Goal: Task Accomplishment & Management: Manage account settings

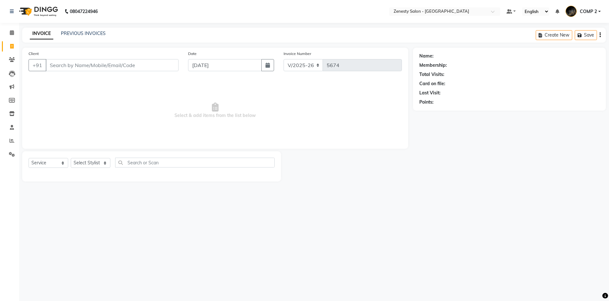
select select "5713"
select select "service"
click at [29, 158] on select "Select Service Product Membership Package Voucher Prepaid Gift Card" at bounding box center [49, 163] width 40 height 10
click option "Service" at bounding box center [0, 0] width 0 height 0
click at [71, 158] on select "Select Stylist Aanand Aarti Aashik Aesha Arsh Khalifa Ayan COMP 1 COMP 2 Darsha…" at bounding box center [91, 163] width 40 height 10
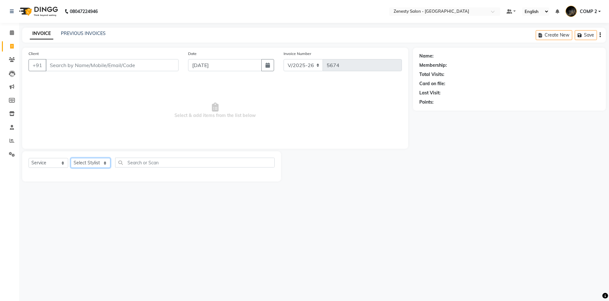
select select "40087"
click option "COMP 2" at bounding box center [0, 0] width 0 height 0
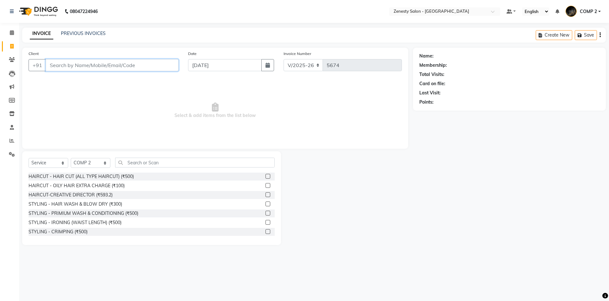
click at [95, 65] on input "Client" at bounding box center [112, 65] width 133 height 12
click at [79, 34] on link "PREVIOUS INVOICES" at bounding box center [83, 33] width 45 height 6
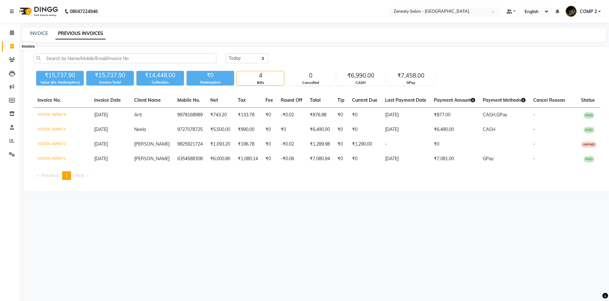
click at [10, 45] on icon at bounding box center [11, 46] width 3 height 5
select select "service"
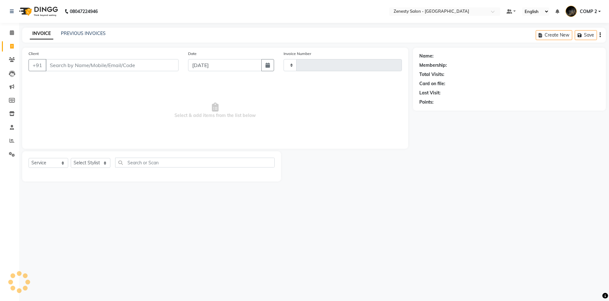
type input "5675"
select select "5713"
click at [11, 32] on icon at bounding box center [12, 32] width 4 height 5
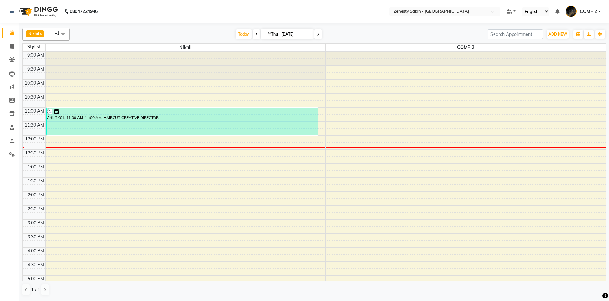
click at [393, 69] on td at bounding box center [325, 68] width 561 height 7
click at [384, 92] on div "9:00 AM 9:30 AM 10:00 AM 10:30 AM 11:00 AM 11:30 AM 12:00 PM 12:30 PM 1:00 PM 1…" at bounding box center [314, 219] width 583 height 335
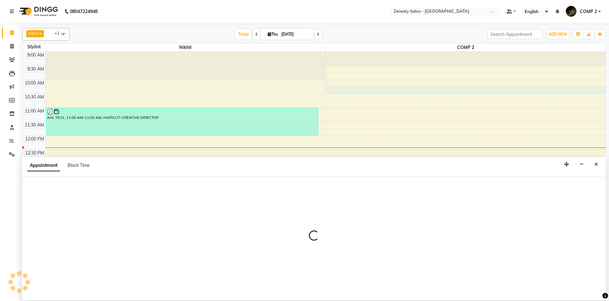
select select "40087"
select select "615"
select select "tentative"
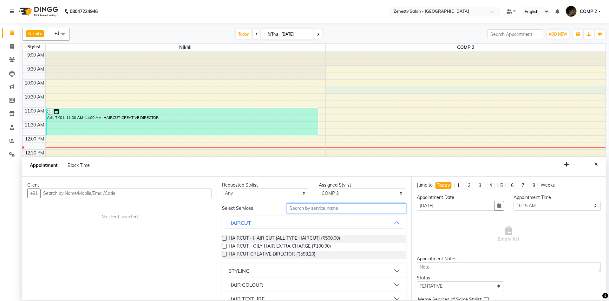
click at [336, 210] on input "text" at bounding box center [347, 208] width 120 height 10
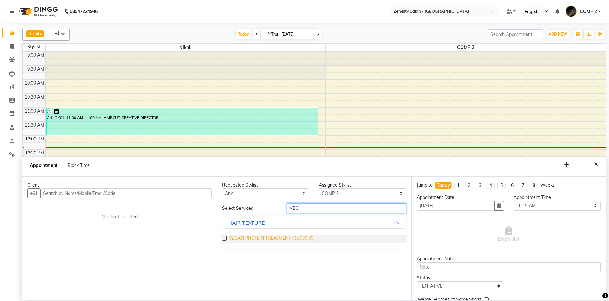
type input "VEG"
click at [283, 239] on span "VEGAN PROTEIN TREATMENT (₹5,000.00)" at bounding box center [272, 239] width 86 height 8
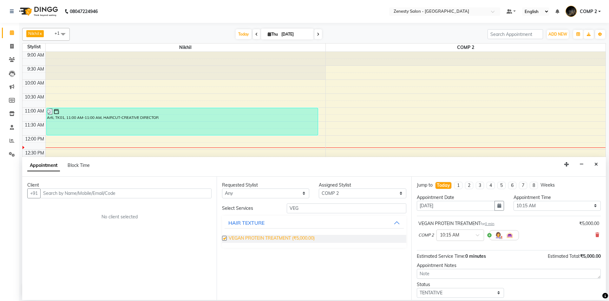
checkbox input "false"
click at [501, 237] on img at bounding box center [499, 235] width 8 height 8
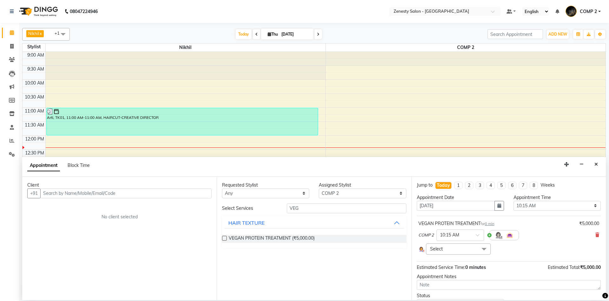
click at [461, 251] on span "Select" at bounding box center [458, 248] width 65 height 11
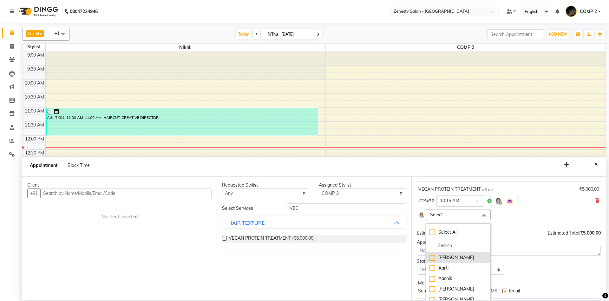
click at [432, 259] on div "Aanand" at bounding box center [459, 257] width 58 height 7
checkbox input "true"
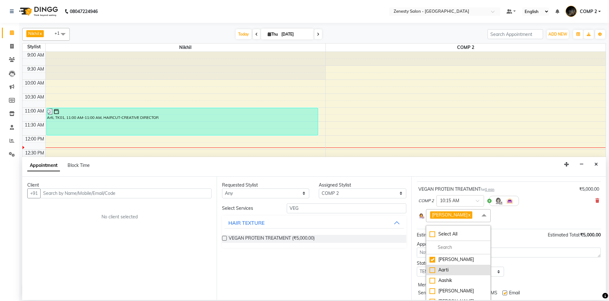
click at [432, 268] on div "Aarti" at bounding box center [459, 269] width 58 height 7
checkbox input "true"
click at [432, 279] on div "Aashik" at bounding box center [459, 280] width 58 height 7
checkbox input "true"
click at [431, 289] on div "Aesha" at bounding box center [459, 290] width 58 height 7
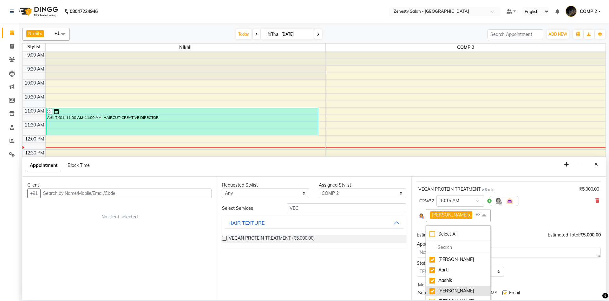
checkbox input "true"
click at [435, 268] on div "Arsh Khalifa" at bounding box center [459, 266] width 58 height 7
checkbox input "true"
click at [432, 279] on div "Ayan" at bounding box center [459, 277] width 58 height 7
checkbox input "true"
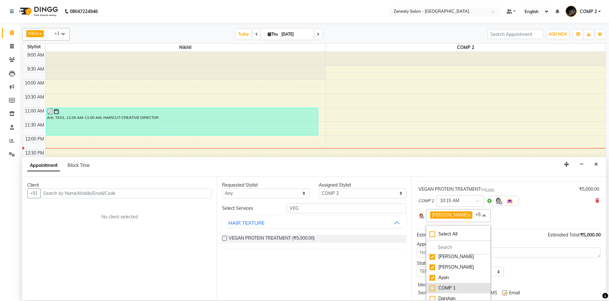
click at [431, 287] on div "COMP 1" at bounding box center [459, 287] width 58 height 7
checkbox input "true"
click at [334, 276] on div "Requested Stylist Any Aanand Aarti Aashik Aesha Arsh Khalifa Ayan COMP 1 COMP 2…" at bounding box center [314, 237] width 195 height 123
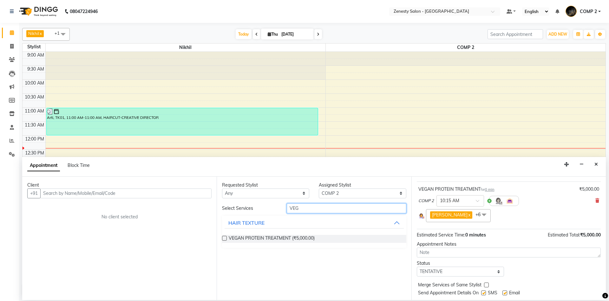
drag, startPoint x: 309, startPoint y: 205, endPoint x: 286, endPoint y: 212, distance: 23.8
click at [287, 212] on input "VEG" at bounding box center [347, 208] width 120 height 10
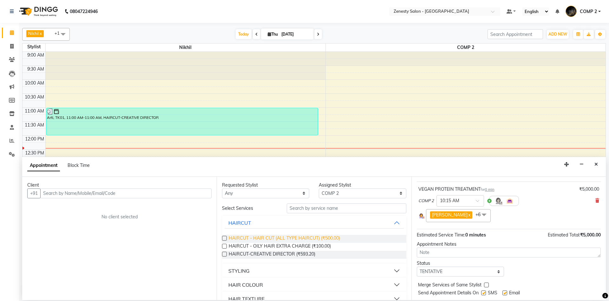
click at [290, 238] on span "HAIRCUT - HAIR CUT (ALL TYPE HAIRCUT) (₹500.00)" at bounding box center [284, 239] width 111 height 8
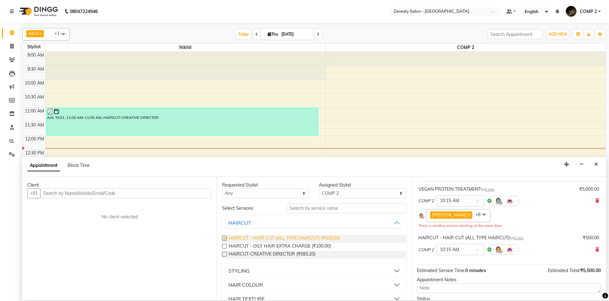
checkbox input "false"
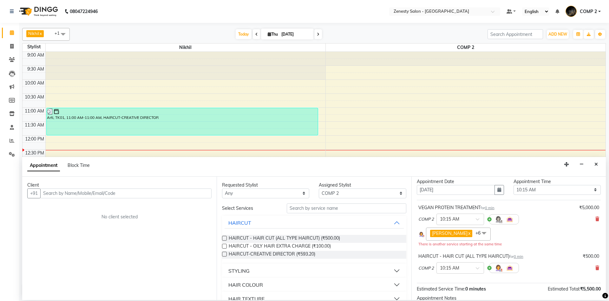
scroll to position [0, 0]
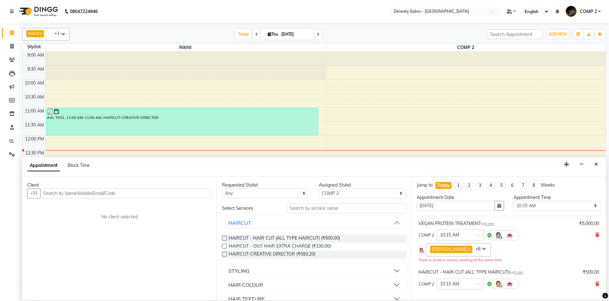
click at [176, 188] on div "Client" at bounding box center [119, 185] width 184 height 7
click at [176, 190] on input "text" at bounding box center [125, 193] width 171 height 10
click at [320, 210] on input "text" at bounding box center [347, 208] width 120 height 10
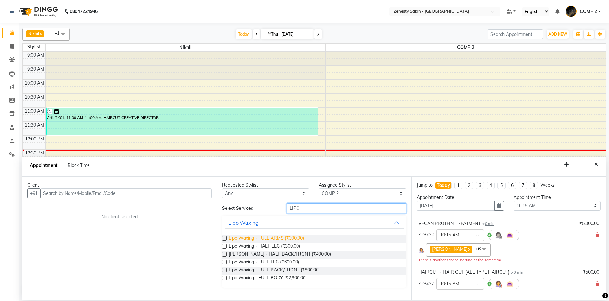
type input "LIPO"
click at [274, 237] on span "Lipo Waxing - FULL ARMS (₹300.00)" at bounding box center [266, 239] width 75 height 8
checkbox input "false"
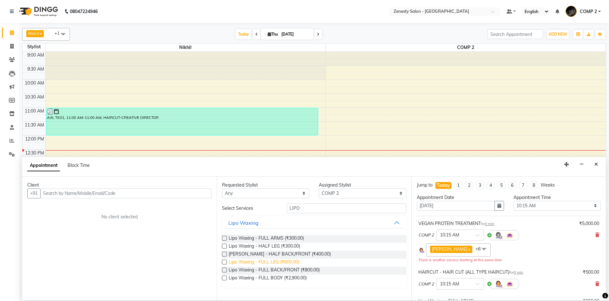
click at [276, 263] on span "Lipo Waxing - FULL LEG (₹600.00)" at bounding box center [264, 262] width 70 height 8
checkbox input "false"
drag, startPoint x: 308, startPoint y: 210, endPoint x: 267, endPoint y: 205, distance: 41.6
click at [287, 206] on input "LIPO" at bounding box center [347, 208] width 120 height 10
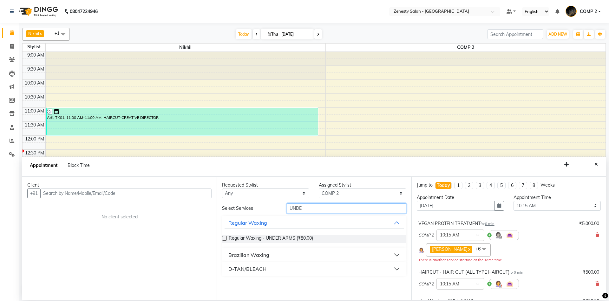
type input "UNDE"
click at [256, 254] on div "Brazilian Waxing" at bounding box center [249, 255] width 41 height 8
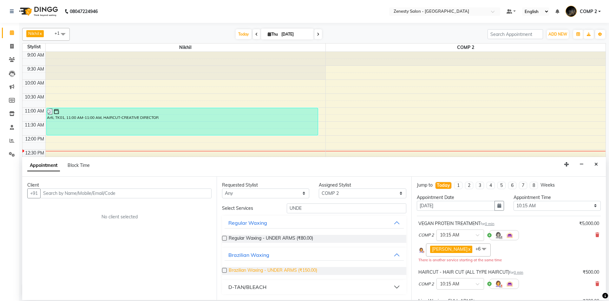
click at [259, 271] on span "Brazilian Waxing - UNDER ARMS (₹150.00)" at bounding box center [273, 271] width 89 height 8
checkbox input "false"
drag, startPoint x: 297, startPoint y: 211, endPoint x: 268, endPoint y: 208, distance: 30.0
click at [287, 213] on input "UNDE" at bounding box center [347, 208] width 120 height 10
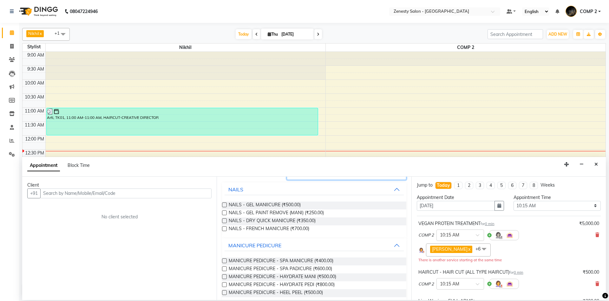
scroll to position [34, 0]
type input "MANI"
click at [290, 259] on span "MANICURE PEDICURE - SPA MANICURE (₹400.00)" at bounding box center [281, 260] width 105 height 8
checkbox input "false"
click at [290, 265] on span "MANICURE PEDICURE - SPA PADICURE (₹600.00)" at bounding box center [280, 268] width 103 height 8
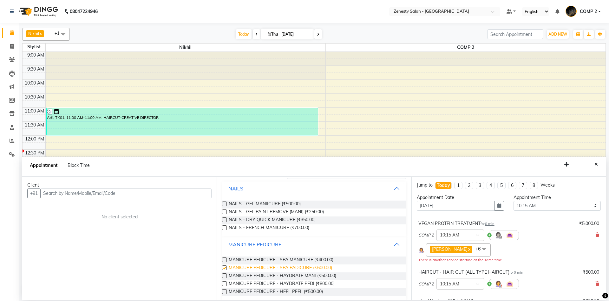
checkbox input "false"
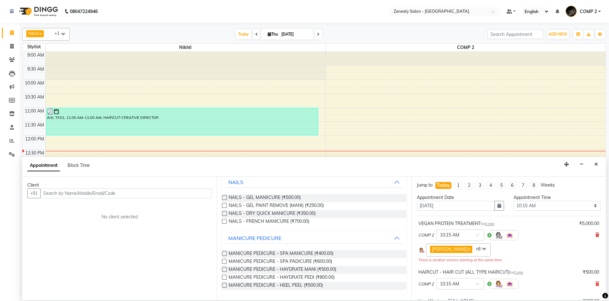
scroll to position [0, 0]
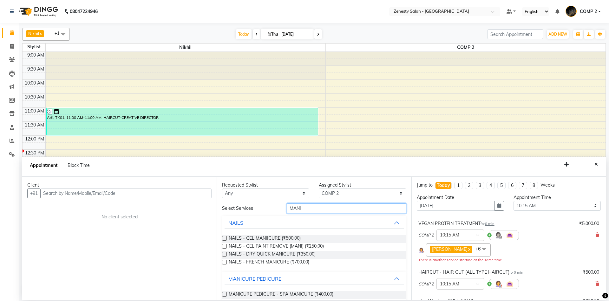
drag, startPoint x: 303, startPoint y: 209, endPoint x: 285, endPoint y: 201, distance: 19.8
click at [287, 207] on input "MANI" at bounding box center [347, 208] width 120 height 10
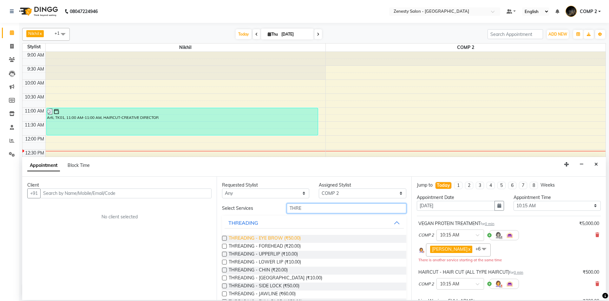
type input "THRE"
click at [275, 240] on span "THREADING - EYE BROW (₹50.00)" at bounding box center [265, 239] width 72 height 8
checkbox input "false"
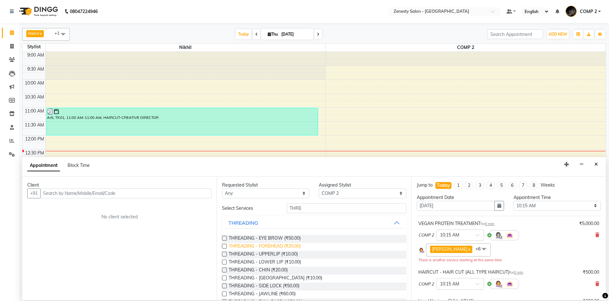
click at [275, 247] on span "THREADING - FOREHEAD (₹20.00)" at bounding box center [265, 246] width 72 height 8
checkbox input "false"
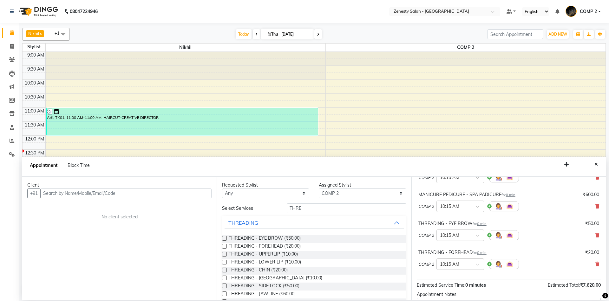
scroll to position [221, 0]
click at [596, 236] on icon at bounding box center [598, 236] width 4 height 4
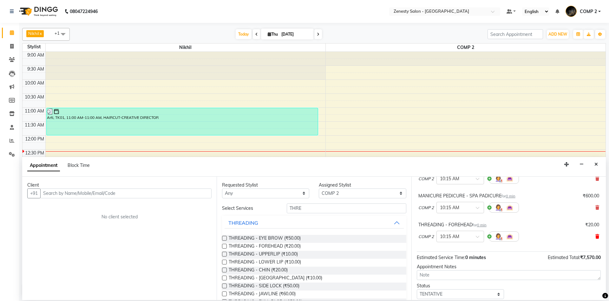
click at [597, 236] on icon at bounding box center [598, 236] width 4 height 4
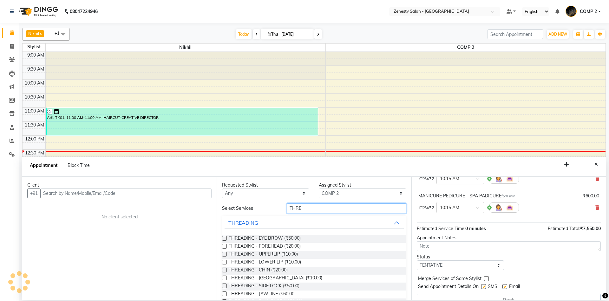
drag, startPoint x: 328, startPoint y: 206, endPoint x: 262, endPoint y: 202, distance: 66.1
click at [287, 203] on input "THRE" at bounding box center [347, 208] width 120 height 10
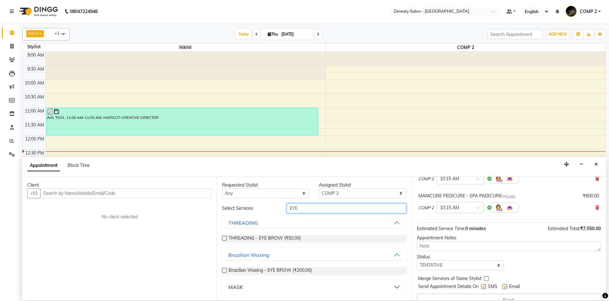
type input "EYE"
click at [257, 254] on div "Brazilian Waxing" at bounding box center [249, 255] width 41 height 8
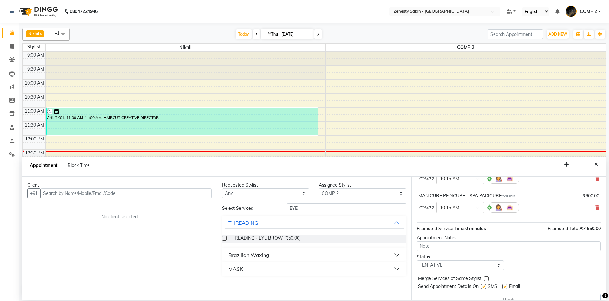
click at [258, 255] on div "Brazilian Waxing" at bounding box center [249, 255] width 41 height 8
click at [285, 271] on span "Brazilian Waxing - EYE BROW (₹200.00)" at bounding box center [270, 271] width 83 height 8
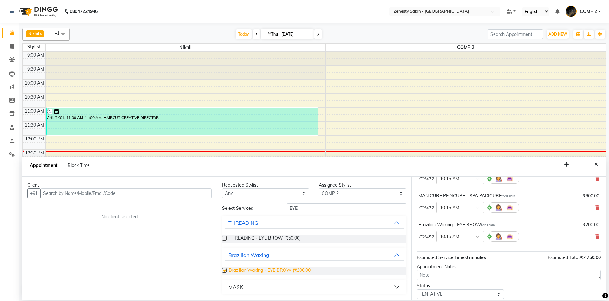
checkbox input "false"
drag, startPoint x: 305, startPoint y: 210, endPoint x: 281, endPoint y: 209, distance: 24.8
click at [287, 209] on input "EYE" at bounding box center [347, 208] width 120 height 10
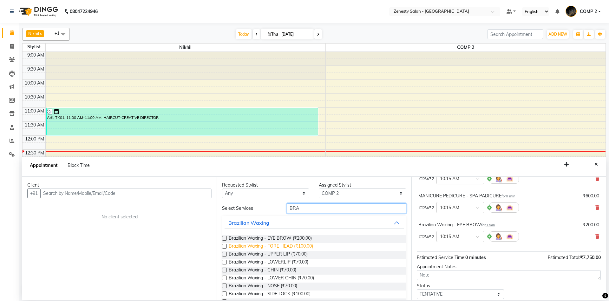
type input "BRA"
click at [284, 242] on span "Brazilian Waxing - FORE HEAD (₹100.00)" at bounding box center [271, 246] width 84 height 8
checkbox input "false"
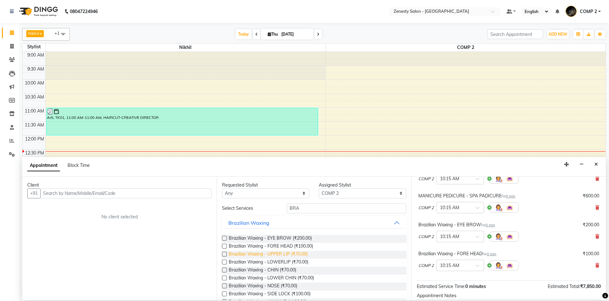
click at [283, 253] on span "Brazilian Waxing - UPPER LIP (₹70.00)" at bounding box center [268, 254] width 79 height 8
checkbox input "false"
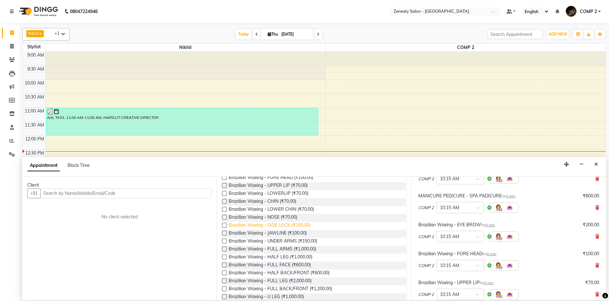
scroll to position [96, 0]
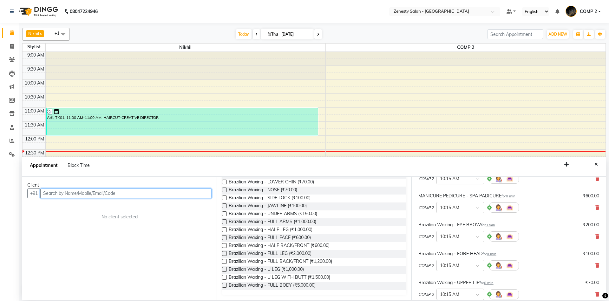
click at [144, 197] on input "text" at bounding box center [125, 193] width 171 height 10
type input "8140705202"
click at [193, 196] on span "Add Client" at bounding box center [198, 193] width 21 height 6
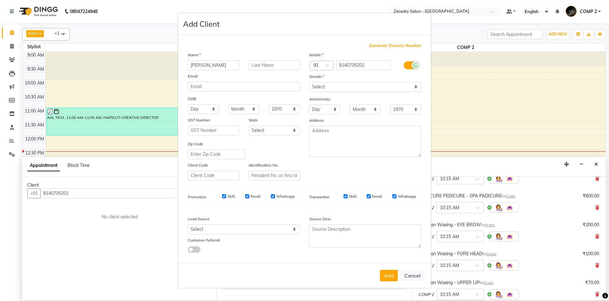
type input "[PERSON_NAME]"
click at [309, 82] on select "Select Male Female Other Prefer Not To Say" at bounding box center [365, 87] width 112 height 10
select select "female"
click option "Female" at bounding box center [0, 0] width 0 height 0
click at [388, 274] on button "Add" at bounding box center [389, 274] width 18 height 11
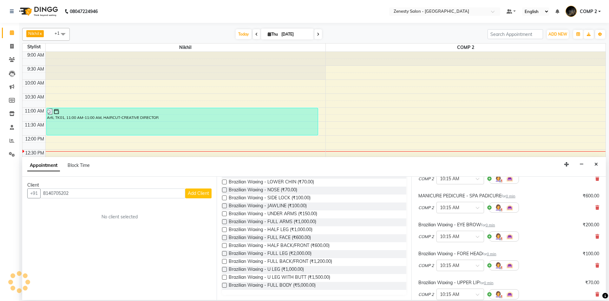
select select
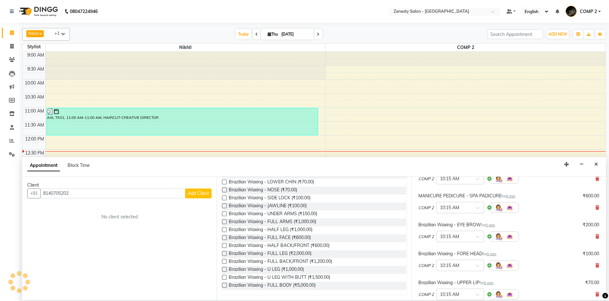
select select
checkbox input "false"
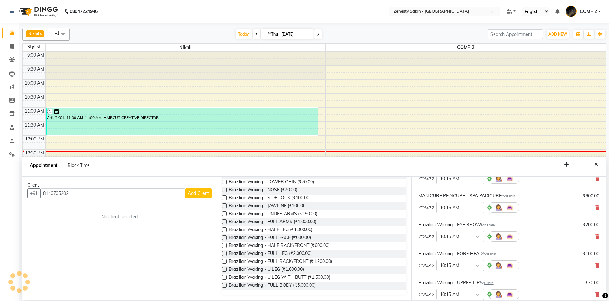
checkbox input "false"
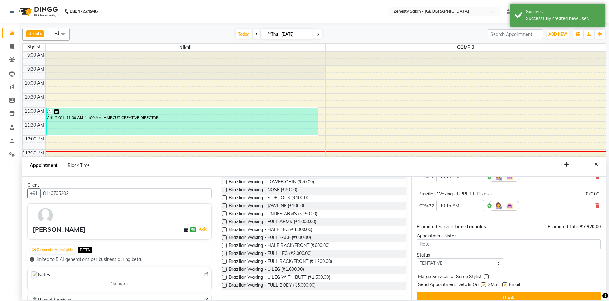
scroll to position [317, 0]
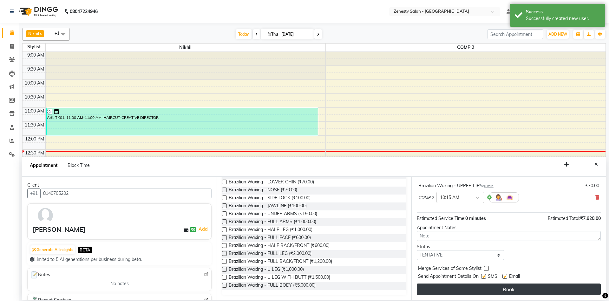
click at [516, 290] on button "Book" at bounding box center [509, 288] width 184 height 11
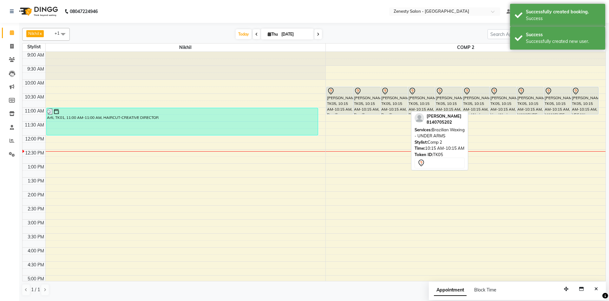
click at [392, 108] on div "Nehal, TK05, 10:15 AM-10:15 AM, Brazilian Waxing - UNDER ARMS" at bounding box center [394, 100] width 27 height 27
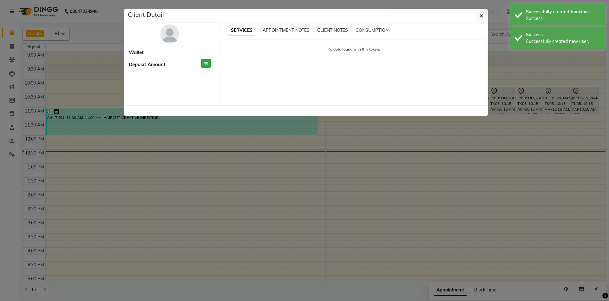
select select "7"
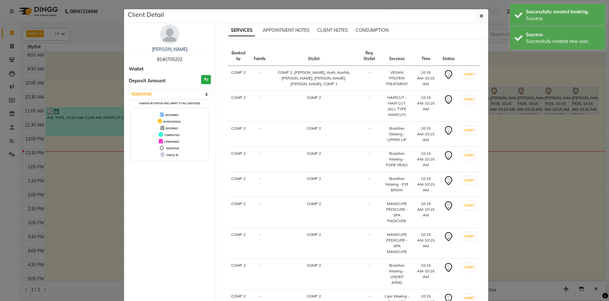
scroll to position [67, 0]
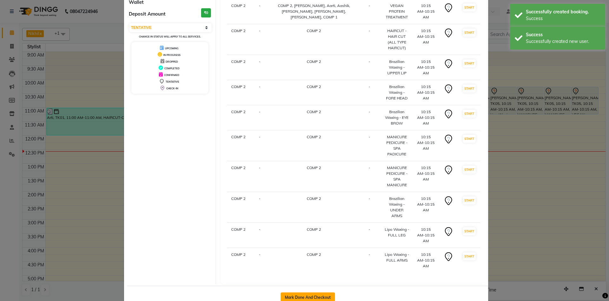
click at [312, 292] on button "Mark Done And Checkout" at bounding box center [308, 297] width 54 height 10
select select "5713"
select select "service"
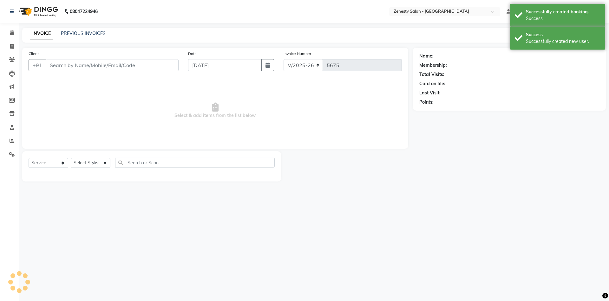
type input "8140705202"
select select "40087"
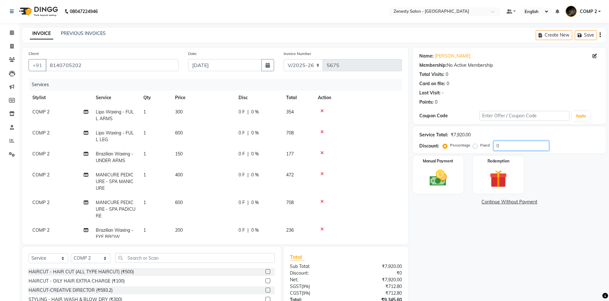
click at [495, 146] on input "0" at bounding box center [522, 146] width 56 height 10
type input "1"
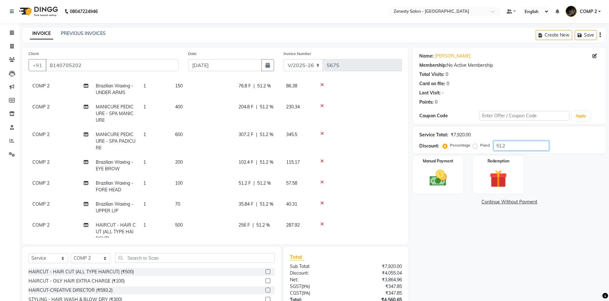
scroll to position [68, 0]
type input "51.2"
click at [266, 167] on td "102.4 F | 51.2 %" at bounding box center [259, 165] width 48 height 21
select select "40087"
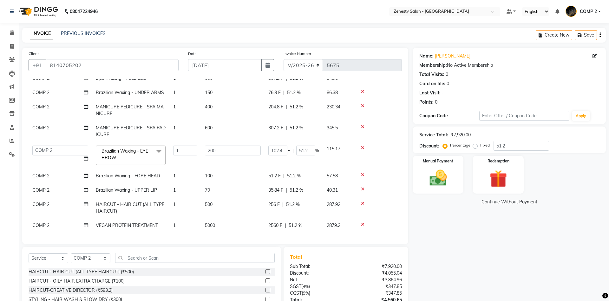
scroll to position [48, 0]
drag, startPoint x: 298, startPoint y: 153, endPoint x: 307, endPoint y: 155, distance: 9.2
click at [307, 155] on input "51.2" at bounding box center [305, 150] width 19 height 10
type input "0"
click at [293, 177] on tbody "COMP 2 Lipo Waxing - FULL ARMS 1 300 153.6 F | 51.2 % 172.75 COMP 2 Lipo Waxing…" at bounding box center [216, 145] width 374 height 176
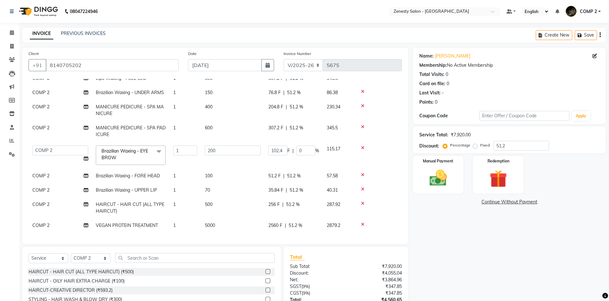
scroll to position [55, 0]
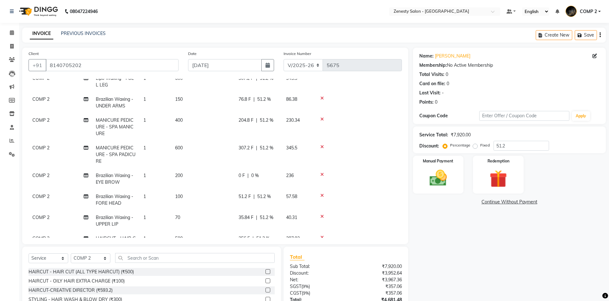
click at [263, 176] on div "0 F | 0 %" at bounding box center [259, 175] width 40 height 7
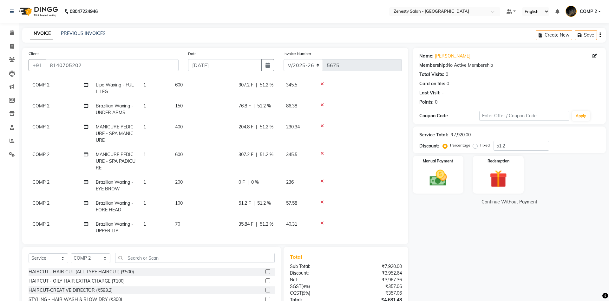
select select "40087"
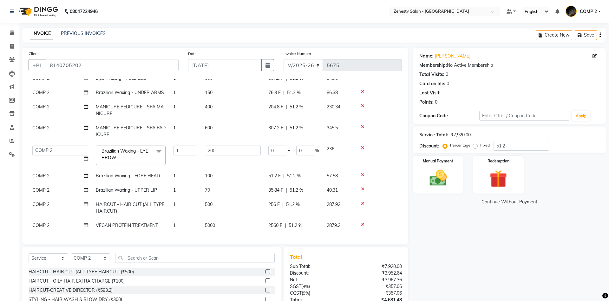
click at [295, 177] on span "51.2 %" at bounding box center [294, 175] width 14 height 7
select select "40087"
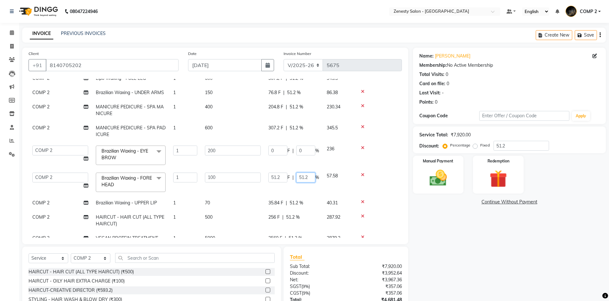
drag, startPoint x: 297, startPoint y: 177, endPoint x: 313, endPoint y: 177, distance: 15.9
click at [313, 177] on input "51.2" at bounding box center [305, 177] width 19 height 10
type input "0"
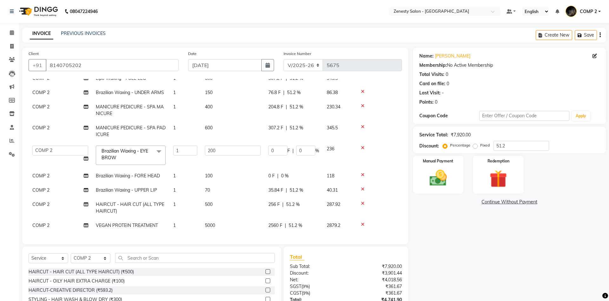
click at [297, 205] on tbody "COMP 2 Lipo Waxing - FULL ARMS 1 300 153.6 F | 51.2 % 172.75 COMP 2 Lipo Waxing…" at bounding box center [216, 145] width 374 height 176
click at [287, 189] on span "|" at bounding box center [286, 190] width 1 height 7
select select "40087"
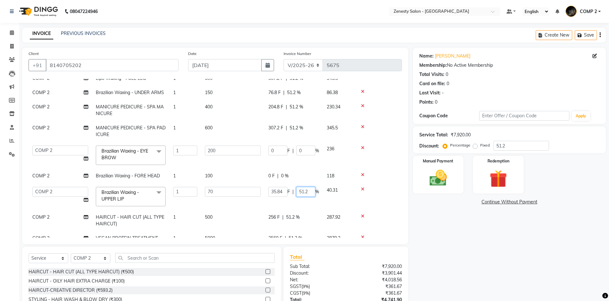
scroll to position [0, 1]
drag, startPoint x: 299, startPoint y: 192, endPoint x: 317, endPoint y: 194, distance: 17.9
click at [315, 194] on input "51.2" at bounding box center [305, 192] width 19 height 10
type input "0"
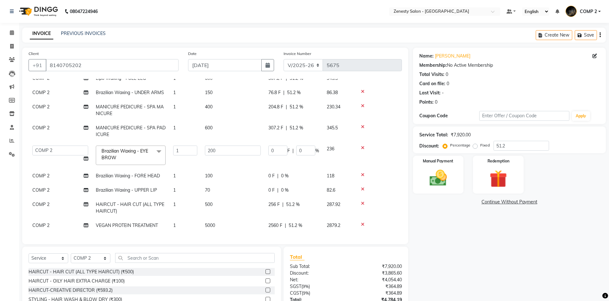
click at [297, 216] on td "256 F | 51.2 %" at bounding box center [294, 207] width 58 height 21
select select "40087"
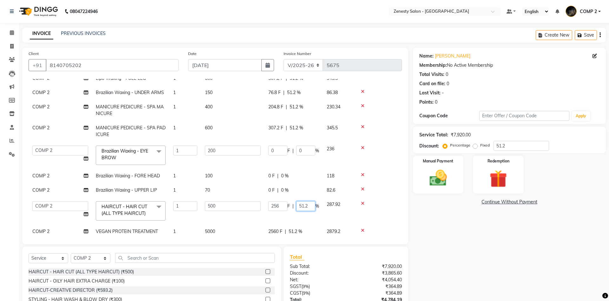
drag, startPoint x: 299, startPoint y: 205, endPoint x: 307, endPoint y: 206, distance: 8.6
click at [307, 206] on input "51.2" at bounding box center [305, 206] width 19 height 10
drag, startPoint x: 299, startPoint y: 206, endPoint x: 316, endPoint y: 206, distance: 17.1
click at [315, 206] on input "51.2" at bounding box center [305, 206] width 19 height 10
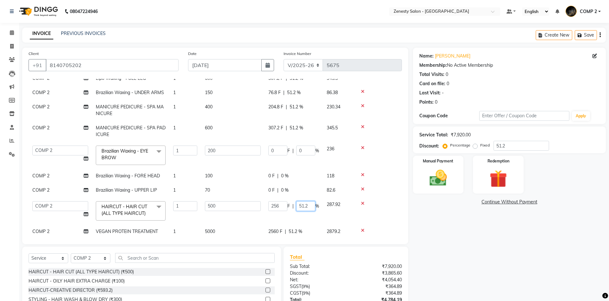
type input "0"
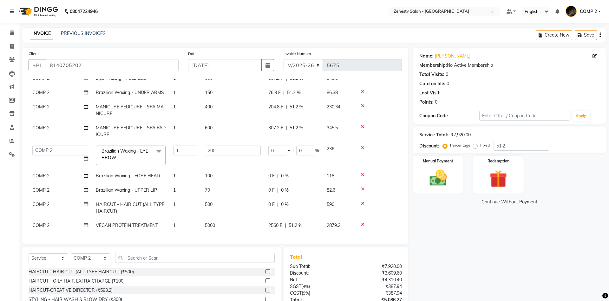
click at [290, 223] on span "51.2 %" at bounding box center [296, 225] width 14 height 7
select select "40087"
drag, startPoint x: 297, startPoint y: 225, endPoint x: 315, endPoint y: 225, distance: 18.1
click at [315, 225] on div "2560 F | 51.2 %" at bounding box center [294, 227] width 51 height 10
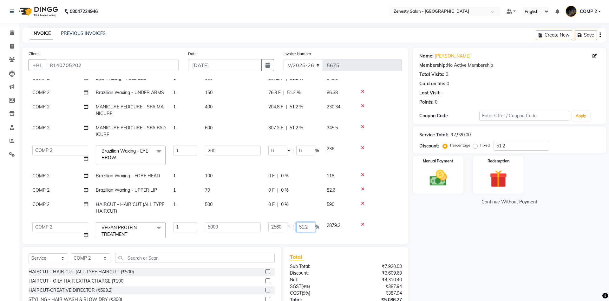
type input "0"
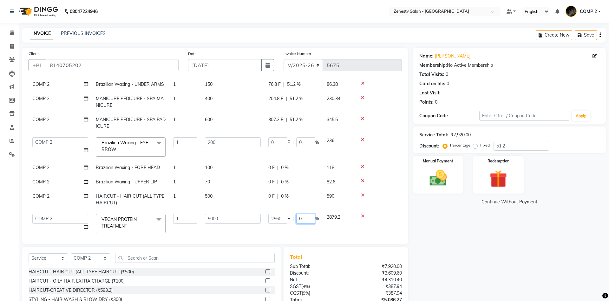
scroll to position [61, 0]
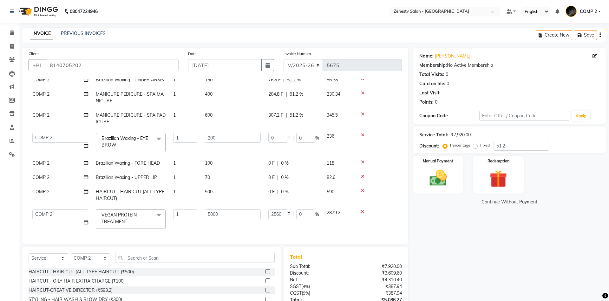
click at [449, 258] on div "Name: Nehal Membership: No Active Membership Total Visits: 0 Card on file: 0 La…" at bounding box center [512, 197] width 198 height 299
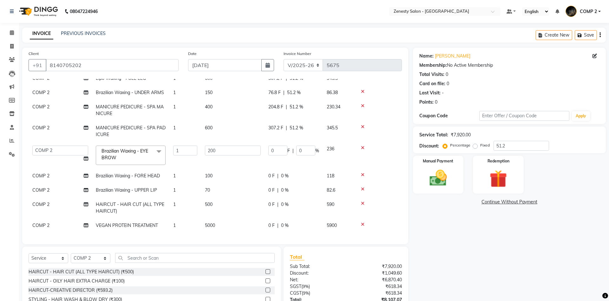
click at [233, 229] on td "5000" at bounding box center [232, 225] width 63 height 14
select select "40087"
drag, startPoint x: 233, startPoint y: 224, endPoint x: 181, endPoint y: 224, distance: 52.1
click at [205, 225] on input "5000" at bounding box center [233, 227] width 56 height 10
type input "5500"
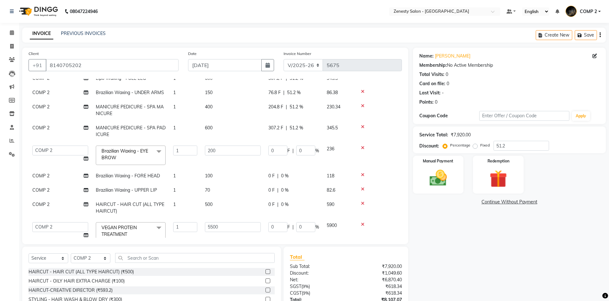
click at [559, 275] on div "Name: Nehal Membership: No Active Membership Total Visits: 0 Card on file: 0 La…" at bounding box center [512, 197] width 198 height 299
click at [488, 222] on div "Name: Nehal Membership: No Active Membership Total Visits: 0 Card on file: 0 La…" at bounding box center [512, 197] width 198 height 299
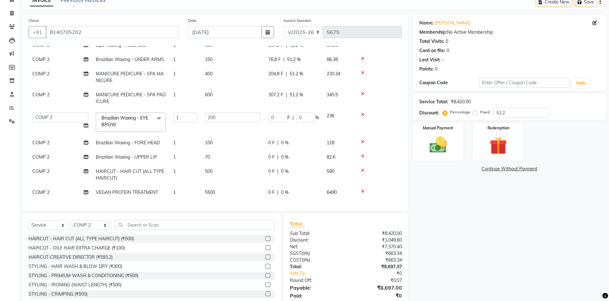
scroll to position [55, 0]
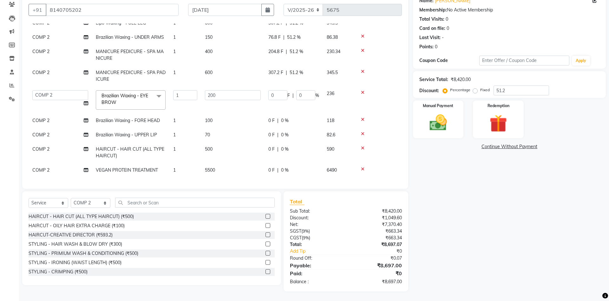
click at [495, 146] on link "Continue Without Payment" at bounding box center [510, 146] width 190 height 7
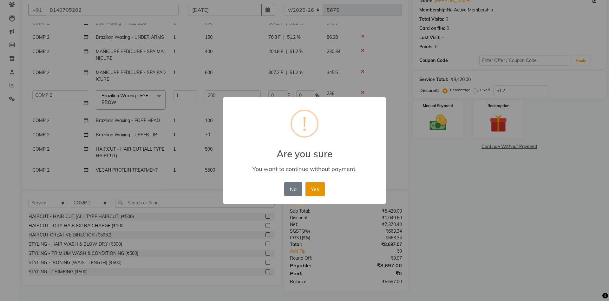
click at [316, 192] on button "Yes" at bounding box center [315, 189] width 19 height 14
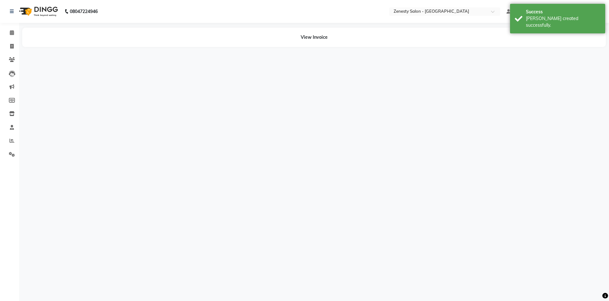
select select "40087"
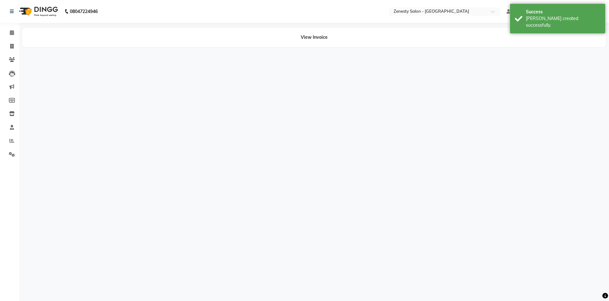
select select "40087"
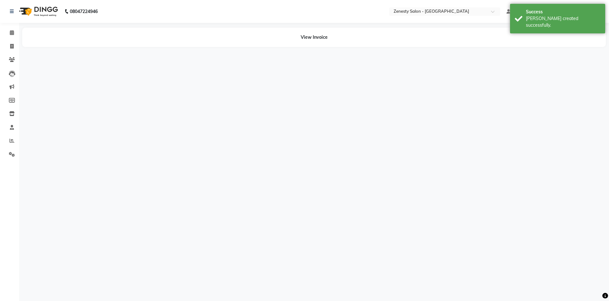
select select "39501"
select select "62644"
select select "55258"
select select "79185"
select select "51279"
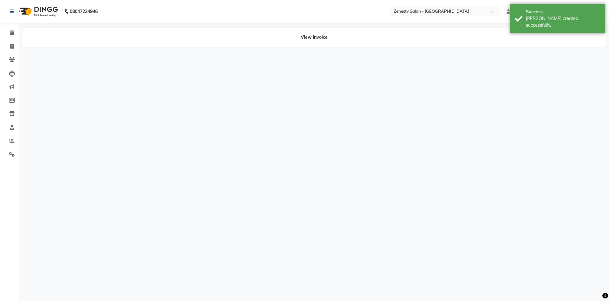
select select "47631"
select select "81093"
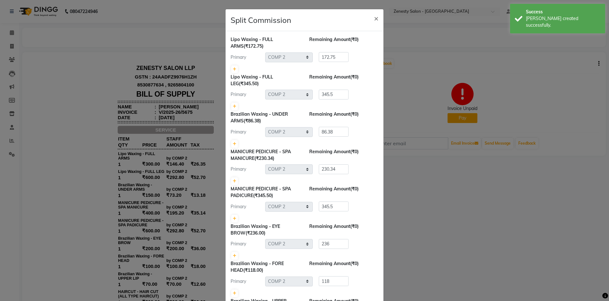
scroll to position [210, 0]
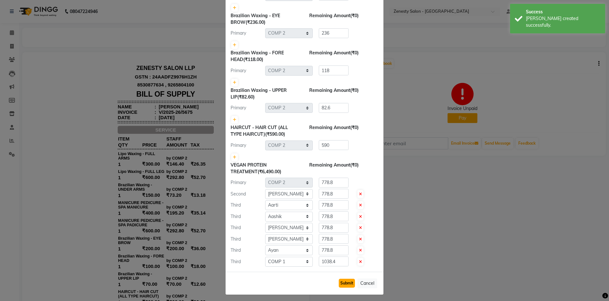
drag, startPoint x: 352, startPoint y: 281, endPoint x: 352, endPoint y: 278, distance: 3.2
click at [352, 281] on button "Submit" at bounding box center [347, 282] width 16 height 9
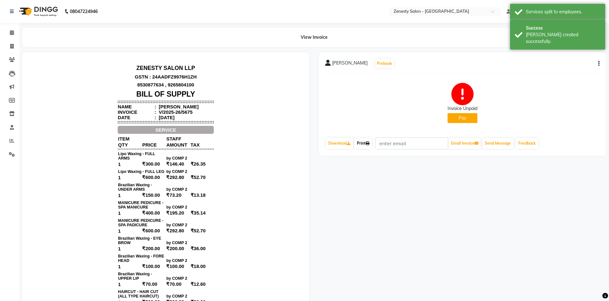
click at [362, 142] on link "Print" at bounding box center [364, 143] width 18 height 11
click at [364, 147] on link "Print" at bounding box center [364, 143] width 18 height 11
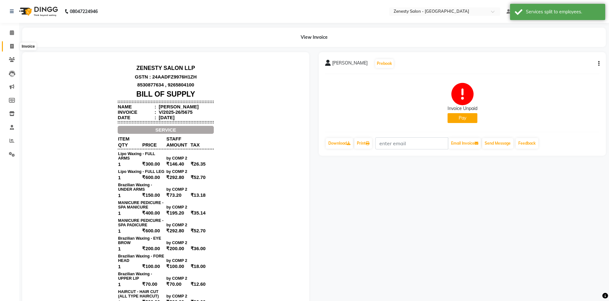
click at [11, 46] on icon at bounding box center [11, 46] width 3 height 5
select select "5713"
select select "service"
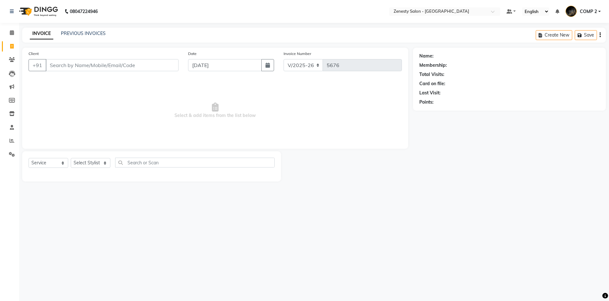
click at [124, 67] on input "Client" at bounding box center [112, 65] width 133 height 12
click at [29, 158] on select "Select Service Product Membership Package Voucher Prepaid Gift Card" at bounding box center [49, 163] width 40 height 10
click option "Service" at bounding box center [0, 0] width 0 height 0
click at [71, 158] on select "Select Stylist Aanand Aarti Aashik Aesha Arsh Khalifa Ayan COMP 1 COMP 2 Darsha…" at bounding box center [91, 163] width 40 height 10
select select "53852"
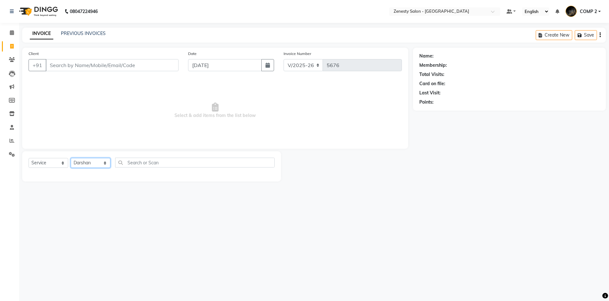
click option "Darshan" at bounding box center [0, 0] width 0 height 0
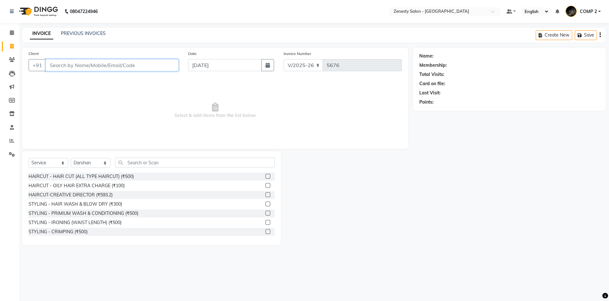
click at [103, 66] on input "Client" at bounding box center [112, 65] width 133 height 12
click at [173, 163] on input "text" at bounding box center [195, 162] width 160 height 10
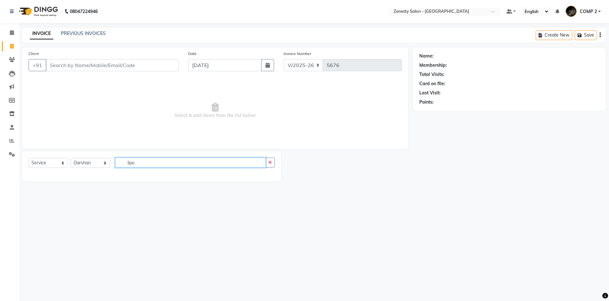
type input "lipo"
click at [71, 158] on select "Select Stylist Aanand Aarti Aashik Aesha Arsh Khalifa Ayan COMP 1 COMP 2 Darsha…" at bounding box center [91, 163] width 40 height 10
select select "40087"
click option "COMP 2" at bounding box center [0, 0] width 0 height 0
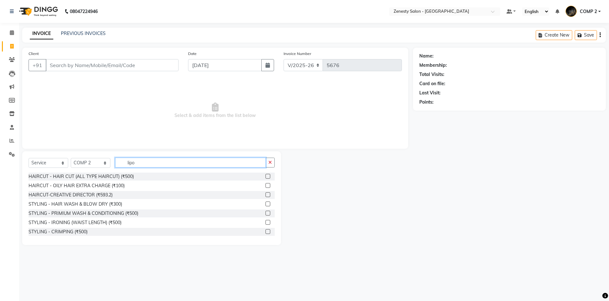
click at [150, 164] on input "lipo" at bounding box center [190, 162] width 151 height 10
type input "lip"
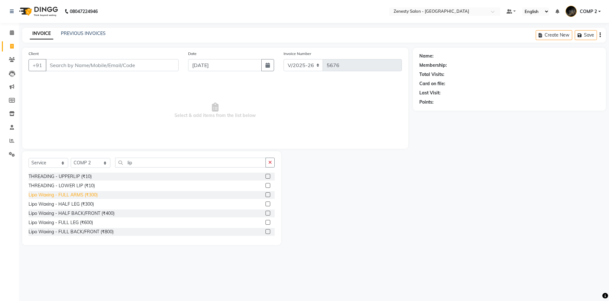
click at [88, 196] on div "Lipo Waxing - FULL ARMS (₹300)" at bounding box center [63, 194] width 69 height 7
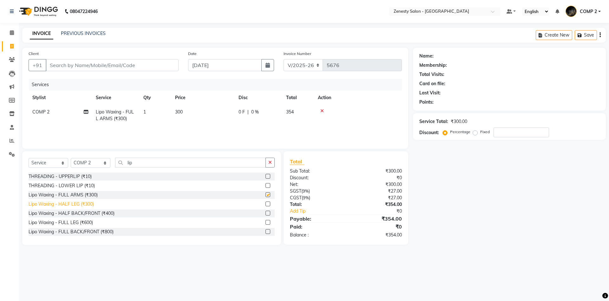
checkbox input "false"
click at [84, 223] on div "Lipo Waxing - FULL LEG (₹600)" at bounding box center [61, 222] width 64 height 7
checkbox input "false"
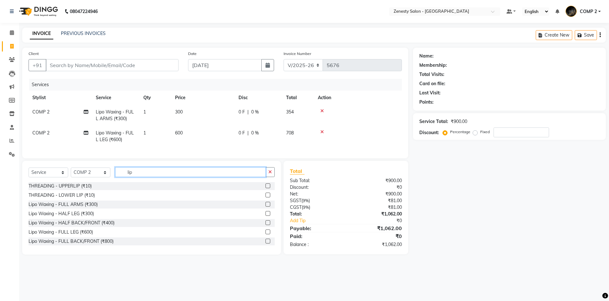
click at [115, 172] on input "lip" at bounding box center [190, 172] width 151 height 10
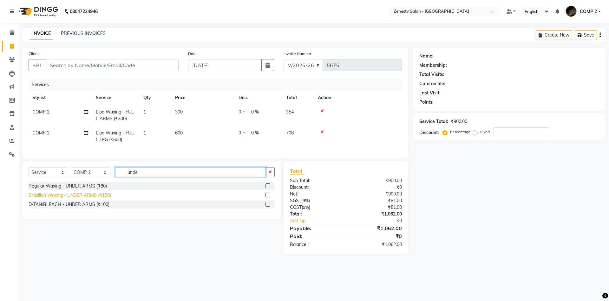
type input "unde"
drag, startPoint x: 81, startPoint y: 196, endPoint x: 120, endPoint y: 193, distance: 39.5
click at [83, 196] on div "Brazilian Waxing - UNDER ARMS (₹150)" at bounding box center [70, 195] width 83 height 7
checkbox input "false"
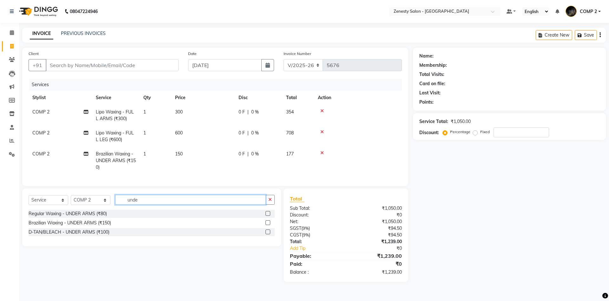
drag, startPoint x: 143, startPoint y: 201, endPoint x: 88, endPoint y: 201, distance: 54.9
click at [115, 201] on input "unde" at bounding box center [190, 200] width 151 height 10
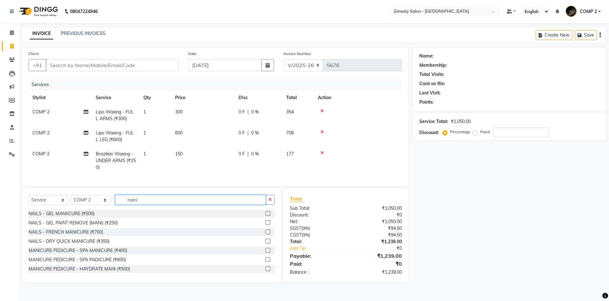
type input "mani"
click at [130, 251] on div "MANICURE PEDICURE - SPA MANICURE (₹400)" at bounding box center [152, 250] width 246 height 8
click at [119, 262] on div "MANICURE PEDICURE - SPA PADICURE (₹600)" at bounding box center [77, 259] width 97 height 7
checkbox input "false"
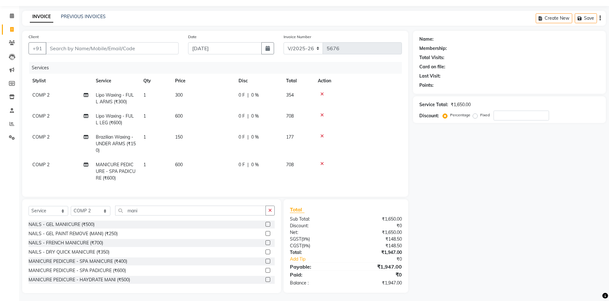
scroll to position [18, 0]
click at [122, 259] on div "MANICURE PEDICURE - SPA MANICURE (₹400)" at bounding box center [78, 259] width 99 height 7
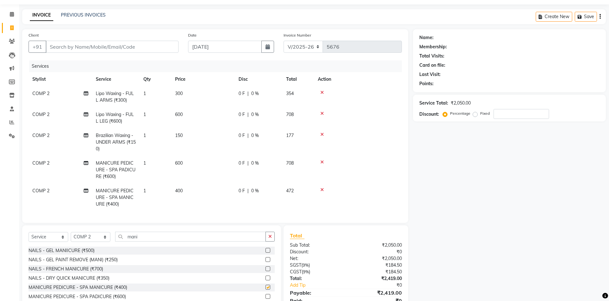
checkbox input "false"
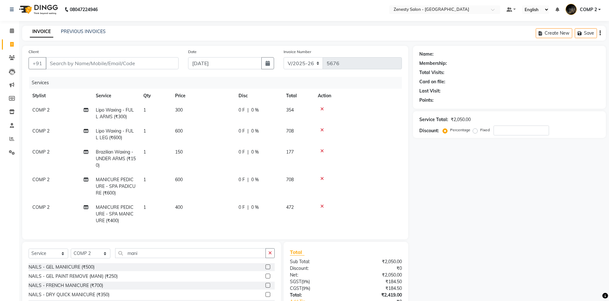
scroll to position [0, 0]
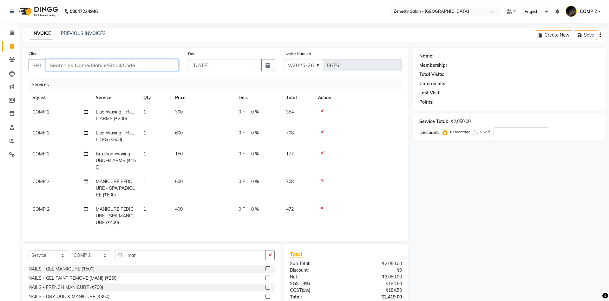
click at [145, 61] on input "Client" at bounding box center [112, 65] width 133 height 12
type input "9"
type input "0"
type input "9512162116"
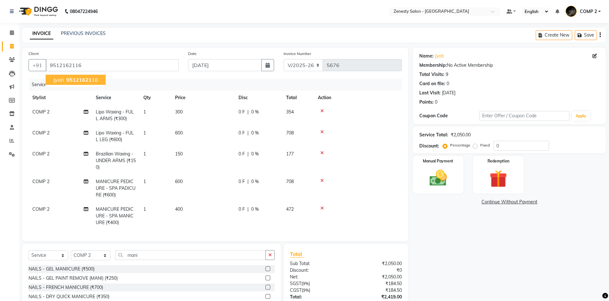
click at [84, 79] on span "95121621" at bounding box center [78, 79] width 25 height 6
drag, startPoint x: 498, startPoint y: 146, endPoint x: 488, endPoint y: 147, distance: 9.8
click at [494, 147] on input "0" at bounding box center [522, 146] width 56 height 10
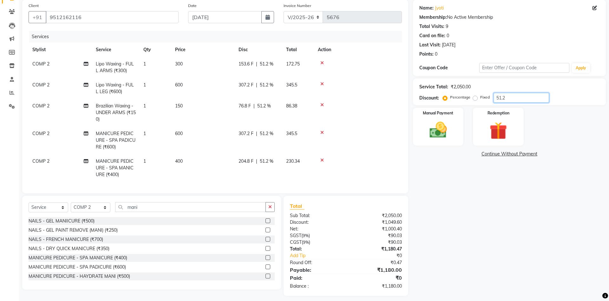
scroll to position [52, 0]
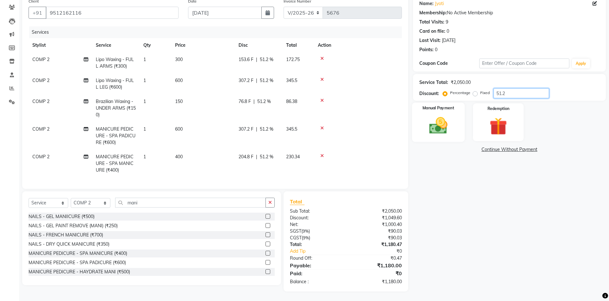
type input "51.2"
click at [442, 125] on img at bounding box center [439, 125] width 30 height 21
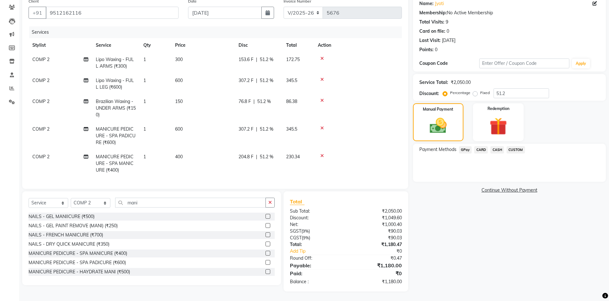
click at [497, 148] on span "CASH" at bounding box center [498, 149] width 14 height 7
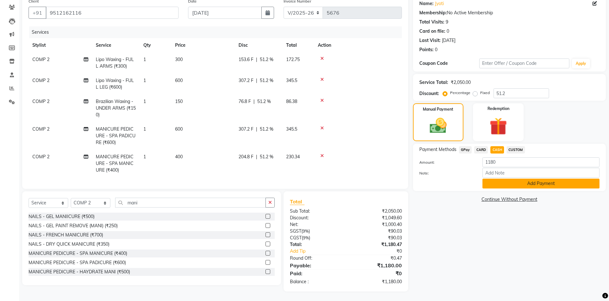
click at [511, 185] on button "Add Payment" at bounding box center [541, 183] width 117 height 10
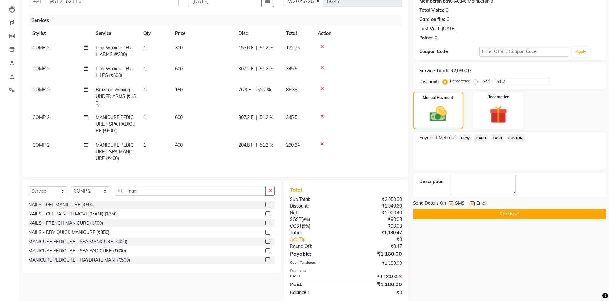
scroll to position [75, 0]
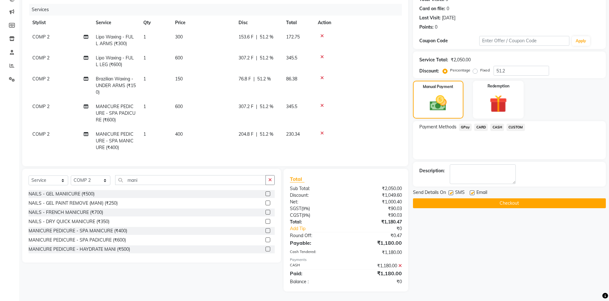
click at [401, 266] on icon at bounding box center [400, 265] width 3 height 4
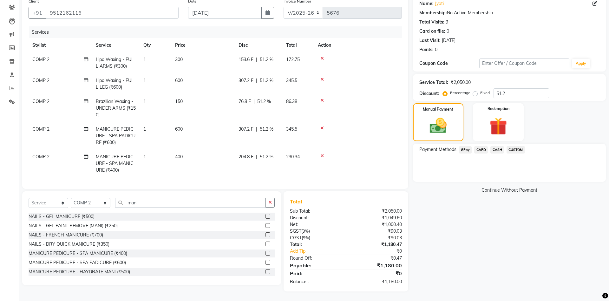
click at [496, 151] on span "CASH" at bounding box center [498, 149] width 14 height 7
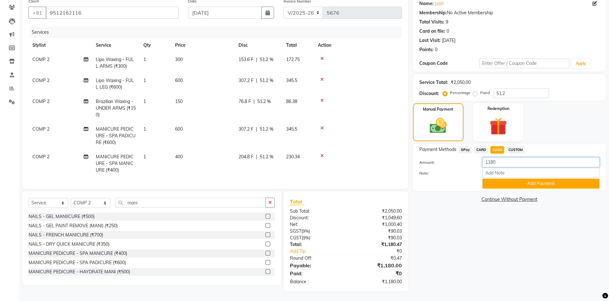
drag, startPoint x: 502, startPoint y: 163, endPoint x: 445, endPoint y: 156, distance: 57.9
click at [483, 157] on input "1180" at bounding box center [541, 162] width 117 height 10
type input "1200"
click at [495, 181] on button "Add Payment" at bounding box center [541, 183] width 117 height 10
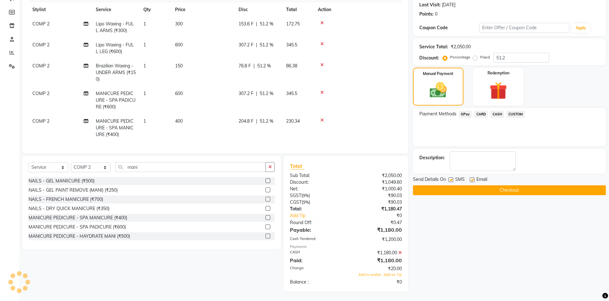
scroll to position [88, 0]
click at [505, 193] on button "Checkout" at bounding box center [509, 190] width 193 height 10
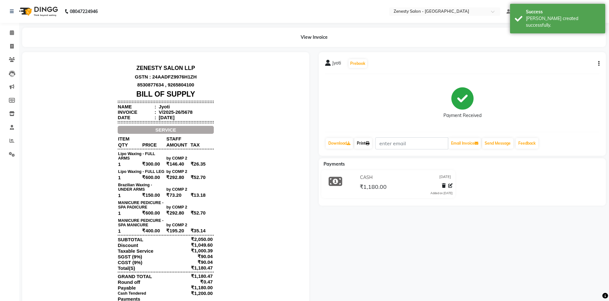
click at [367, 146] on link "Print" at bounding box center [364, 143] width 18 height 11
click at [13, 47] on icon at bounding box center [11, 46] width 3 height 5
select select "service"
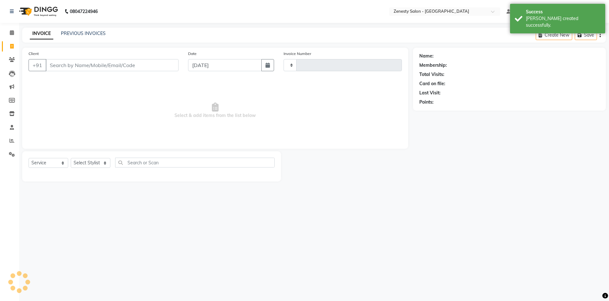
type input "5679"
select select "5713"
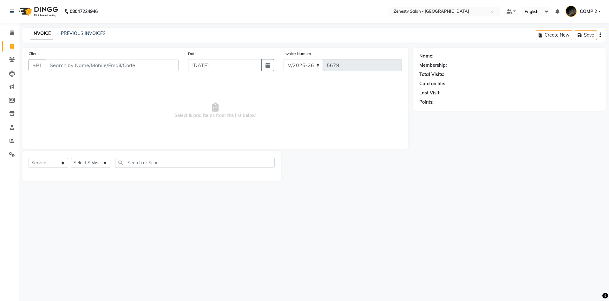
click at [225, 296] on div "08047224946 Select Location × Zenesty Salon - Nadiad, Petlad Road Default Panel…" at bounding box center [304, 150] width 609 height 301
click at [245, 241] on div "08047224946 Select Location × Zenesty Salon - Nadiad, Petlad Road Default Panel…" at bounding box center [304, 150] width 609 height 301
click at [29, 158] on select "Select Service Product Membership Package Voucher Prepaid Gift Card" at bounding box center [49, 163] width 40 height 10
click option "Service" at bounding box center [0, 0] width 0 height 0
click at [70, 64] on input "Client" at bounding box center [112, 65] width 133 height 12
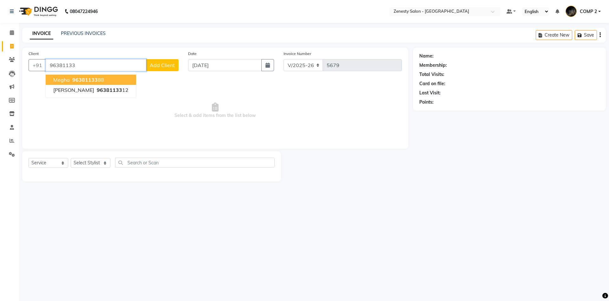
click at [68, 78] on span "Megha" at bounding box center [61, 79] width 17 height 6
type input "9638113388"
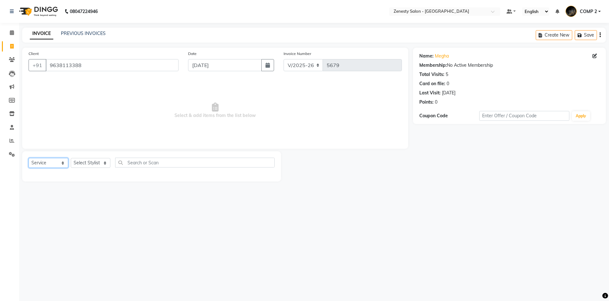
click at [29, 158] on select "Select Service Product Membership Package Voucher Prepaid Gift Card" at bounding box center [49, 163] width 40 height 10
click option "Service" at bounding box center [0, 0] width 0 height 0
click at [71, 158] on select "Select Stylist Aanand Aarti Aashik Aesha Arsh Khalifa Ayan COMP 1 COMP 2 Darsha…" at bounding box center [91, 163] width 40 height 10
select select "40087"
click option "COMP 2" at bounding box center [0, 0] width 0 height 0
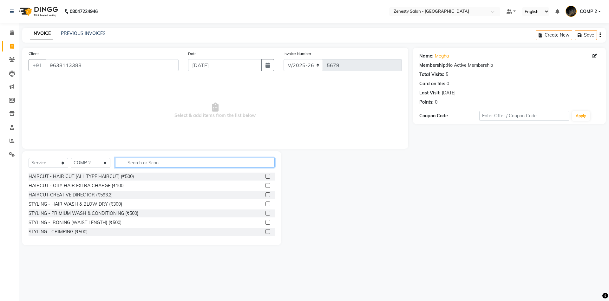
click at [139, 161] on input "text" at bounding box center [195, 162] width 160 height 10
drag, startPoint x: 88, startPoint y: 66, endPoint x: 0, endPoint y: 67, distance: 88.2
click at [46, 67] on input "9638113388" at bounding box center [112, 65] width 133 height 12
click at [13, 44] on icon at bounding box center [11, 46] width 3 height 5
click at [146, 162] on input "text" at bounding box center [195, 162] width 160 height 10
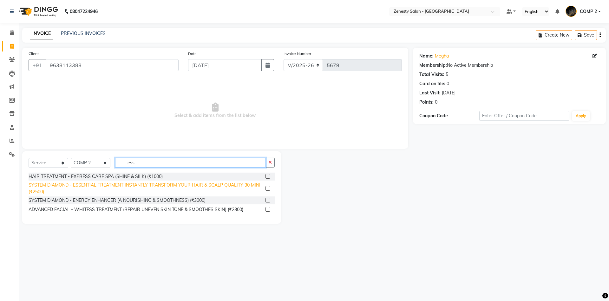
type input "ess"
click at [189, 188] on div "SYSTEM DIAMOND - ESSENTIAL TREATMENT INSTANTLY TRANSFORM YOUR HAIR & SCALP QUAL…" at bounding box center [146, 188] width 235 height 13
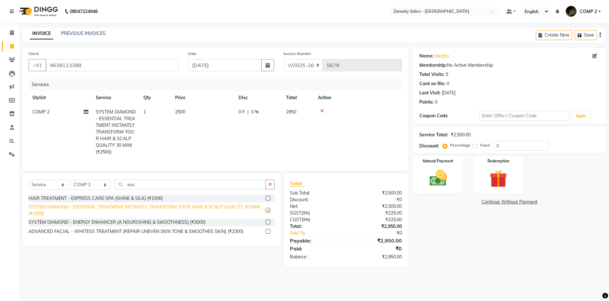
checkbox input "false"
drag, startPoint x: 78, startPoint y: 69, endPoint x: 23, endPoint y: 58, distance: 56.2
click at [46, 63] on input "9638113388" at bounding box center [112, 65] width 133 height 12
click at [10, 33] on span at bounding box center [11, 32] width 11 height 7
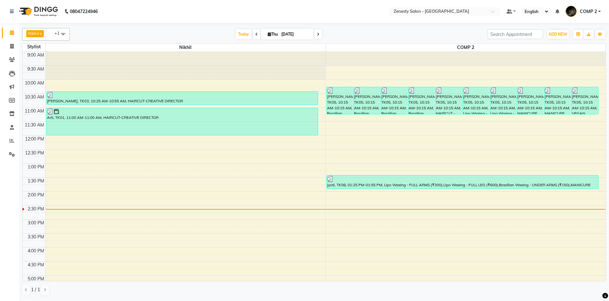
click at [406, 146] on div "9:00 AM 9:30 AM 10:00 AM 10:30 AM 11:00 AM 11:30 AM 12:00 PM 12:30 PM 1:00 PM 1…" at bounding box center [314, 219] width 583 height 335
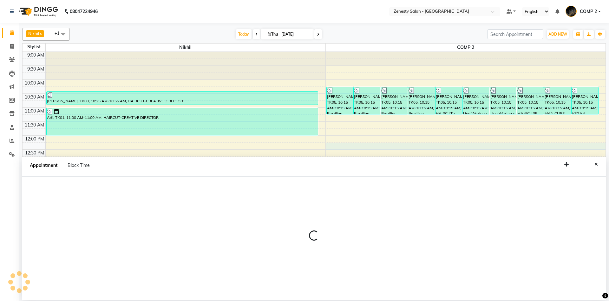
select select "40087"
select select "tentative"
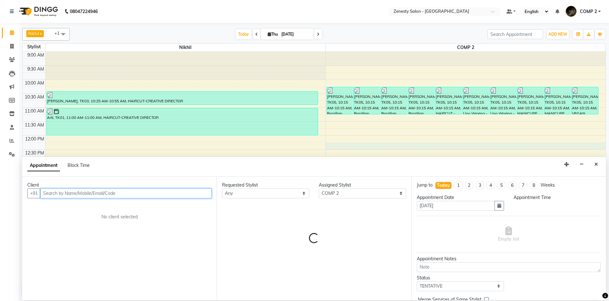
select select "735"
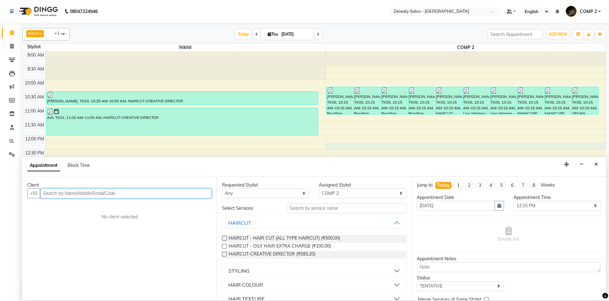
click at [69, 195] on input "text" at bounding box center [125, 193] width 171 height 10
paste input "9638113388"
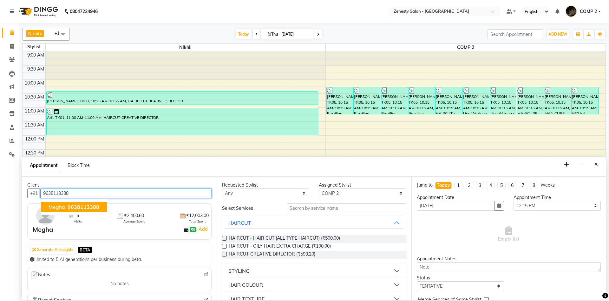
click at [92, 203] on button "Megha 9638113388" at bounding box center [74, 207] width 66 height 10
type input "9638113388"
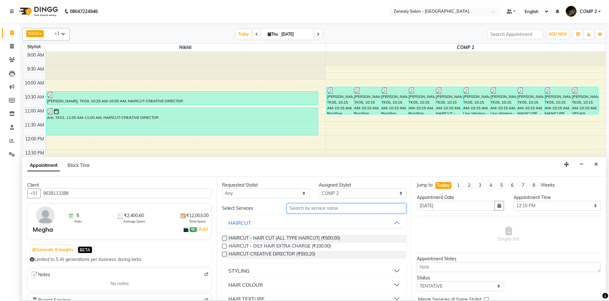
click at [329, 210] on input "text" at bounding box center [347, 208] width 120 height 10
type input "s"
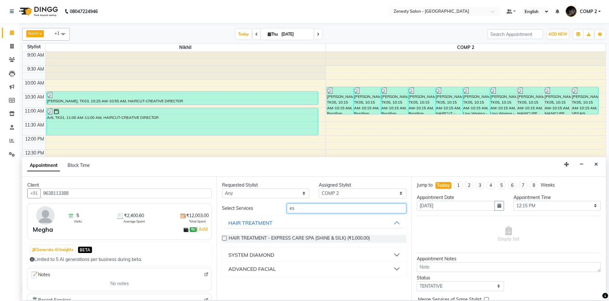
type input "e"
type input "ess"
click at [302, 254] on button "SYSTEM DIAMOND" at bounding box center [314, 254] width 179 height 11
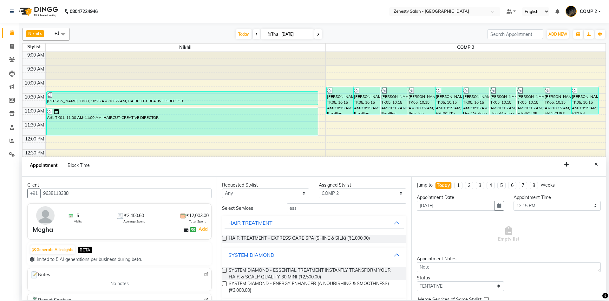
scroll to position [18, 0]
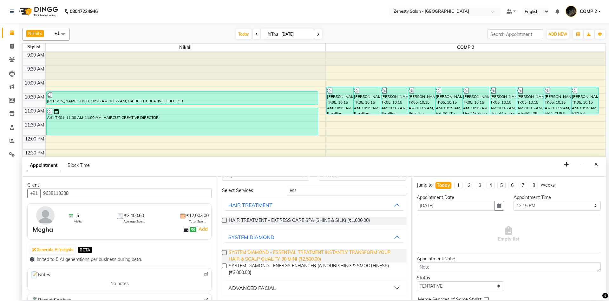
click at [291, 254] on span "SYSTEM DIAMOND - ESSENTIAL TREATMENT INSTANTLY TRANSFORM YOUR HAIR & SCALP QUAL…" at bounding box center [315, 255] width 172 height 13
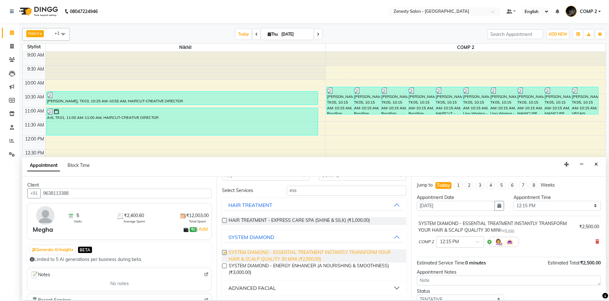
checkbox input "false"
click at [496, 244] on img at bounding box center [499, 242] width 8 height 8
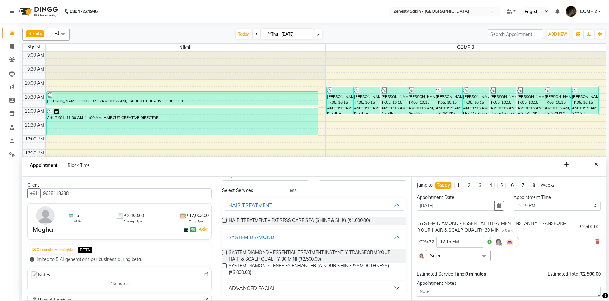
click at [448, 257] on span "Select" at bounding box center [458, 255] width 65 height 11
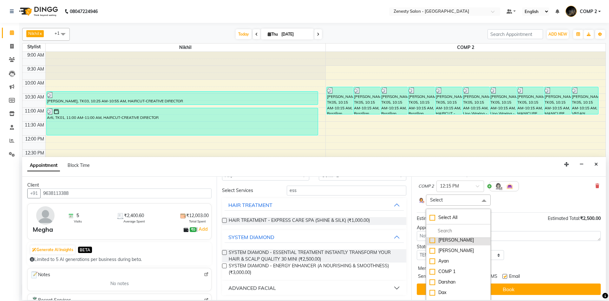
scroll to position [56, 0]
click at [435, 240] on div "Aesha" at bounding box center [459, 239] width 58 height 7
checkbox input "true"
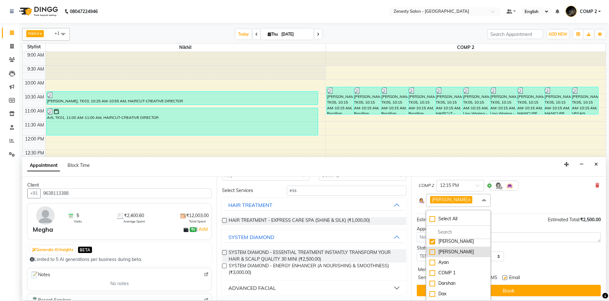
click at [433, 250] on div "Arsh Khalifa" at bounding box center [459, 251] width 58 height 7
checkbox input "true"
click at [432, 264] on div "Ayan" at bounding box center [459, 262] width 58 height 7
checkbox input "true"
click at [432, 271] on div "COMP 1" at bounding box center [459, 272] width 58 height 7
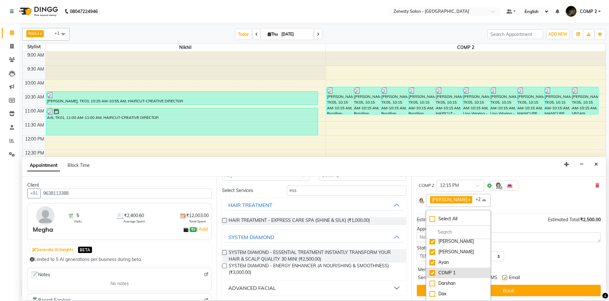
checkbox input "true"
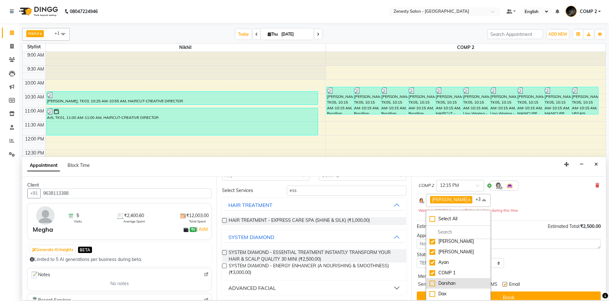
click at [432, 281] on div "Darshan" at bounding box center [459, 283] width 58 height 7
checkbox input "true"
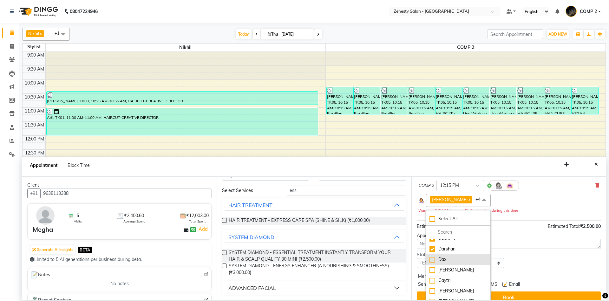
click at [430, 259] on div "Dax" at bounding box center [459, 259] width 58 height 7
checkbox input "true"
click at [433, 269] on div "Farjan" at bounding box center [459, 269] width 58 height 7
checkbox input "true"
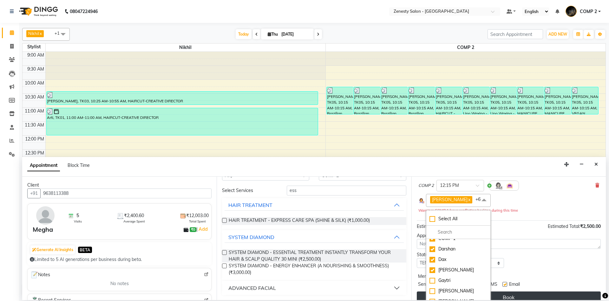
click at [539, 293] on button "Book" at bounding box center [509, 296] width 184 height 11
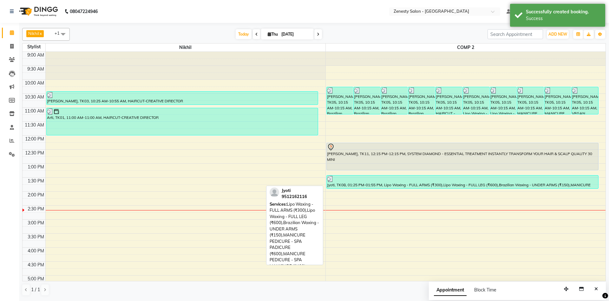
click at [500, 184] on div "Jyoti, TK08, 01:25 PM-01:55 PM, Lipo Waxing - FULL ARMS (₹300),Lipo Waxing - FU…" at bounding box center [463, 181] width 272 height 13
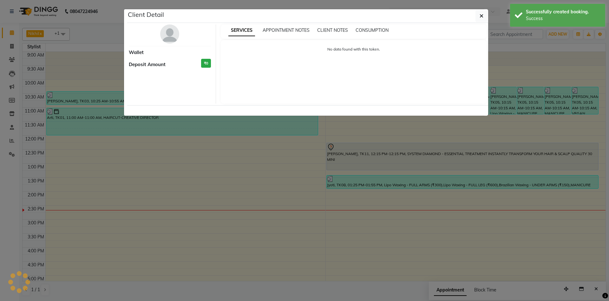
select select "3"
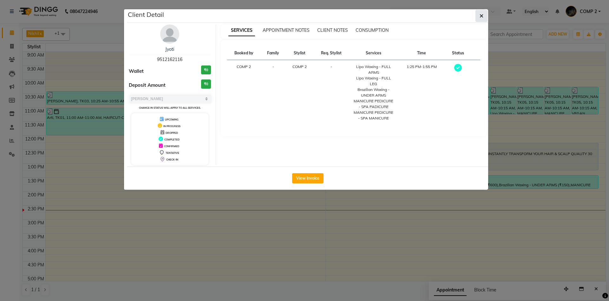
click at [481, 15] on icon "button" at bounding box center [482, 15] width 4 height 5
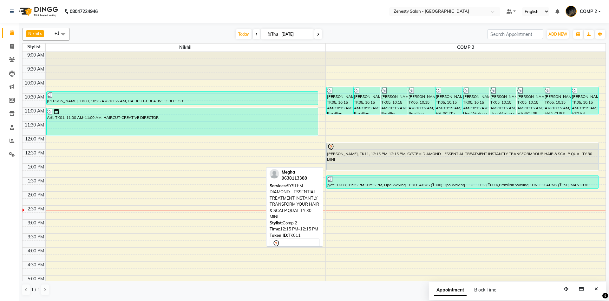
click at [476, 163] on div "Megha, TK11, 12:15 PM-12:15 PM, SYSTEM DIAMOND - ESSENTIAL TREATMENT INSTANTLY …" at bounding box center [463, 156] width 272 height 27
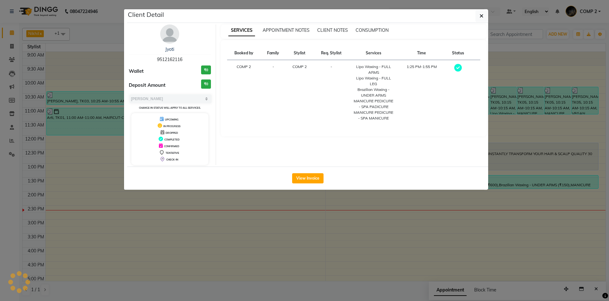
select select "7"
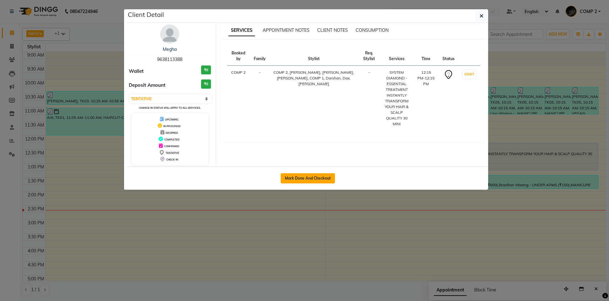
click at [312, 179] on button "Mark Done And Checkout" at bounding box center [308, 178] width 54 height 10
select select "5713"
select select "service"
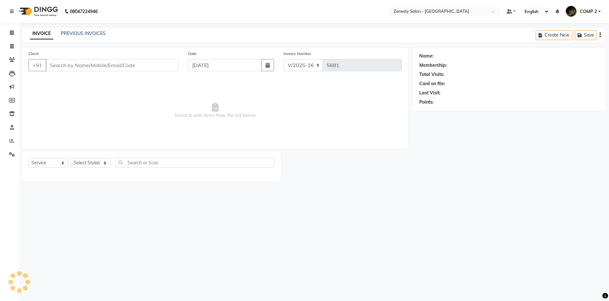
type input "9638113388"
select select "40087"
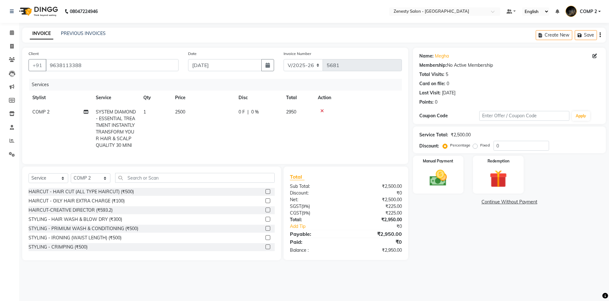
click at [502, 202] on link "Continue Without Payment" at bounding box center [510, 201] width 190 height 7
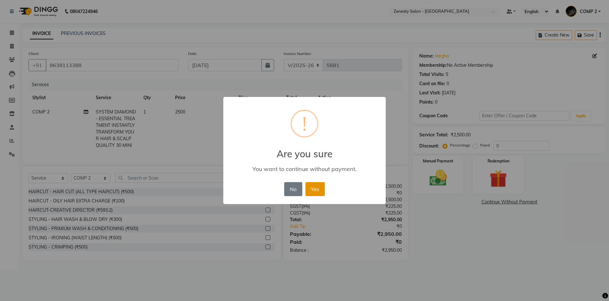
click at [315, 186] on button "Yes" at bounding box center [315, 189] width 19 height 14
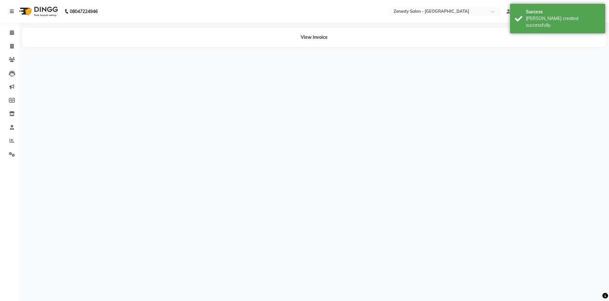
select select "40087"
select select "79185"
select select "51279"
select select "47631"
select select "81093"
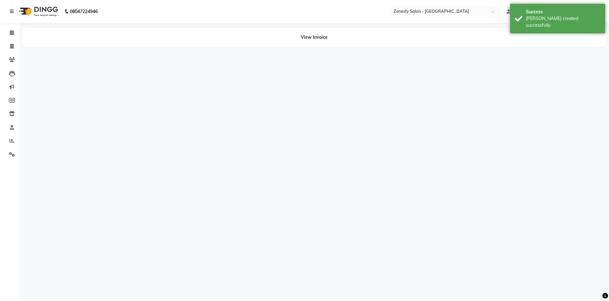
select select "53852"
select select "59262"
select select "78078"
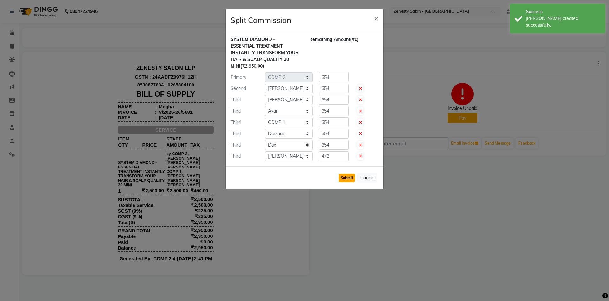
click at [348, 176] on button "Submit" at bounding box center [347, 177] width 16 height 9
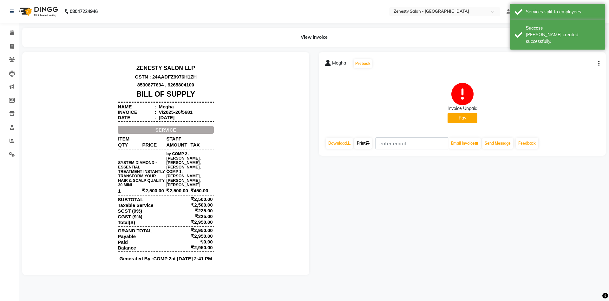
click at [362, 142] on link "Print" at bounding box center [364, 143] width 18 height 11
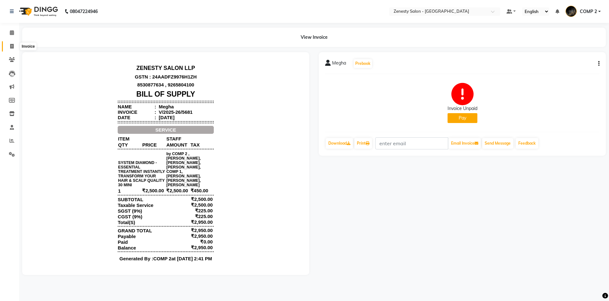
click at [12, 45] on icon at bounding box center [11, 46] width 3 height 5
select select "5713"
select select "service"
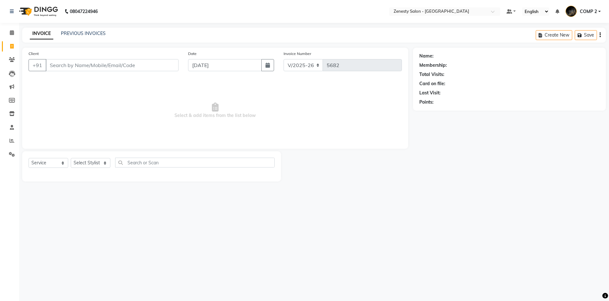
click at [362, 207] on div "08047224946 Select Location × Zenesty Salon - Nadiad, Petlad Road Default Panel…" at bounding box center [304, 150] width 609 height 301
click at [104, 31] on link "PREVIOUS INVOICES" at bounding box center [83, 33] width 45 height 6
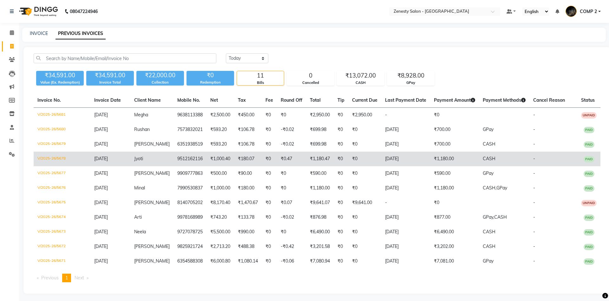
click at [221, 157] on td "₹1,000.40" at bounding box center [221, 158] width 28 height 15
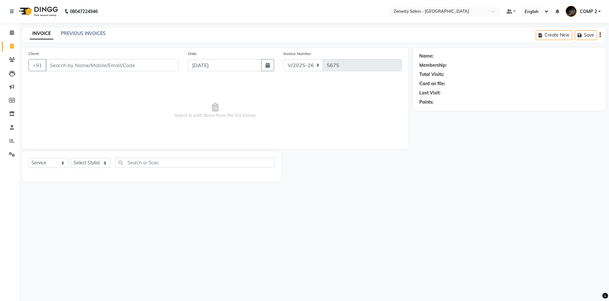
select select "5713"
select select "service"
click at [29, 158] on select "Select Service Product Membership Package Voucher Prepaid Gift Card" at bounding box center [49, 163] width 40 height 10
click option "Service" at bounding box center [0, 0] width 0 height 0
click at [71, 158] on select "Select Stylist Aanand Aarti Aashik [PERSON_NAME] [PERSON_NAME] Khalifa [PERSON_…" at bounding box center [91, 163] width 40 height 10
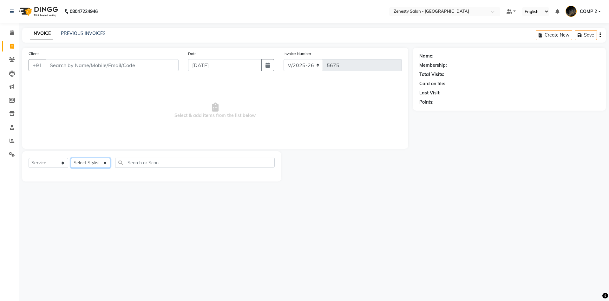
select select "40087"
click option "COMP 2" at bounding box center [0, 0] width 0 height 0
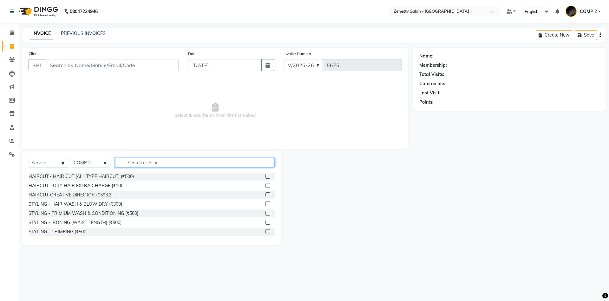
click at [167, 166] on input "text" at bounding box center [195, 162] width 160 height 10
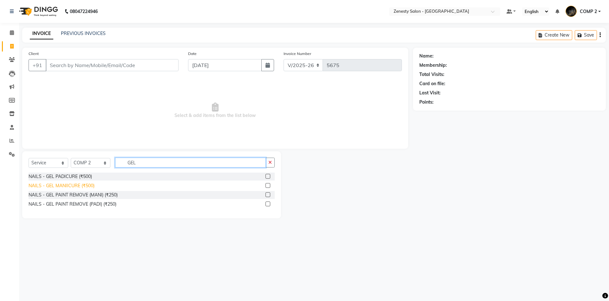
type input "GEL"
click at [74, 183] on div "NAILS - GEL MANIICURE (₹500)" at bounding box center [62, 185] width 66 height 7
checkbox input "false"
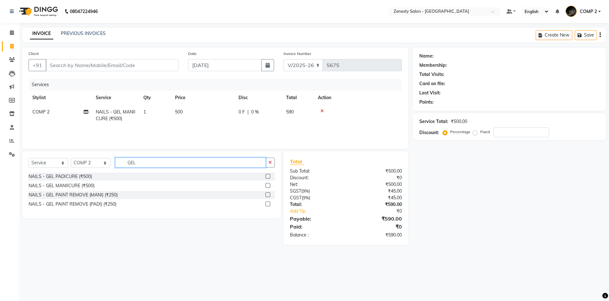
drag, startPoint x: 148, startPoint y: 163, endPoint x: 111, endPoint y: 162, distance: 37.1
click at [115, 162] on input "GEL" at bounding box center [190, 162] width 151 height 10
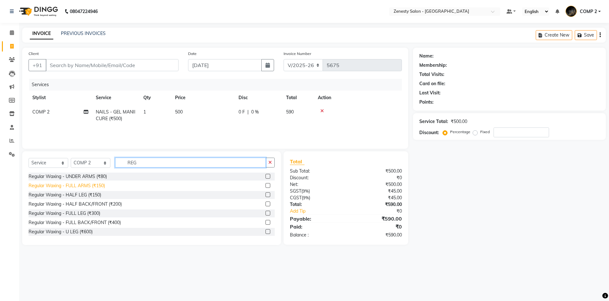
type input "REG"
click at [87, 186] on div "Regular Waxing - FULL ARMS (₹150)" at bounding box center [67, 185] width 76 height 7
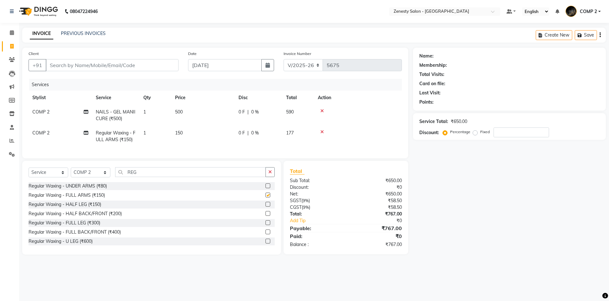
checkbox input "false"
click at [90, 186] on div "Regular Waxing - UNDER ARMS (₹80)" at bounding box center [68, 186] width 78 height 7
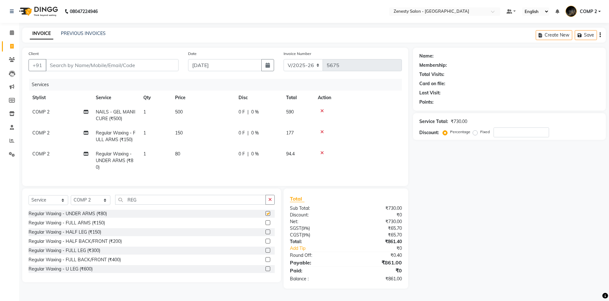
checkbox input "false"
click at [80, 252] on div "Regular Waxing - FULL LEG (₹300)" at bounding box center [65, 250] width 72 height 7
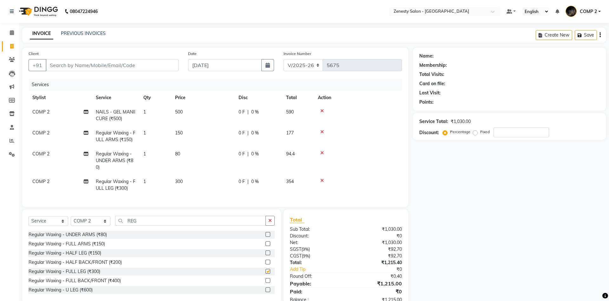
checkbox input "false"
drag, startPoint x: 135, startPoint y: 219, endPoint x: 101, endPoint y: 222, distance: 34.1
click at [115, 222] on input "REG" at bounding box center [190, 221] width 151 height 10
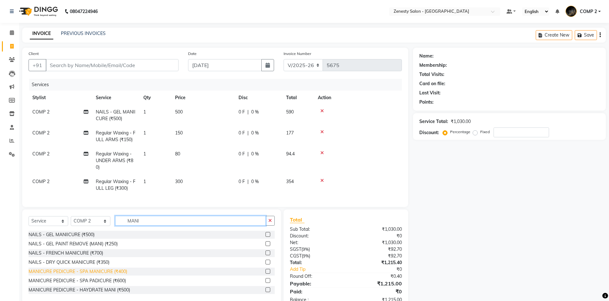
type input "MANI"
click at [95, 270] on div "MANICURE PEDICURE - SPA MANICURE (₹400)" at bounding box center [78, 271] width 99 height 7
checkbox input "false"
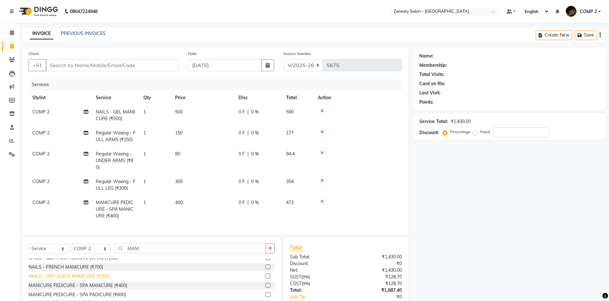
scroll to position [19, 0]
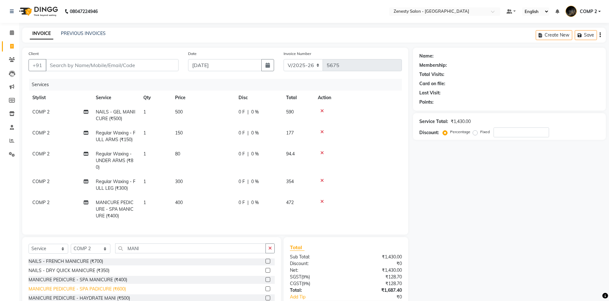
click at [104, 289] on div "MANICURE PEDICURE - SPA PADICURE (₹600)" at bounding box center [77, 288] width 97 height 7
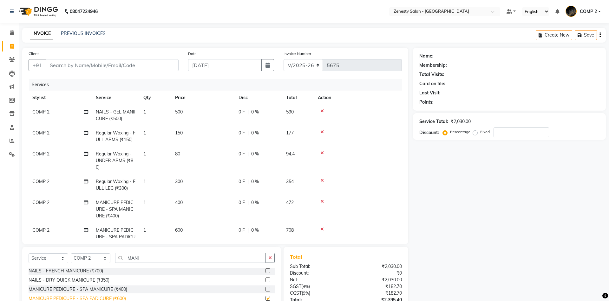
checkbox input "false"
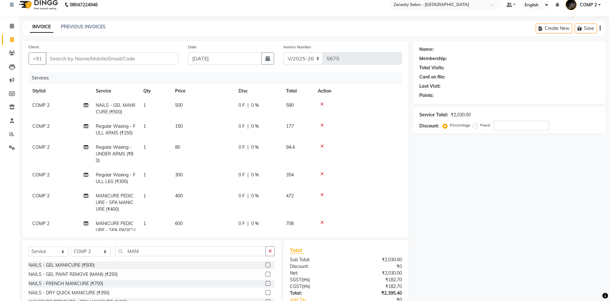
scroll to position [0, 0]
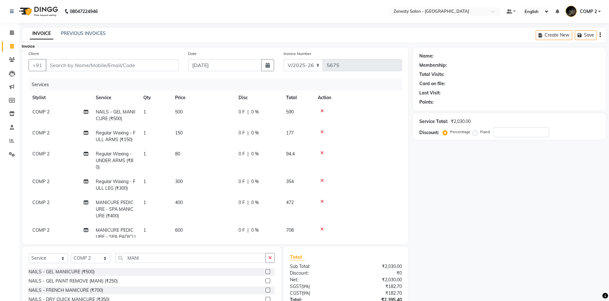
click at [13, 45] on icon at bounding box center [11, 46] width 3 height 5
select select "service"
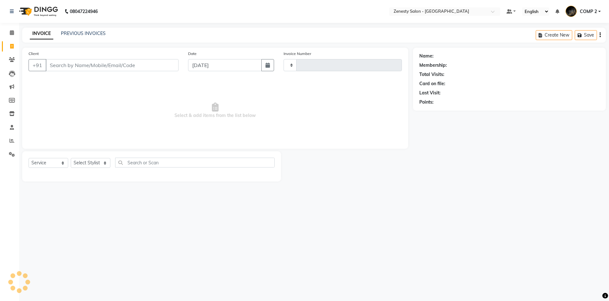
type input "5675"
select select "5713"
select select "service"
type input "9512162116"
type input "V/2025-26/5678"
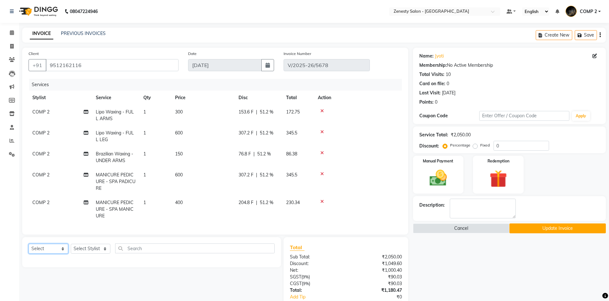
click at [29, 243] on select "Select Service Product Membership Package Voucher Prepaid Gift Card" at bounding box center [49, 248] width 40 height 10
select select "service"
click option "Service" at bounding box center [0, 0] width 0 height 0
click at [71, 243] on select "Select Stylist Aanand Aarti Aashik Aesha Arsh Khalifa Ayan COMP 1 COMP 2 Darsha…" at bounding box center [91, 248] width 40 height 10
select select "40087"
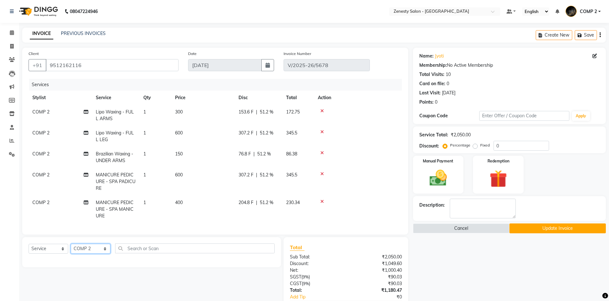
click option "COMP 2" at bounding box center [0, 0] width 0 height 0
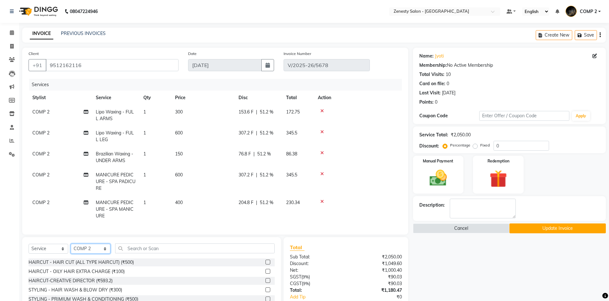
scroll to position [82, 0]
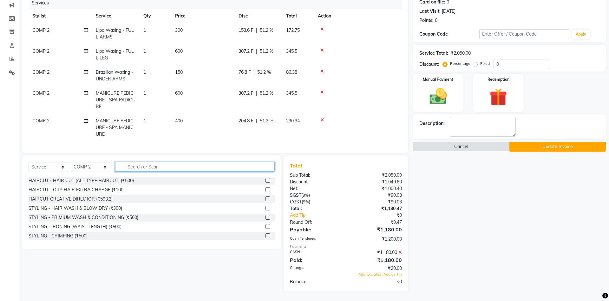
click at [146, 166] on input "text" at bounding box center [195, 167] width 160 height 10
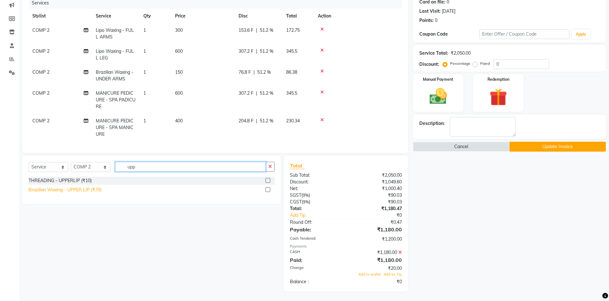
type input "upp"
click at [94, 188] on div "Brazilian Waxing - UPPER LIP (₹70)" at bounding box center [65, 189] width 73 height 7
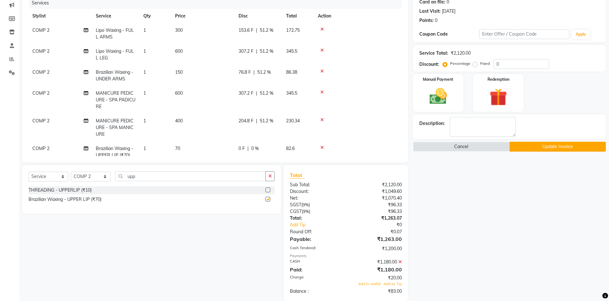
checkbox input "false"
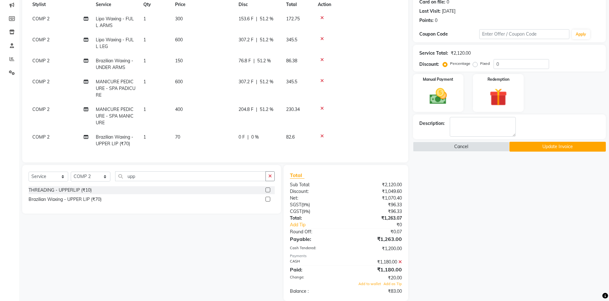
click at [401, 261] on icon at bounding box center [400, 261] width 3 height 4
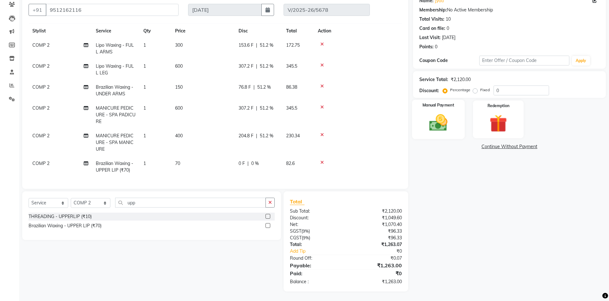
click at [440, 132] on img at bounding box center [439, 122] width 30 height 21
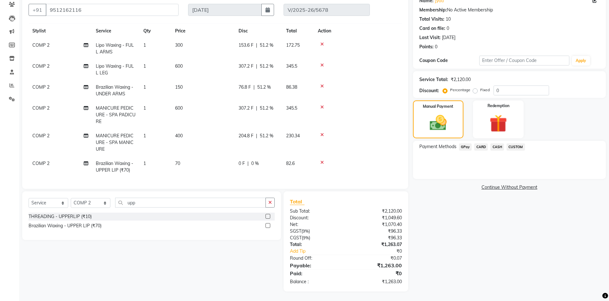
click at [494, 146] on span "CASH" at bounding box center [498, 146] width 14 height 7
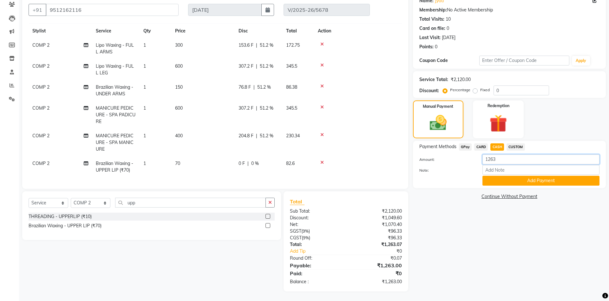
drag, startPoint x: 503, startPoint y: 158, endPoint x: 460, endPoint y: 160, distance: 43.2
click at [483, 160] on input "1263" at bounding box center [541, 159] width 117 height 10
type input "1200"
click at [535, 182] on button "Add Payment" at bounding box center [541, 181] width 117 height 10
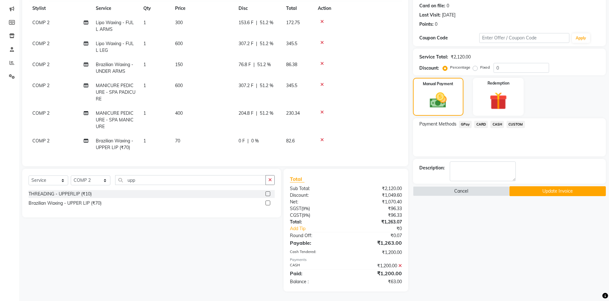
scroll to position [0, 0]
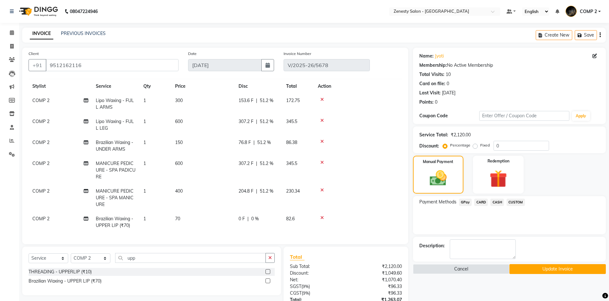
click at [48, 103] on span "COMP 2" at bounding box center [40, 100] width 17 height 6
select select "40087"
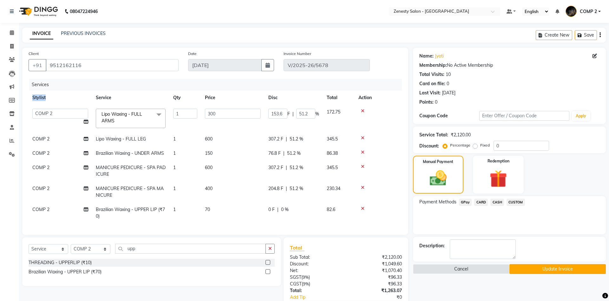
click at [48, 103] on th "Stylist" at bounding box center [60, 97] width 63 height 14
click at [32, 109] on select "Aanand Aarti Aashik Aesha Arsh Khalifa Ayan COMP 1 COMP 2 Darshan Dax Dhara Far…" at bounding box center [60, 114] width 56 height 10
select select "39498"
click at [83, 121] on td "Aanand Aarti Aashik Aesha Arsh Khalifa Ayan COMP 1 COMP 2 Darshan Dax Dhara Far…" at bounding box center [60, 118] width 63 height 27
click at [44, 140] on span "COMP 2" at bounding box center [40, 139] width 17 height 6
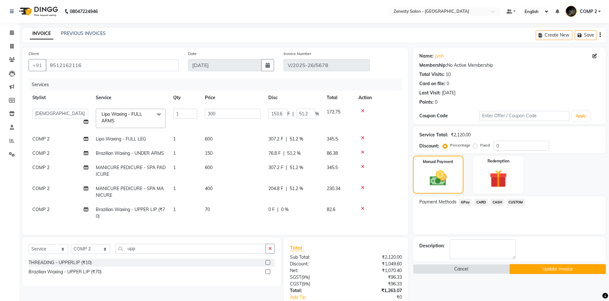
select select "40087"
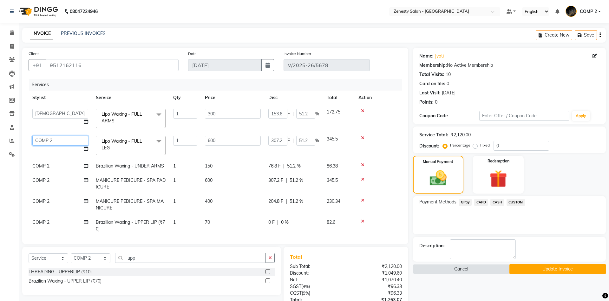
click at [32, 136] on select "Aanand Aarti Aashik Aesha Arsh Khalifa Ayan COMP 1 COMP 2 Darshan Dax Dhara Far…" at bounding box center [60, 141] width 56 height 10
select select "39498"
click at [44, 165] on span "COMP 2" at bounding box center [40, 166] width 17 height 6
select select "40087"
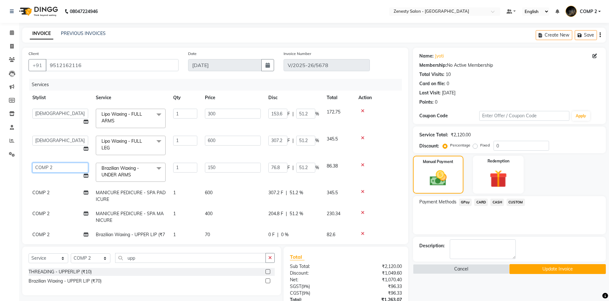
click at [32, 163] on select "Aanand Aarti Aashik Aesha Arsh Khalifa Ayan COMP 1 COMP 2 Darshan Dax Dhara Far…" at bounding box center [60, 168] width 56 height 10
select select "53780"
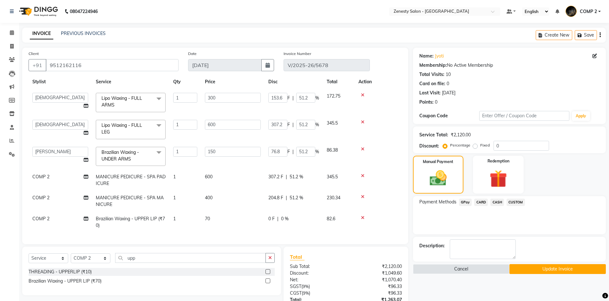
scroll to position [32, 0]
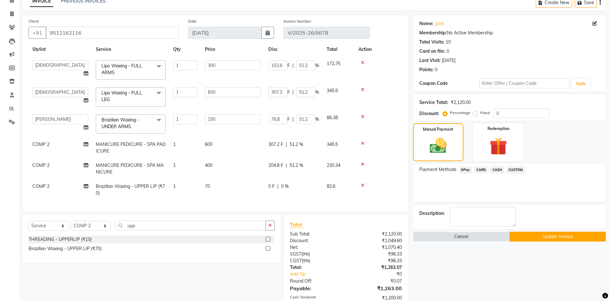
click at [51, 141] on td "COMP 2" at bounding box center [60, 147] width 63 height 21
select select "40087"
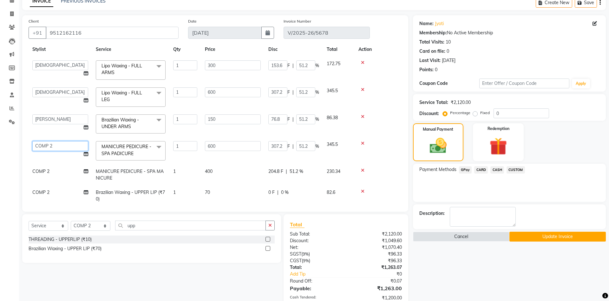
click at [32, 141] on select "Aanand Aarti Aashik Aesha Arsh Khalifa Ayan COMP 1 COMP 2 Darshan Dax Dhara Far…" at bounding box center [60, 146] width 56 height 10
select select "39498"
click at [48, 171] on span "COMP 2" at bounding box center [40, 171] width 17 height 6
select select "40087"
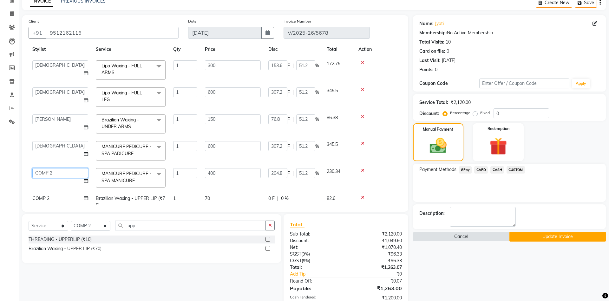
click at [32, 168] on select "Aanand Aarti Aashik Aesha Arsh Khalifa Ayan COMP 1 COMP 2 Darshan Dax Dhara Far…" at bounding box center [60, 173] width 56 height 10
select select "39498"
click at [59, 198] on td "COMP 2" at bounding box center [60, 201] width 63 height 21
select select "40087"
click at [32, 195] on select "Aanand Aarti Aashik Aesha Arsh Khalifa Ayan COMP 1 COMP 2 Darshan Dax Dhara Far…" at bounding box center [60, 200] width 56 height 10
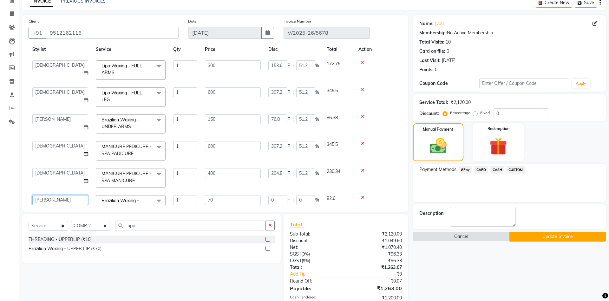
select select "53780"
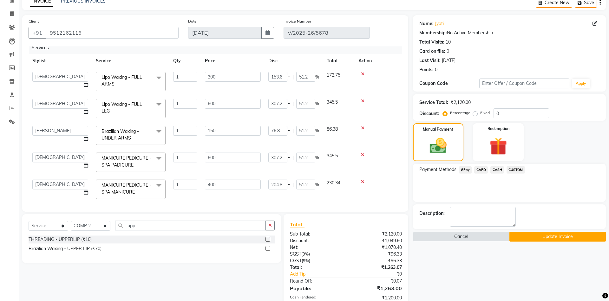
scroll to position [0, 0]
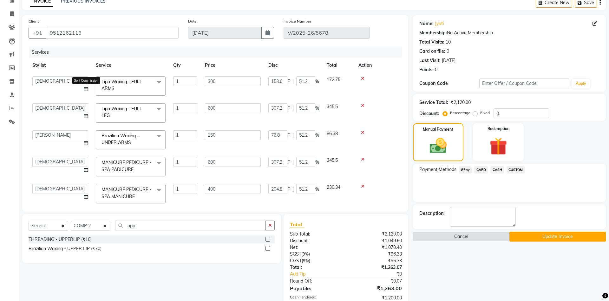
click at [84, 90] on icon at bounding box center [86, 89] width 4 height 4
select select "39498"
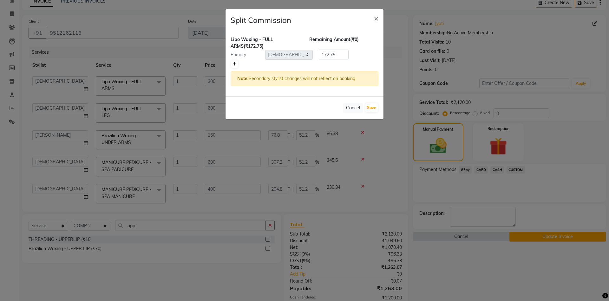
click at [233, 66] on icon at bounding box center [234, 64] width 3 height 4
type input "86.38"
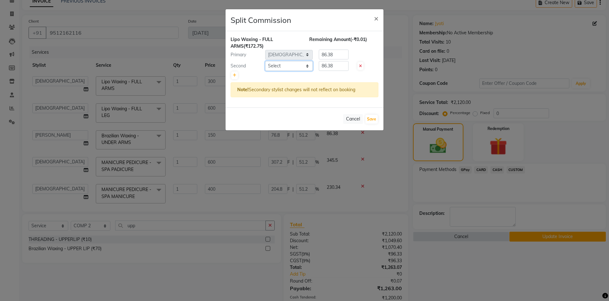
click at [265, 61] on select "Select Aanand Aarti Aashik Aesha Arsh Khalifa Ayan COMP 1 COMP 2 Darshan Dax Dh…" at bounding box center [289, 66] width 48 height 10
select select "53780"
click option "Rajal" at bounding box center [0, 0] width 0 height 0
click at [371, 120] on button "Save" at bounding box center [372, 119] width 12 height 9
select select "Select"
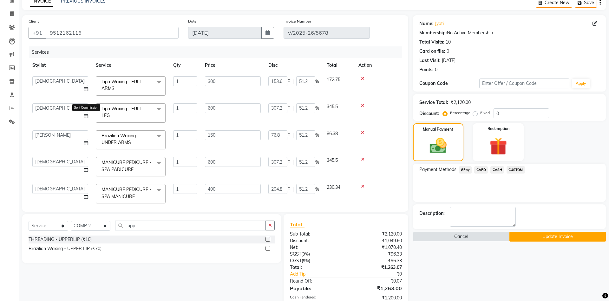
click at [87, 117] on icon at bounding box center [86, 116] width 4 height 4
select select "39498"
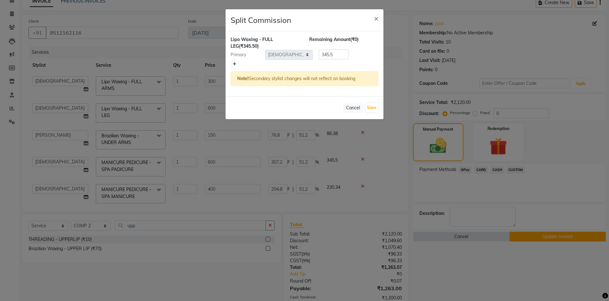
click at [233, 63] on icon at bounding box center [234, 64] width 3 height 4
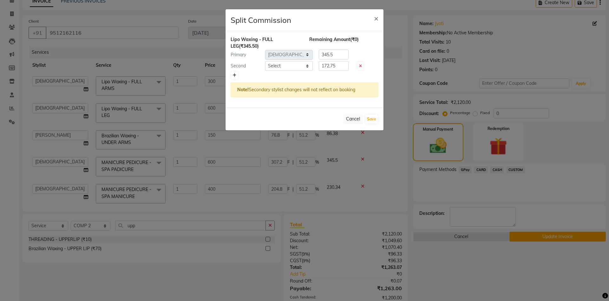
type input "172.75"
click at [265, 61] on select "Select Aanand Aarti Aashik Aesha Arsh Khalifa Ayan COMP 1 COMP 2 Darshan Dax Dh…" at bounding box center [289, 66] width 48 height 10
select select "53780"
click option "Rajal" at bounding box center [0, 0] width 0 height 0
click at [375, 120] on button "Save" at bounding box center [372, 119] width 12 height 9
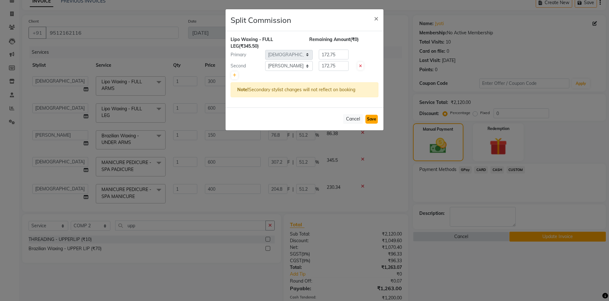
select select "Select"
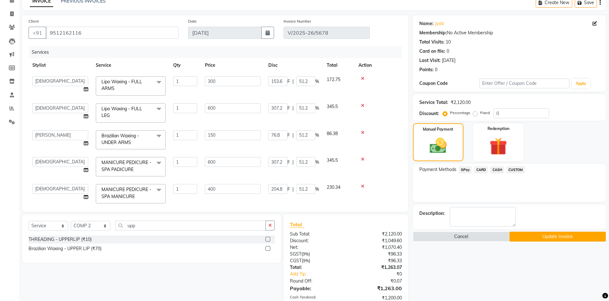
click at [88, 170] on td "Aanand Aarti Aashik Aesha Arsh Khalifa Ayan COMP 1 COMP 2 Darshan Dax Dhara Far…" at bounding box center [60, 166] width 63 height 27
click at [85, 170] on icon at bounding box center [86, 170] width 4 height 4
select select "39498"
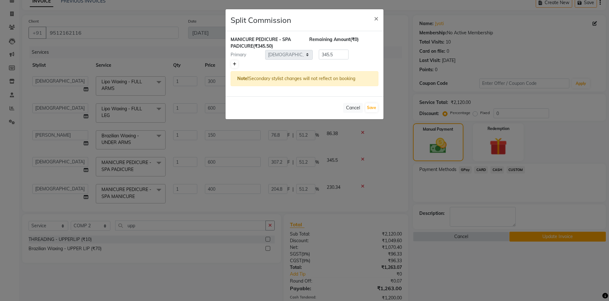
click at [235, 61] on link at bounding box center [234, 64] width 7 height 8
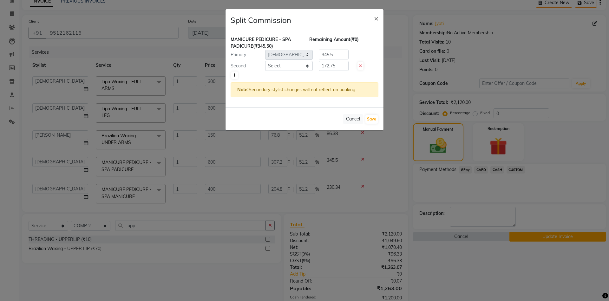
type input "172.75"
click at [265, 61] on select "Select Aanand Aarti Aashik Aesha Arsh Khalifa Ayan COMP 1 COMP 2 Darshan Dax Dh…" at bounding box center [289, 66] width 48 height 10
select select "53780"
click option "Rajal" at bounding box center [0, 0] width 0 height 0
click at [367, 116] on button "Save" at bounding box center [372, 119] width 12 height 9
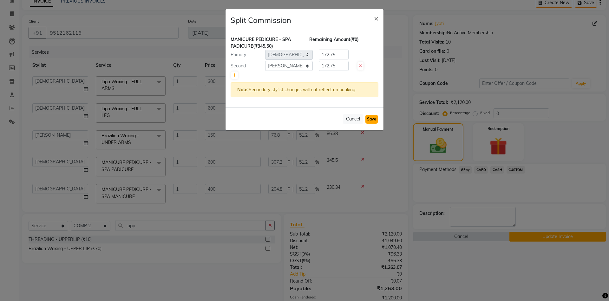
select select "Select"
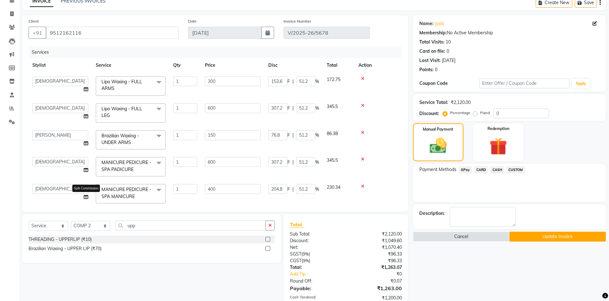
click at [86, 197] on icon at bounding box center [86, 197] width 4 height 4
select select "39498"
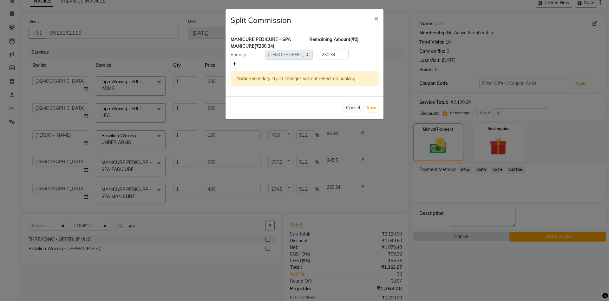
click at [234, 65] on icon at bounding box center [234, 64] width 3 height 4
type input "115.17"
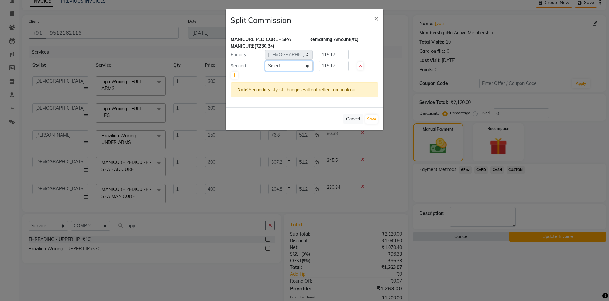
click at [265, 61] on select "Select Aanand Aarti Aashik Aesha Arsh Khalifa Ayan COMP 1 COMP 2 Darshan Dax Dh…" at bounding box center [289, 66] width 48 height 10
select select "53780"
click option "Rajal" at bounding box center [0, 0] width 0 height 0
click at [374, 121] on button "Save" at bounding box center [372, 119] width 12 height 9
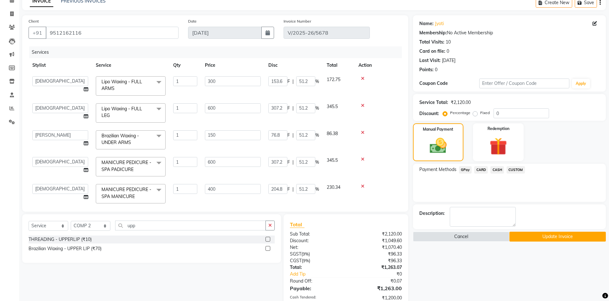
select select "Select"
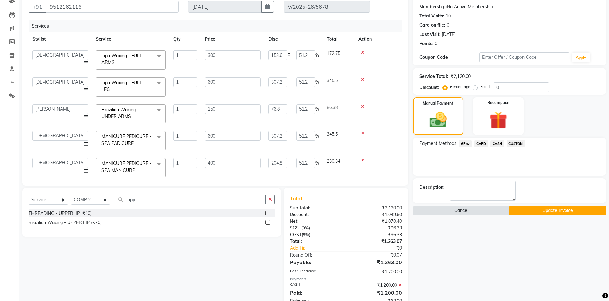
scroll to position [78, 0]
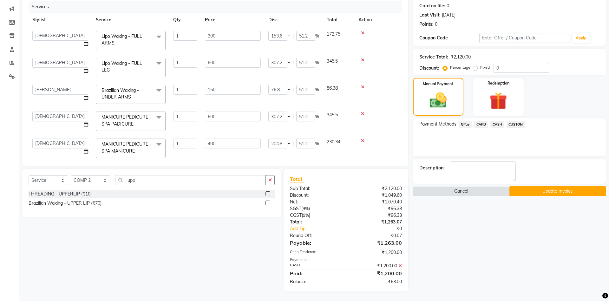
click at [526, 190] on button "Update Invoice" at bounding box center [558, 191] width 96 height 10
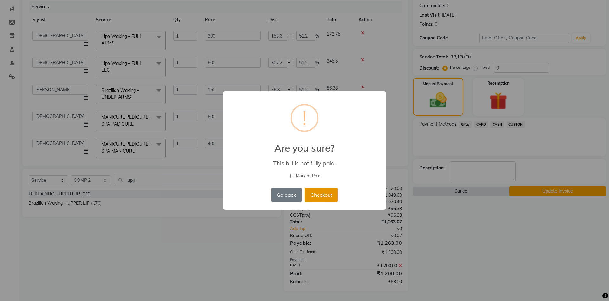
click at [324, 196] on button "Checkout" at bounding box center [321, 195] width 33 height 14
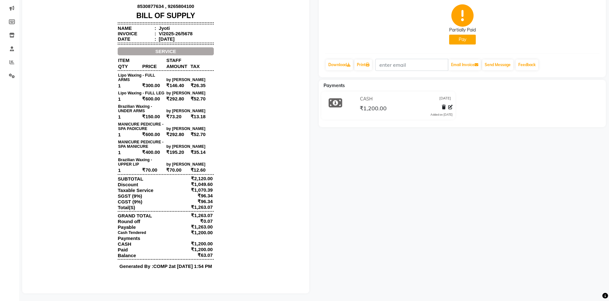
scroll to position [80, 0]
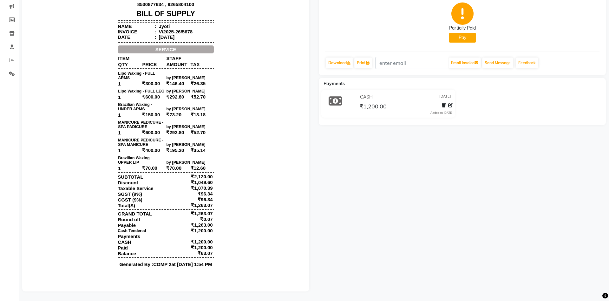
click at [457, 34] on button "Pay" at bounding box center [462, 38] width 27 height 10
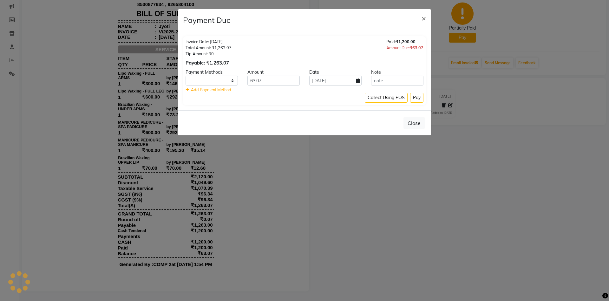
select select "1"
click at [418, 96] on button "Pay" at bounding box center [416, 98] width 13 height 10
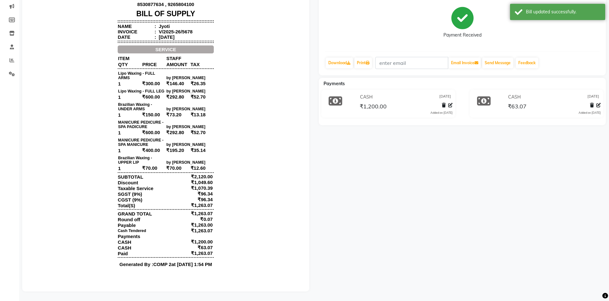
scroll to position [0, 0]
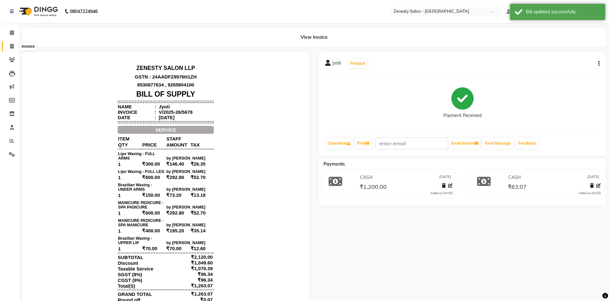
click at [11, 45] on icon at bounding box center [11, 46] width 3 height 5
select select "5713"
select select "service"
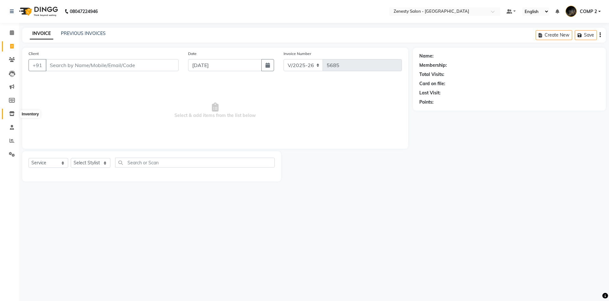
click at [9, 113] on span at bounding box center [11, 113] width 11 height 7
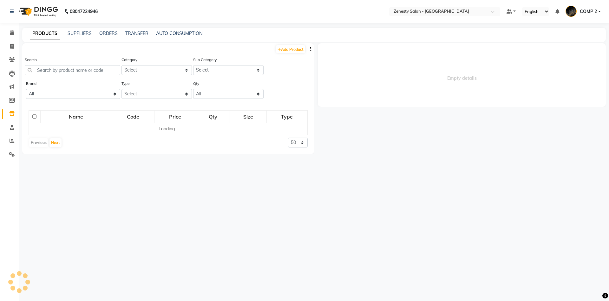
select select
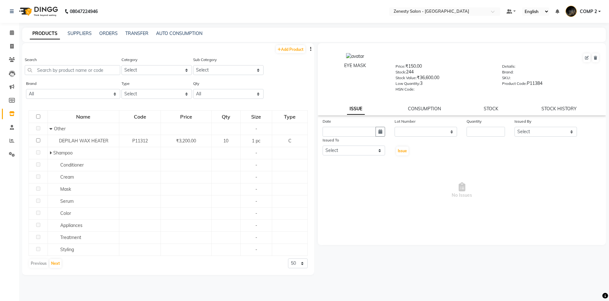
drag, startPoint x: 495, startPoint y: 110, endPoint x: 488, endPoint y: 112, distance: 8.1
click at [495, 110] on link "STOCK" at bounding box center [491, 109] width 15 height 6
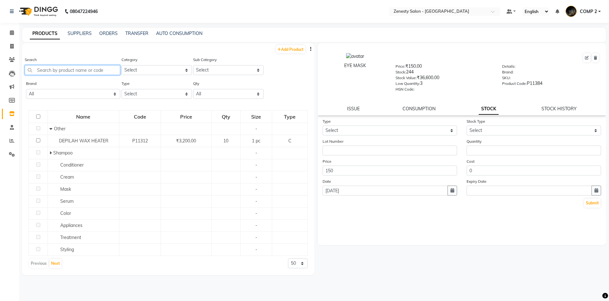
click at [103, 72] on input "text" at bounding box center [73, 70] width 96 height 10
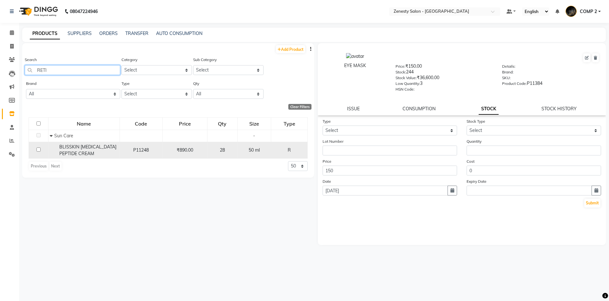
type input "RETI"
click at [39, 149] on input "checkbox" at bounding box center [39, 149] width 4 height 4
checkbox input "true"
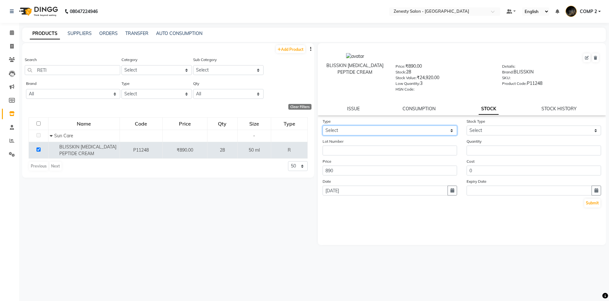
click at [323, 125] on select "Select In Out" at bounding box center [390, 130] width 135 height 10
select select "out"
click option "Out" at bounding box center [0, 0] width 0 height 0
select select
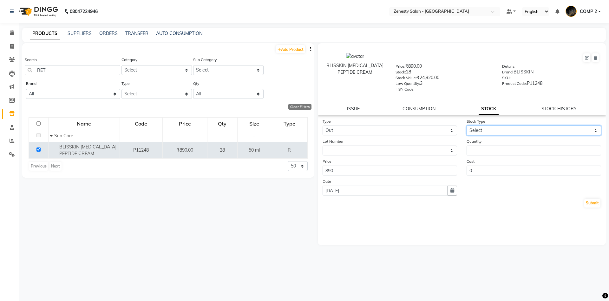
click at [467, 125] on select "Select Internal Use Damaged Expired Adjustment Return Other" at bounding box center [534, 130] width 135 height 10
select select "expired"
click option "Expired" at bounding box center [0, 0] width 0 height 0
click at [506, 145] on div "Quantity" at bounding box center [534, 146] width 144 height 17
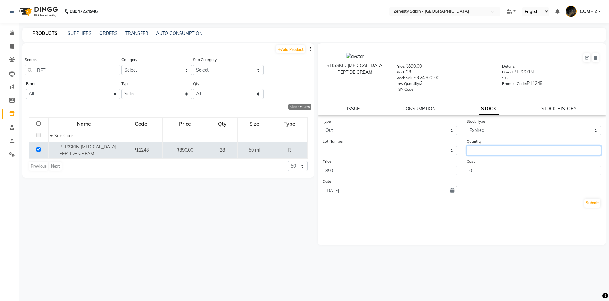
click at [506, 148] on input "number" at bounding box center [534, 150] width 135 height 10
type input "28"
click at [603, 203] on div "Type Select In Out Stock Type Select Internal Use Damaged Expired Adjustment Re…" at bounding box center [462, 163] width 288 height 90
click at [597, 205] on button "Submit" at bounding box center [593, 202] width 16 height 9
select select
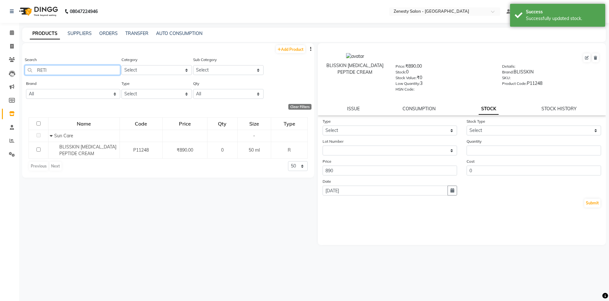
drag, startPoint x: 100, startPoint y: 70, endPoint x: 18, endPoint y: 63, distance: 81.5
click at [25, 65] on input "RETI" at bounding box center [73, 70] width 96 height 10
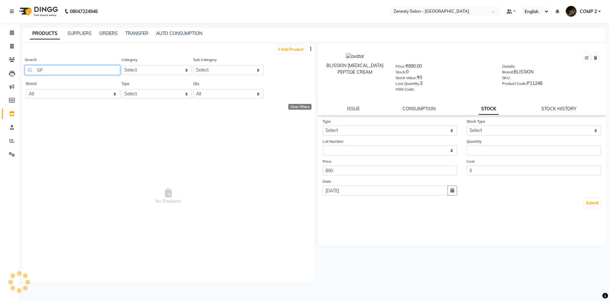
type input "S"
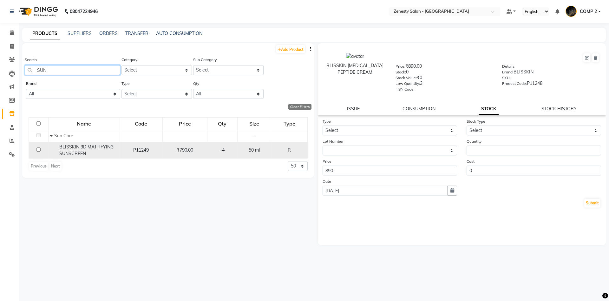
type input "SUN"
click at [41, 149] on input "checkbox" at bounding box center [39, 149] width 4 height 4
checkbox input "true"
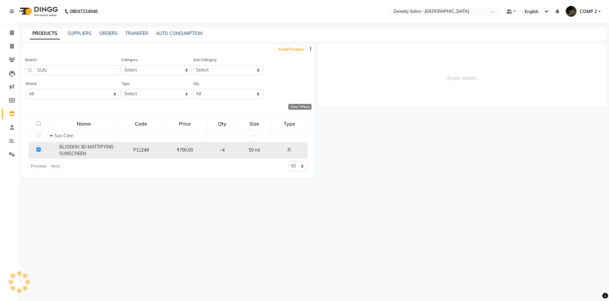
select select
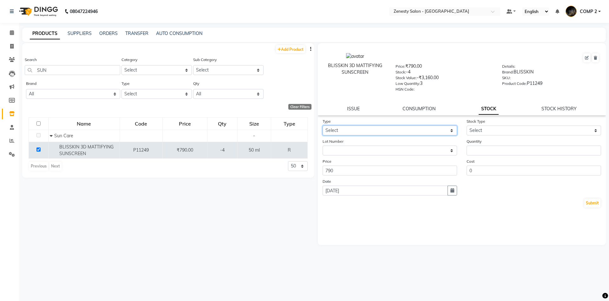
click at [323, 125] on select "Select In Out" at bounding box center [390, 130] width 135 height 10
select select "in"
click option "In" at bounding box center [0, 0] width 0 height 0
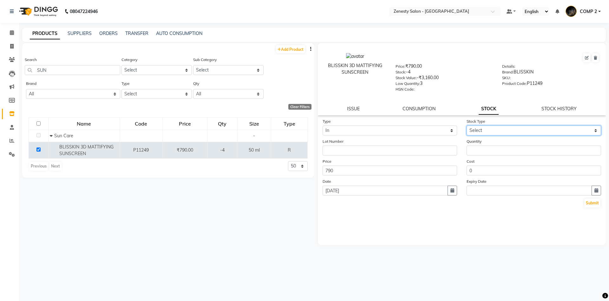
click at [467, 125] on select "Select New Stock Adjustment Return Other" at bounding box center [534, 130] width 135 height 10
select select "adjustment"
click option "Adjustment" at bounding box center [0, 0] width 0 height 0
click at [594, 149] on input "1" at bounding box center [534, 150] width 135 height 10
click at [594, 149] on input "2" at bounding box center [534, 150] width 135 height 10
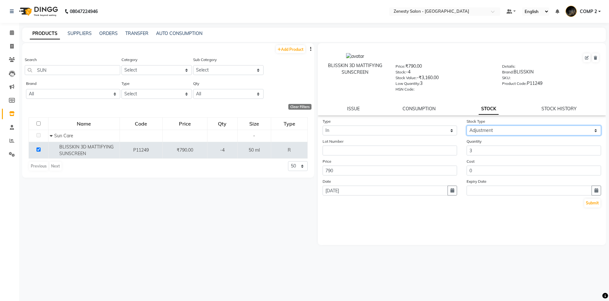
click at [594, 149] on input "3" at bounding box center [534, 150] width 135 height 10
type input "4"
click at [594, 149] on input "4" at bounding box center [534, 150] width 135 height 10
click at [593, 201] on button "Submit" at bounding box center [593, 202] width 16 height 9
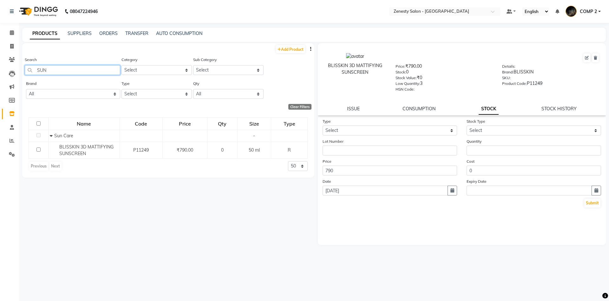
drag, startPoint x: 52, startPoint y: 69, endPoint x: 36, endPoint y: 73, distance: 16.9
click at [36, 73] on input "SUN" at bounding box center [73, 70] width 96 height 10
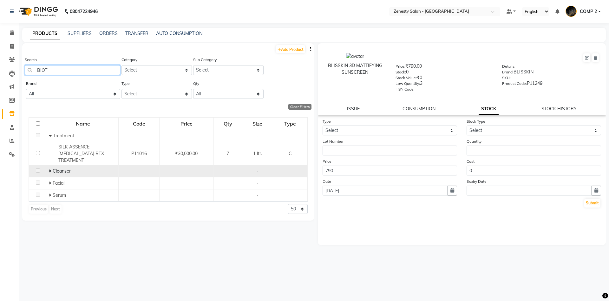
type input "BIOT"
click at [52, 168] on span at bounding box center [51, 171] width 4 height 6
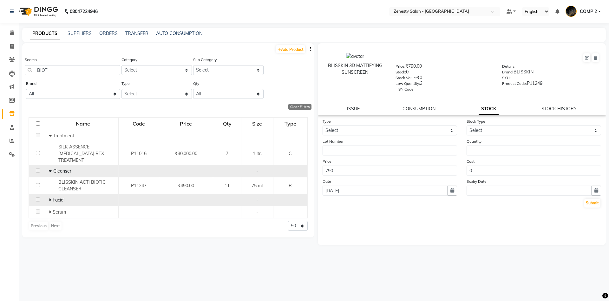
click at [53, 197] on span "Facial" at bounding box center [59, 200] width 12 height 6
click at [51, 197] on span at bounding box center [51, 200] width 4 height 6
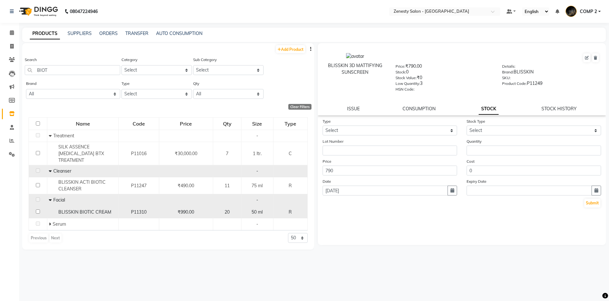
click at [36, 209] on input "checkbox" at bounding box center [38, 211] width 4 height 4
checkbox input "true"
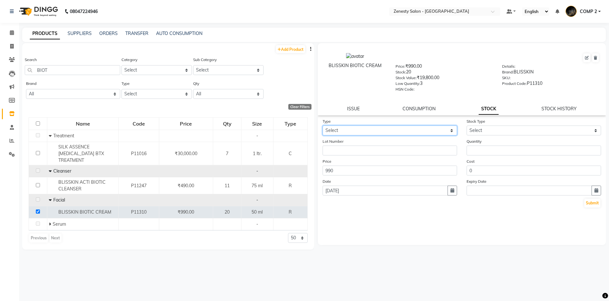
click at [323, 125] on select "Select In Out" at bounding box center [390, 130] width 135 height 10
select select "out"
click option "Out" at bounding box center [0, 0] width 0 height 0
select select
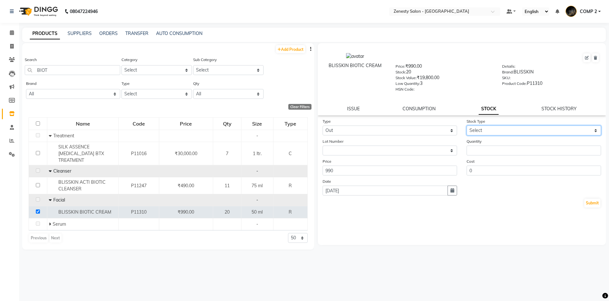
click at [467, 125] on select "Select Internal Use Damaged Expired Adjustment Return Other" at bounding box center [534, 130] width 135 height 10
select select "expired"
click option "Expired" at bounding box center [0, 0] width 0 height 0
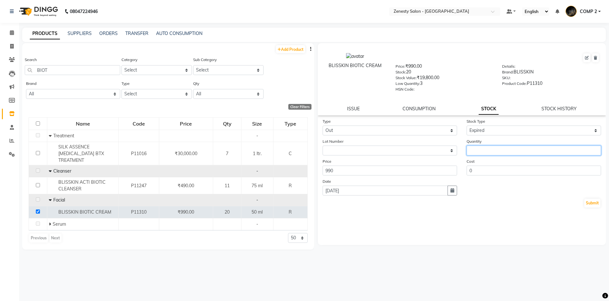
click at [482, 153] on input "number" at bounding box center [534, 150] width 135 height 10
type input "20"
click at [591, 206] on button "Submit" at bounding box center [593, 202] width 16 height 9
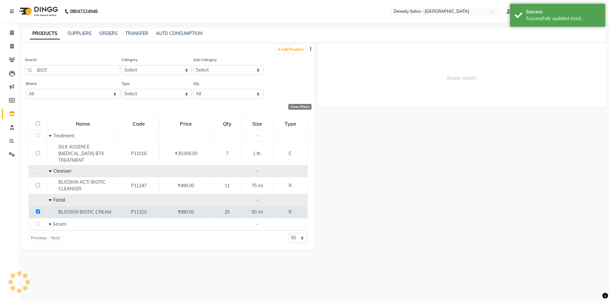
select select
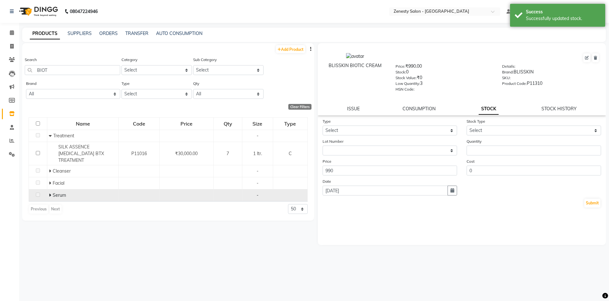
click at [51, 193] on icon at bounding box center [50, 195] width 2 height 4
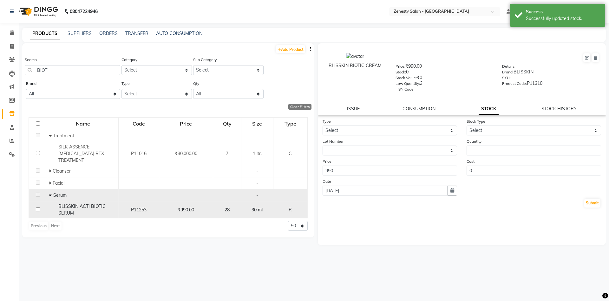
click at [37, 207] on input "checkbox" at bounding box center [38, 209] width 4 height 4
checkbox input "true"
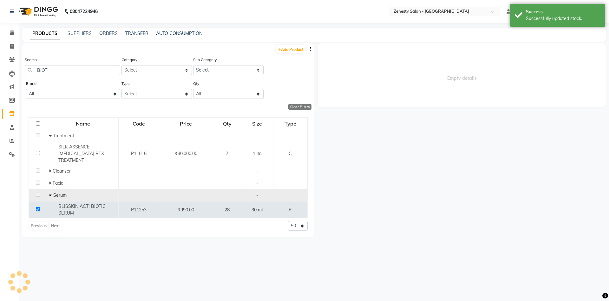
select select
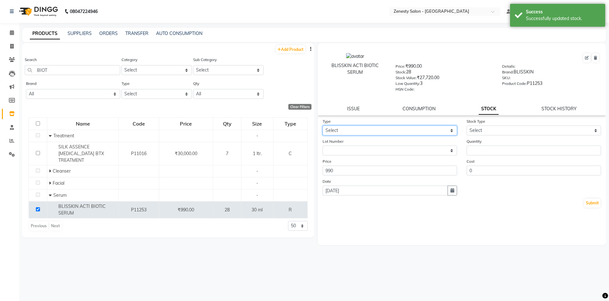
click at [323, 125] on select "Select In Out" at bounding box center [390, 130] width 135 height 10
select select "out"
click option "Out" at bounding box center [0, 0] width 0 height 0
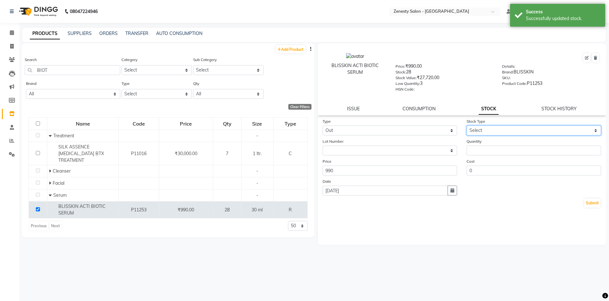
click at [467, 125] on select "Select Internal Use Damaged Expired Adjustment Return Other" at bounding box center [534, 130] width 135 height 10
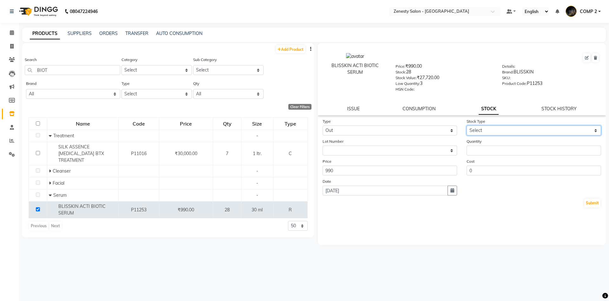
select select "expired"
click option "Expired" at bounding box center [0, 0] width 0 height 0
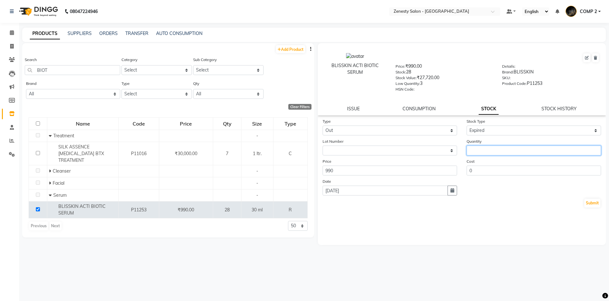
click at [486, 154] on input "number" at bounding box center [534, 150] width 135 height 10
type input "13"
click at [596, 203] on button "Submit" at bounding box center [593, 202] width 16 height 9
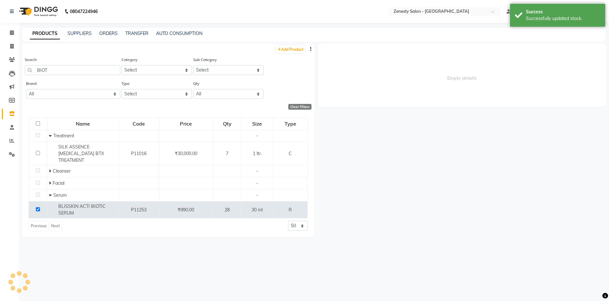
select select
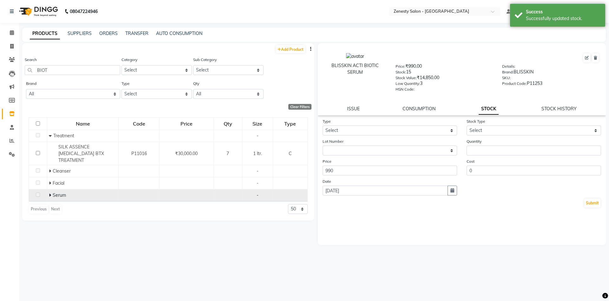
click at [50, 193] on icon at bounding box center [50, 195] width 2 height 4
click at [12, 47] on icon at bounding box center [11, 46] width 3 height 5
select select "5713"
select select "service"
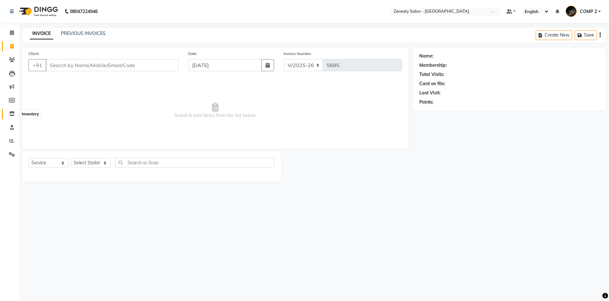
click at [11, 113] on icon at bounding box center [11, 113] width 5 height 5
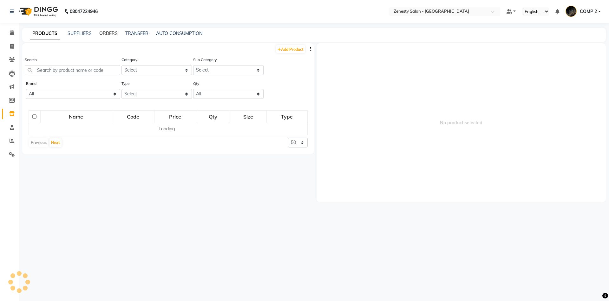
click at [106, 32] on link "ORDERS" at bounding box center [108, 33] width 18 height 6
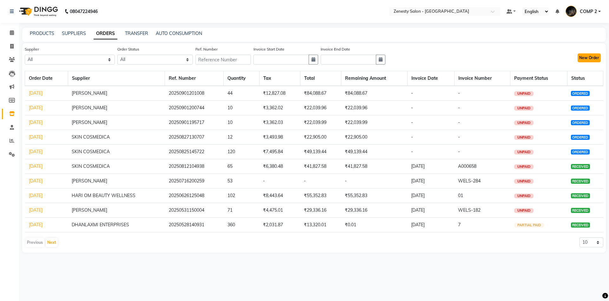
click at [587, 57] on button "New Order" at bounding box center [589, 57] width 23 height 9
select select "true"
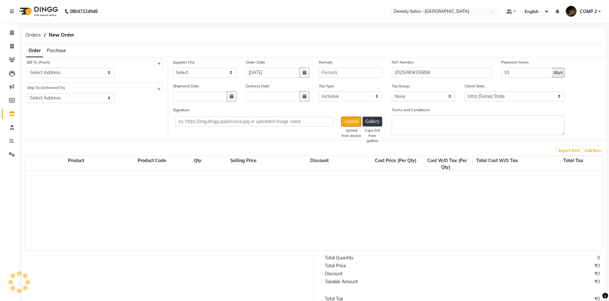
select select "2444"
click at [27, 68] on select "Select Address Zenesty Nadiad" at bounding box center [71, 73] width 88 height 10
select select "784"
click option "Zenesty Nadiad" at bounding box center [0, 0] width 0 height 0
drag, startPoint x: 46, startPoint y: 91, endPoint x: 46, endPoint y: 97, distance: 6.0
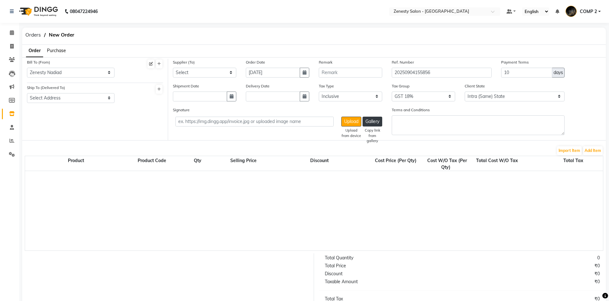
click at [46, 93] on div "Ship To (Delivered To) Select Address Zenesty nadiad" at bounding box center [71, 93] width 88 height 19
click at [27, 93] on select "Select Address Zenesty nadiad" at bounding box center [71, 98] width 88 height 10
select select "785"
click option "Zenesty nadiad" at bounding box center [0, 0] width 0 height 0
click at [173, 68] on select "Select NARAYAN SALES - NARAYAN NEEV ENTERPRICE - NEEV SKIN COSMEDICA VINAYAK MA…" at bounding box center [204, 73] width 63 height 10
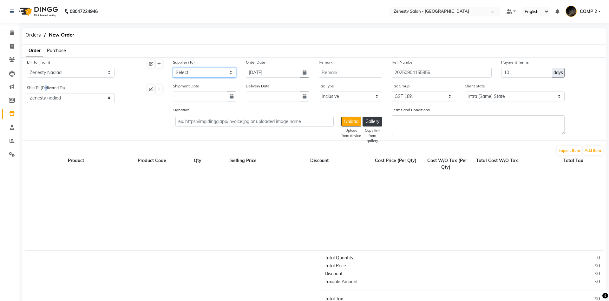
select select "4639"
click option "SKIN COSMEDICA" at bounding box center [0, 0] width 0 height 0
click at [585, 149] on button "Add Item" at bounding box center [593, 150] width 20 height 9
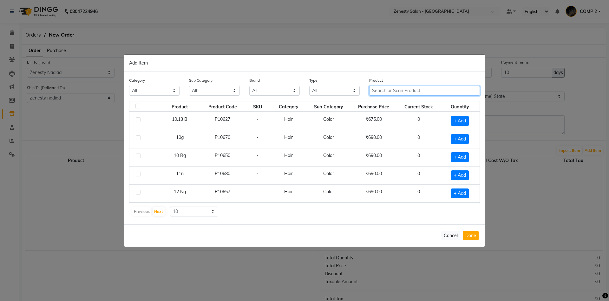
click at [427, 89] on input "text" at bounding box center [424, 91] width 111 height 10
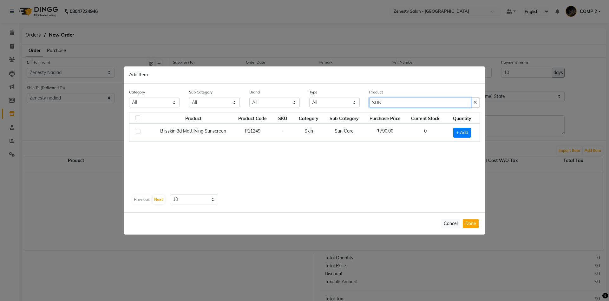
type input "SUN"
click at [138, 132] on label at bounding box center [138, 131] width 5 height 5
click at [138, 132] on input "checkbox" at bounding box center [138, 131] width 4 height 4
checkbox input "true"
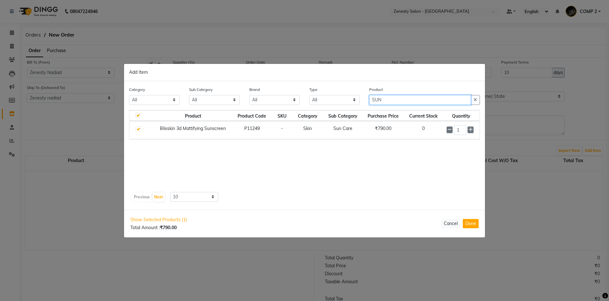
drag, startPoint x: 422, startPoint y: 97, endPoint x: 346, endPoint y: 96, distance: 76.2
click at [369, 96] on input "SUN" at bounding box center [420, 100] width 102 height 10
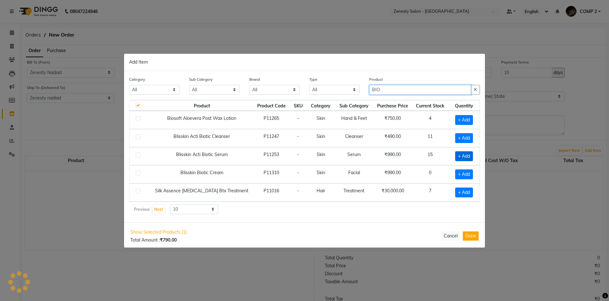
type input "BIO"
click at [465, 154] on span "+ Add" at bounding box center [464, 156] width 18 height 10
checkbox input "true"
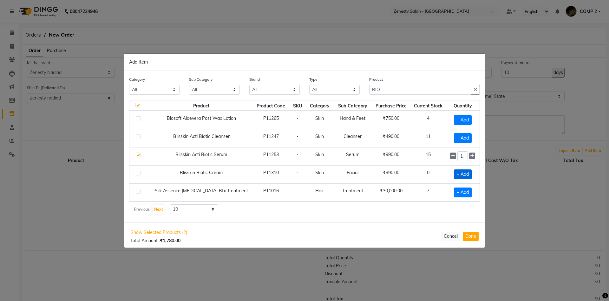
click at [459, 174] on span "+ Add" at bounding box center [463, 174] width 18 height 10
checkbox input "true"
click at [474, 238] on button "Done" at bounding box center [471, 235] width 16 height 9
select select "2444"
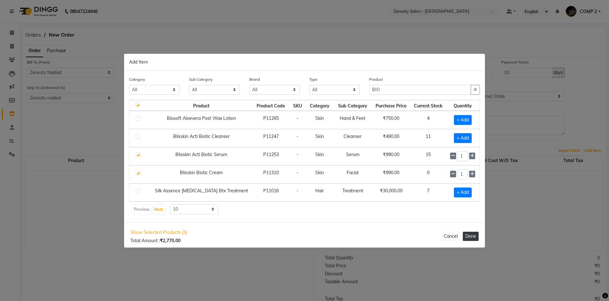
select select "2444"
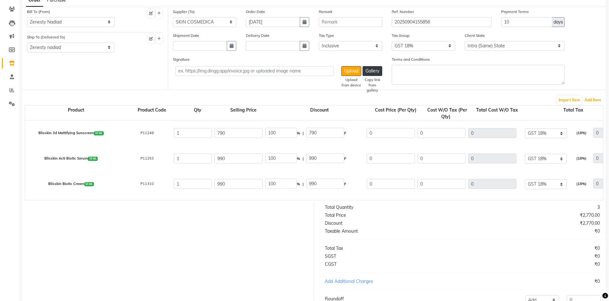
scroll to position [97, 0]
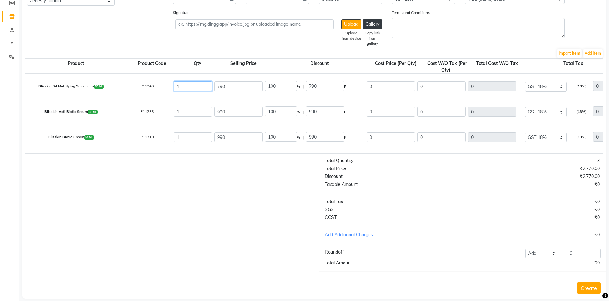
drag, startPoint x: 194, startPoint y: 88, endPoint x: 167, endPoint y: 92, distance: 26.9
click at [174, 91] on input "1" at bounding box center [193, 86] width 38 height 10
type input "50"
drag, startPoint x: 186, startPoint y: 114, endPoint x: 160, endPoint y: 114, distance: 26.0
click at [174, 114] on input "1" at bounding box center [193, 112] width 38 height 10
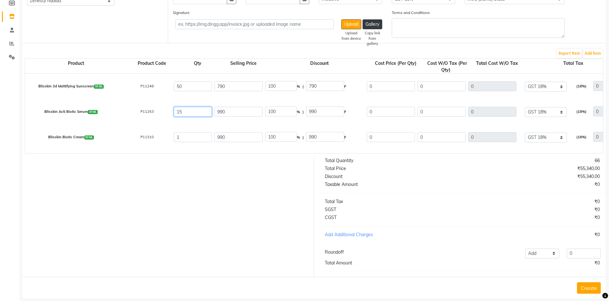
type input "15"
click at [187, 140] on input "1" at bounding box center [193, 137] width 38 height 10
type input "15"
click at [210, 158] on div at bounding box center [165, 216] width 297 height 121
drag, startPoint x: 276, startPoint y: 87, endPoint x: 257, endPoint y: 95, distance: 20.0
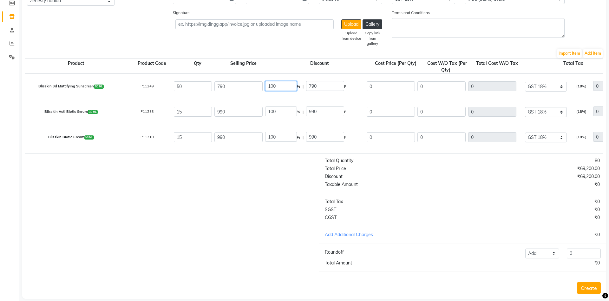
click at [265, 91] on input "100" at bounding box center [281, 86] width 32 height 10
type input "3"
type input "0"
type input "790"
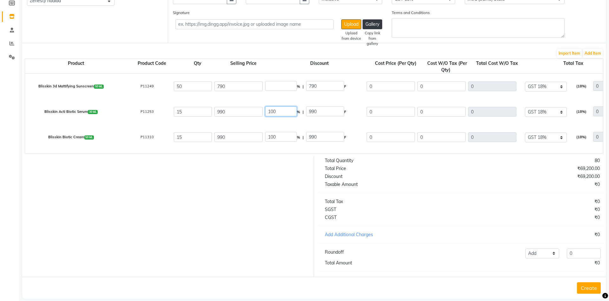
type input "669.49"
type input "33474.5"
type input "6025.41"
type input "39499.91"
drag, startPoint x: 275, startPoint y: 111, endPoint x: 262, endPoint y: 111, distance: 13.3
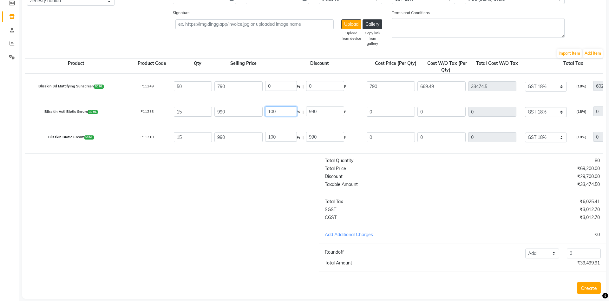
click at [265, 111] on input "100" at bounding box center [281, 111] width 32 height 10
type input "35"
type input "346.5"
type input "643.5"
type input "545.34"
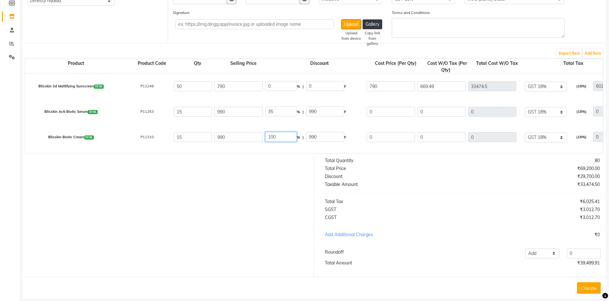
type input "8180.1"
type input "1472.42"
type input "9652.52"
drag, startPoint x: 280, startPoint y: 137, endPoint x: 237, endPoint y: 142, distance: 43.5
click at [265, 142] on input "100" at bounding box center [281, 137] width 32 height 10
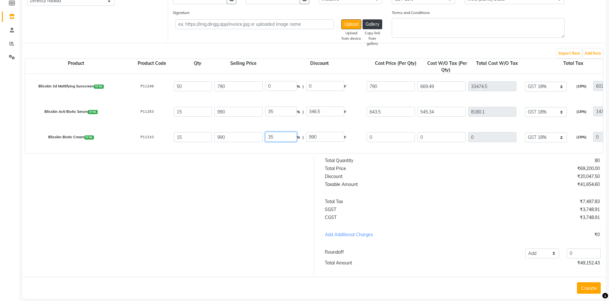
type input "35"
type input "346.5"
type input "643.5"
type input "545.34"
type input "8180.1"
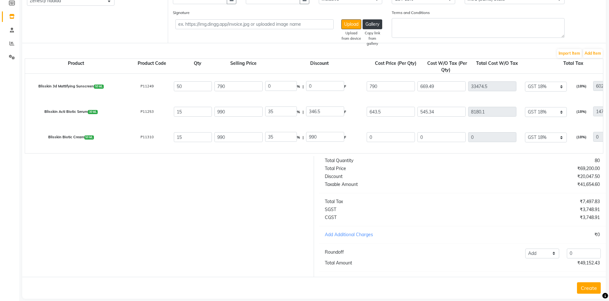
type input "1472.42"
type input "9652.52"
click at [216, 195] on div at bounding box center [165, 216] width 297 height 121
drag, startPoint x: 269, startPoint y: 85, endPoint x: 223, endPoint y: 80, distance: 46.0
click at [265, 81] on input "0" at bounding box center [281, 86] width 32 height 10
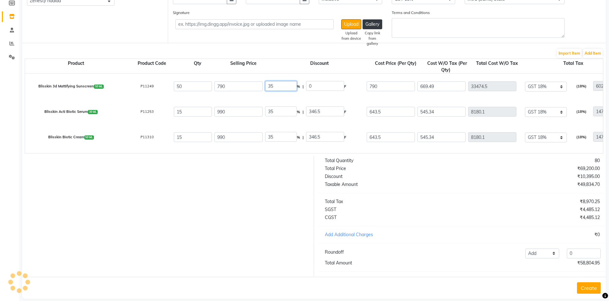
type input "3"
type input "35"
type input "276.5"
type input "513.5"
type input "435.17"
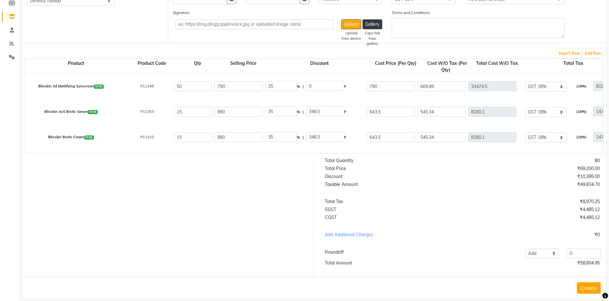
type input "21758.5"
type input "3916.53"
type input "25675.03"
click at [246, 235] on div at bounding box center [165, 216] width 297 height 121
click at [274, 86] on input "35" at bounding box center [281, 86] width 32 height 10
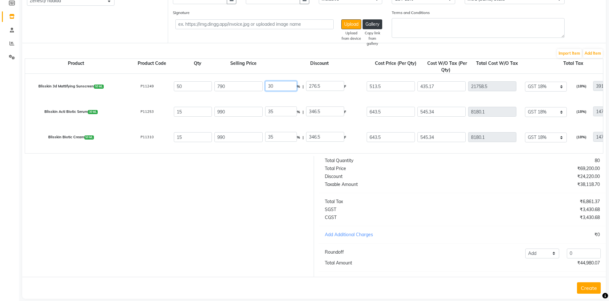
type input "30"
type input "237"
type input "553"
type input "468.64"
type input "23432"
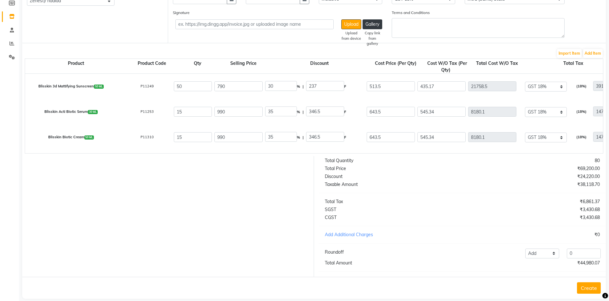
type input "4217.76"
type input "27649.76"
click at [254, 185] on div at bounding box center [165, 216] width 297 height 121
click at [277, 112] on input "35" at bounding box center [281, 111] width 32 height 10
type input "30"
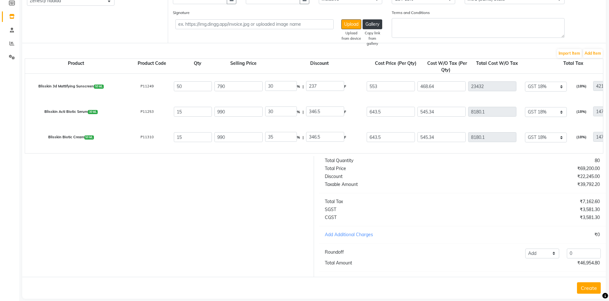
type input "297"
type input "693"
type input "587.29"
type input "8809.35"
type input "1585.68"
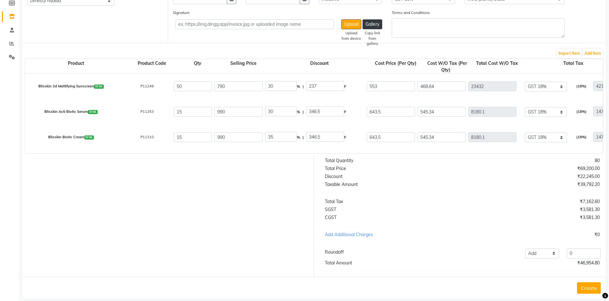
type input "10395.03"
click at [271, 168] on div at bounding box center [165, 216] width 297 height 121
click at [279, 140] on input "35" at bounding box center [281, 137] width 32 height 10
type input "30"
type input "297"
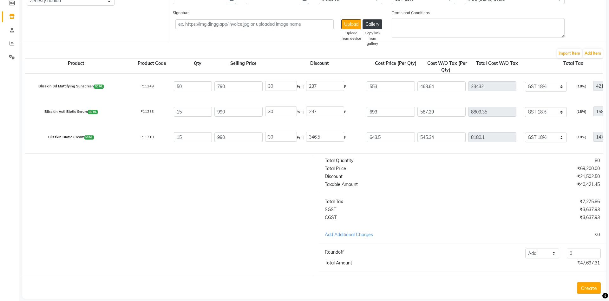
type input "693"
type input "587.29"
type input "8809.35"
type input "1585.68"
type input "10395.03"
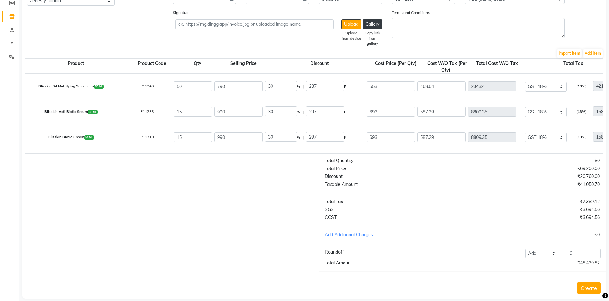
click at [248, 203] on div at bounding box center [165, 216] width 297 height 121
click at [283, 85] on input "30" at bounding box center [281, 86] width 32 height 10
type input "3"
type input "25"
type input "197.5"
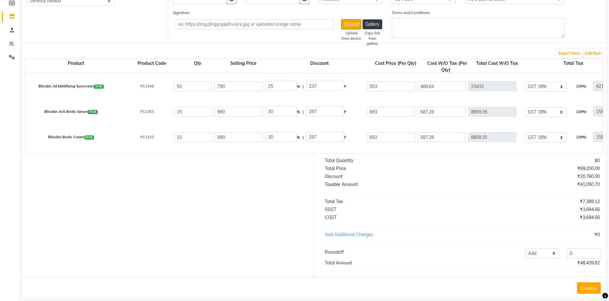
type input "592.5"
type input "502.12"
type input "25106"
type input "4519.08"
type input "29625.08"
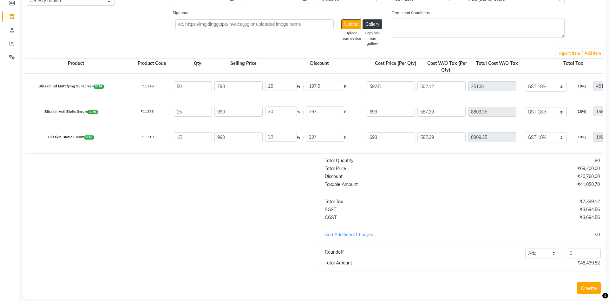
drag, startPoint x: 276, startPoint y: 180, endPoint x: 274, endPoint y: 177, distance: 4.1
click at [276, 178] on div at bounding box center [165, 216] width 297 height 121
click at [279, 110] on input "30" at bounding box center [281, 111] width 32 height 10
type input "3"
type input "25"
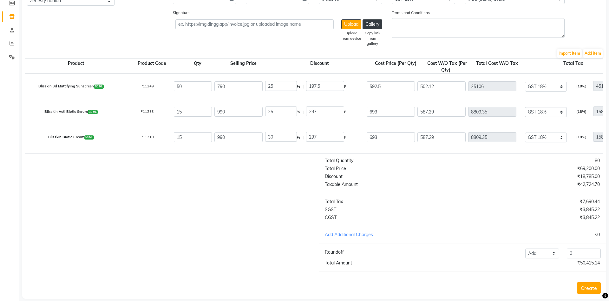
type input "247.5"
type input "742.5"
type input "629.24"
type input "9438.6"
type input "1698.95"
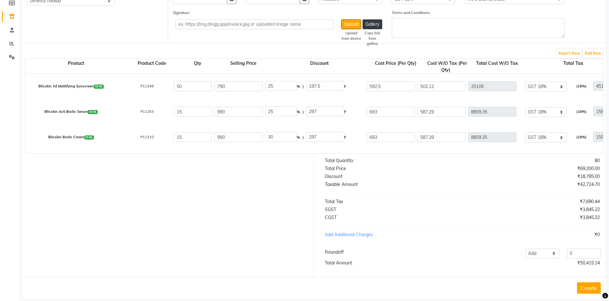
type input "11137.55"
click at [254, 181] on div at bounding box center [165, 216] width 297 height 121
click at [278, 140] on input "30" at bounding box center [281, 137] width 32 height 10
type input "3"
type input "25"
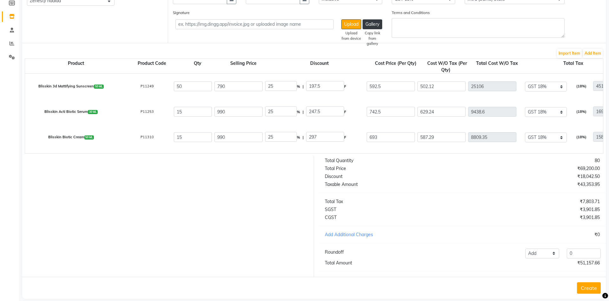
type input "247.5"
type input "742.5"
type input "629.24"
type input "9438.6"
type input "1698.95"
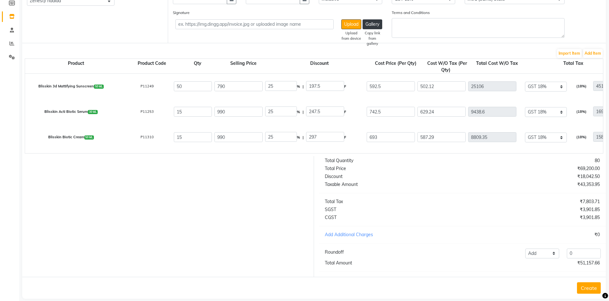
type input "11137.55"
click at [246, 208] on div at bounding box center [165, 216] width 297 height 121
click at [280, 140] on input "25" at bounding box center [281, 137] width 32 height 10
type input "28"
type input "277.2"
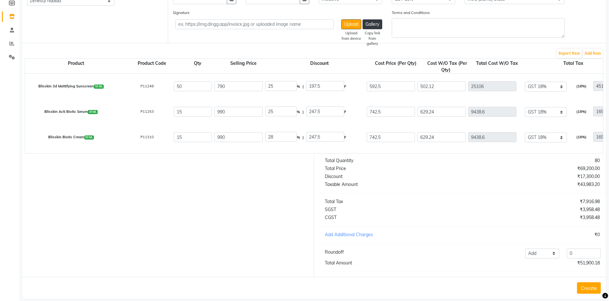
type input "712.8"
type input "604.07"
type input "9061.05"
type input "1630.99"
type input "10692.04"
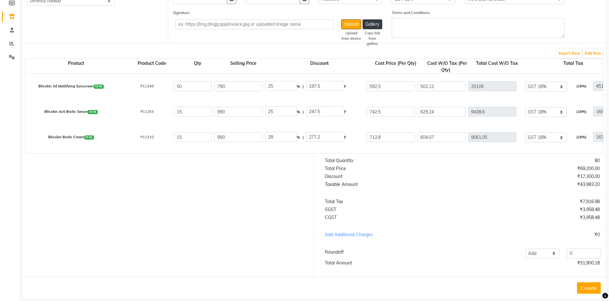
click at [280, 180] on div at bounding box center [165, 216] width 297 height 121
click at [280, 137] on input "28" at bounding box center [281, 137] width 32 height 10
type input "29"
type input "287.1"
type input "702.9"
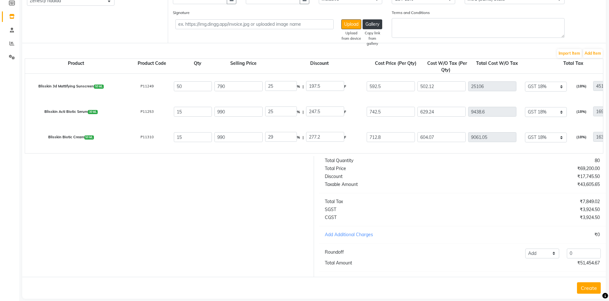
type input "595.68"
type input "8935.2"
type input "1608.34"
type input "10543.54"
click at [242, 188] on div at bounding box center [165, 216] width 297 height 121
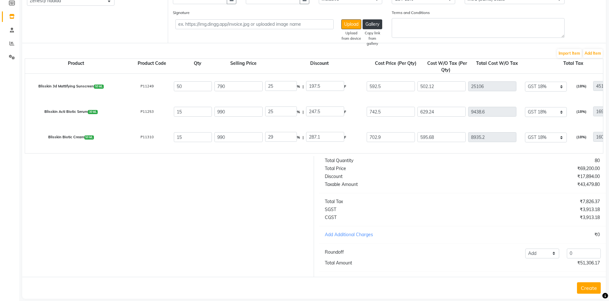
click at [277, 111] on input "25" at bounding box center [281, 111] width 32 height 10
type input "26"
type input "257.4"
type input "732.6"
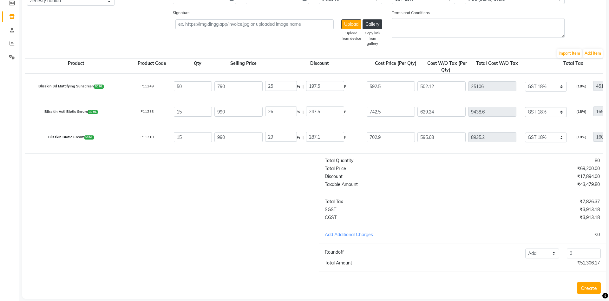
type input "620.85"
type input "9312.75"
type input "1676.29"
type input "10989.04"
click at [265, 202] on div at bounding box center [165, 216] width 297 height 121
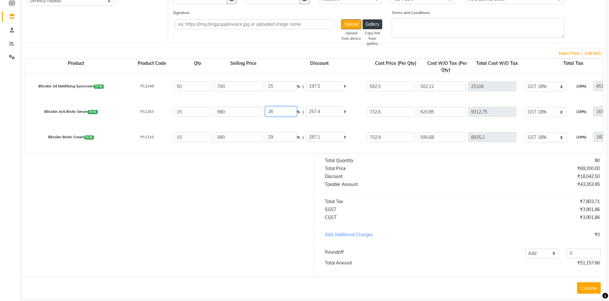
click at [280, 111] on input "26" at bounding box center [281, 111] width 32 height 10
type input "25"
type input "247.5"
type input "742.5"
type input "629.24"
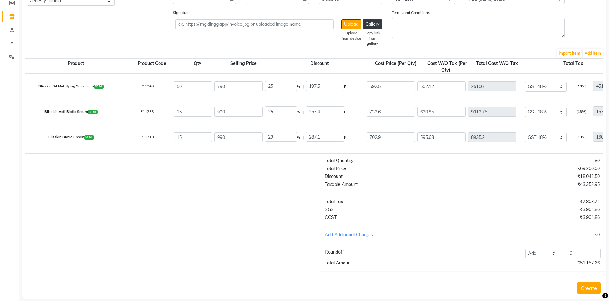
type input "9438.6"
type input "1698.95"
type input "11137.55"
click at [261, 179] on div at bounding box center [165, 216] width 297 height 121
click at [279, 116] on div "25 % | 247.5 F" at bounding box center [314, 111] width 99 height 11
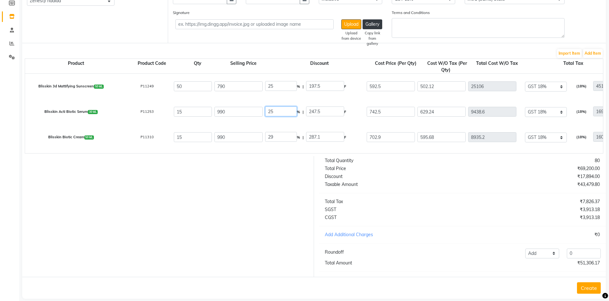
click at [279, 114] on input "25" at bounding box center [281, 111] width 32 height 10
type input "25.5"
type input "252.45"
type input "737.55"
type input "625.04"
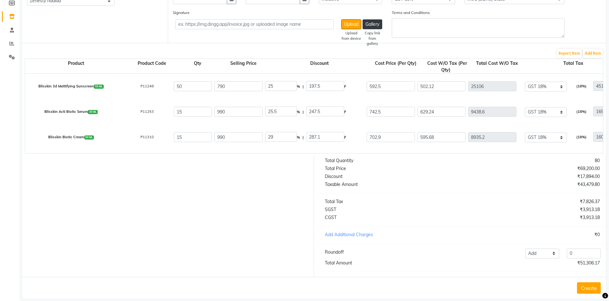
type input "9375.6"
type input "1687.61"
click at [256, 202] on div at bounding box center [165, 216] width 297 height 121
click at [282, 110] on input "25.5" at bounding box center [281, 111] width 32 height 10
click at [276, 200] on div at bounding box center [165, 216] width 297 height 121
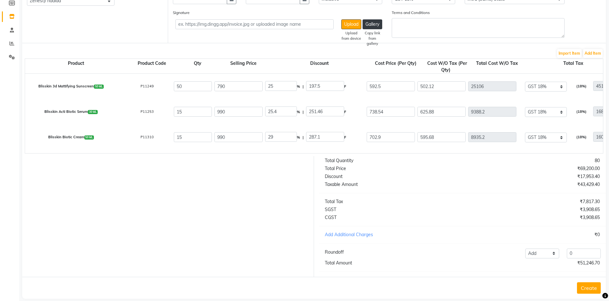
click at [588, 290] on button "Create" at bounding box center [589, 287] width 24 height 11
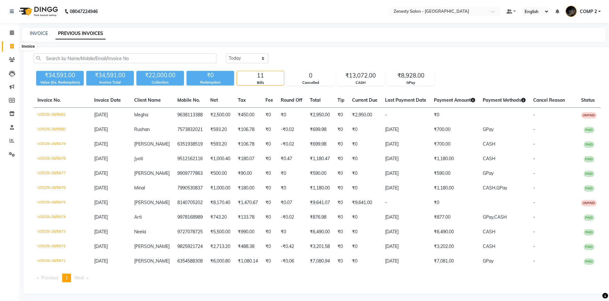
drag, startPoint x: 10, startPoint y: 47, endPoint x: 37, endPoint y: 47, distance: 27.0
click at [11, 47] on icon at bounding box center [11, 46] width 3 height 5
select select "service"
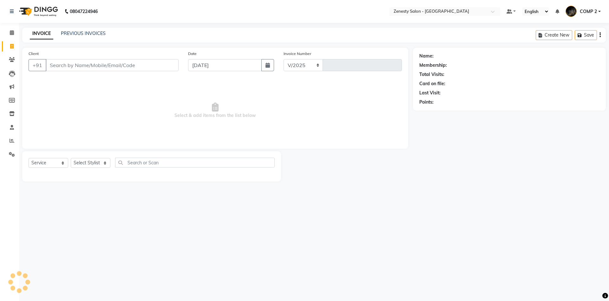
select select "5713"
type input "5685"
click at [29, 158] on select "Select Service Product Membership Package Voucher Prepaid Gift Card" at bounding box center [49, 163] width 40 height 10
click option "Service" at bounding box center [0, 0] width 0 height 0
click at [71, 158] on select "Select Stylist Aanand Aarti Aashik [PERSON_NAME] [PERSON_NAME] Khalifa [PERSON_…" at bounding box center [91, 163] width 40 height 10
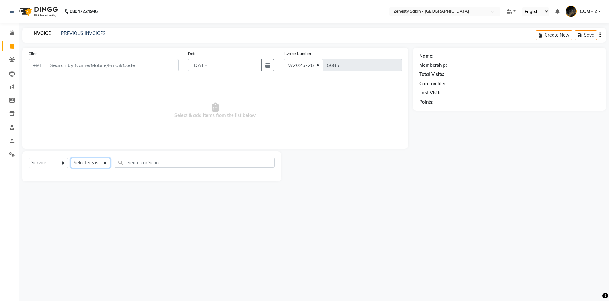
select select "40087"
click option "COMP 2" at bounding box center [0, 0] width 0 height 0
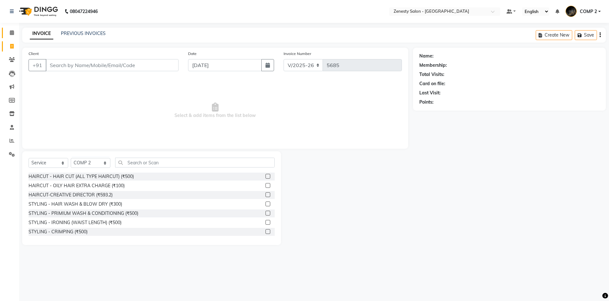
click at [16, 35] on span at bounding box center [11, 32] width 11 height 7
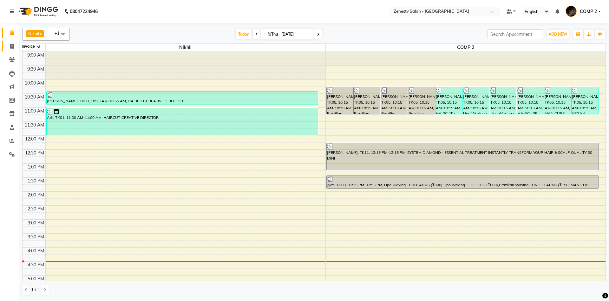
click at [12, 48] on icon at bounding box center [11, 46] width 3 height 5
select select "service"
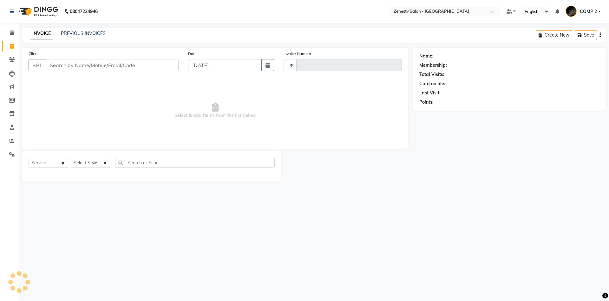
type input "5685"
select select "5713"
click at [113, 63] on input "Client" at bounding box center [112, 65] width 133 height 12
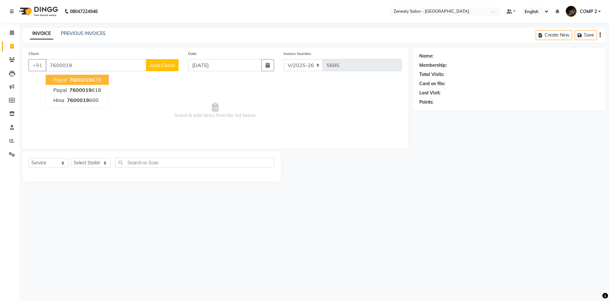
click at [96, 79] on ngb-highlight "7600019 678" at bounding box center [84, 79] width 33 height 6
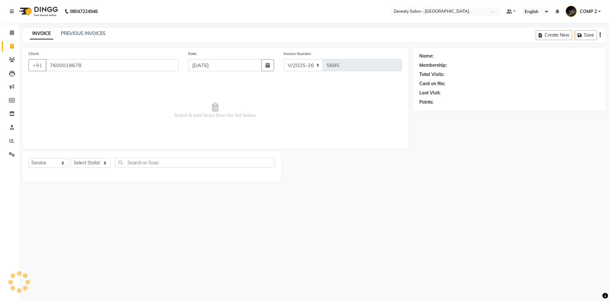
type input "7600019678"
click at [29, 158] on select "Select Service Product Membership Package Voucher Prepaid Gift Card" at bounding box center [49, 163] width 40 height 10
click option "Service" at bounding box center [0, 0] width 0 height 0
click at [71, 158] on select "Select Stylist Aanand Aarti Aashik [PERSON_NAME] [PERSON_NAME] Khalifa [PERSON_…" at bounding box center [91, 163] width 40 height 10
select select "40087"
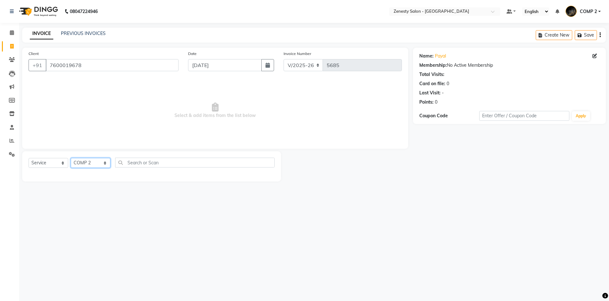
click option "COMP 2" at bounding box center [0, 0] width 0 height 0
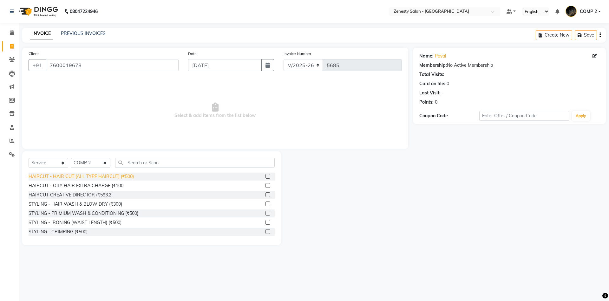
click at [85, 175] on div "HAIRCUT - HAIR CUT (ALL TYPE HAIRCUT) (₹500)" at bounding box center [81, 176] width 105 height 7
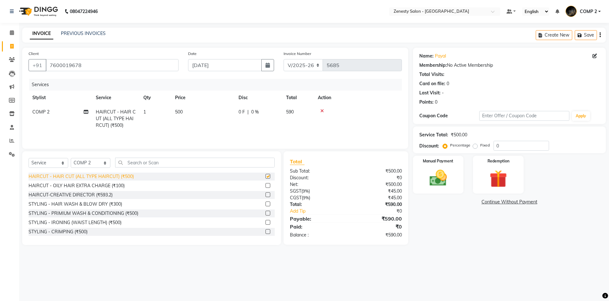
checkbox input "false"
click at [114, 185] on div "HAIRCUT - OILY HAIR EXTRA CHARGE (₹100)" at bounding box center [77, 185] width 96 height 7
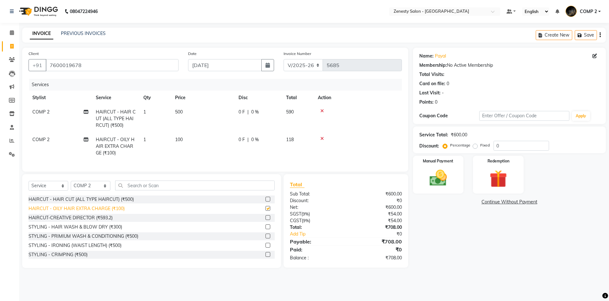
checkbox input "false"
click at [447, 178] on img at bounding box center [439, 177] width 30 height 21
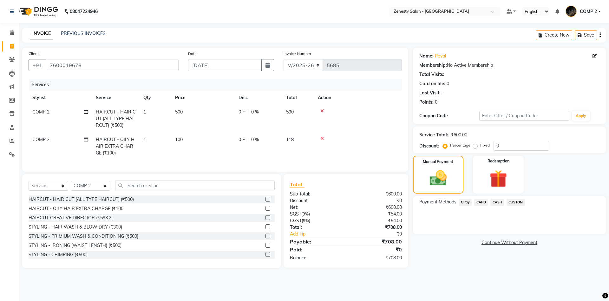
click at [497, 203] on span "CASH" at bounding box center [498, 201] width 14 height 7
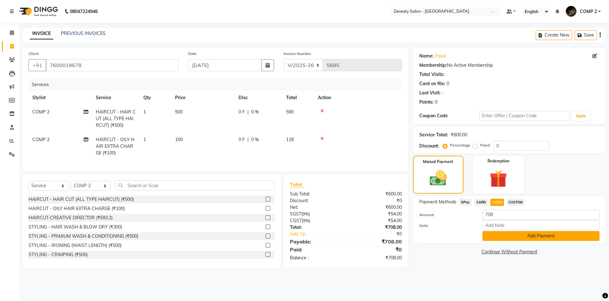
click at [501, 236] on button "Add Payment" at bounding box center [541, 236] width 117 height 10
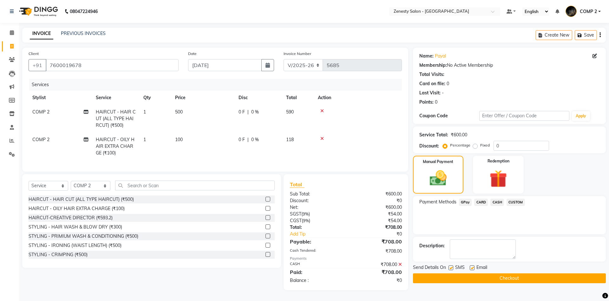
click at [508, 278] on button "Checkout" at bounding box center [509, 278] width 193 height 10
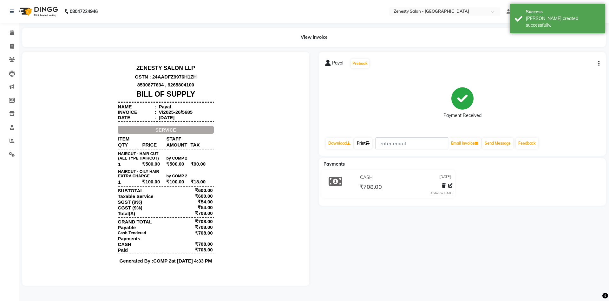
click at [361, 142] on link "Print" at bounding box center [364, 143] width 18 height 11
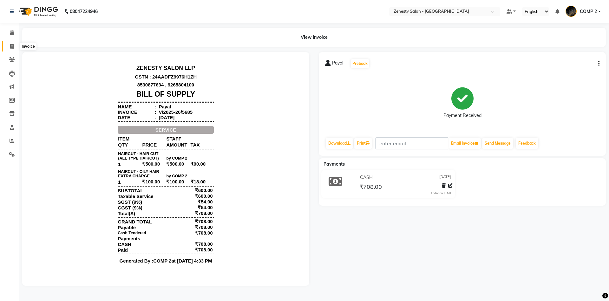
click at [13, 49] on span at bounding box center [11, 46] width 11 height 7
select select "5713"
select select "service"
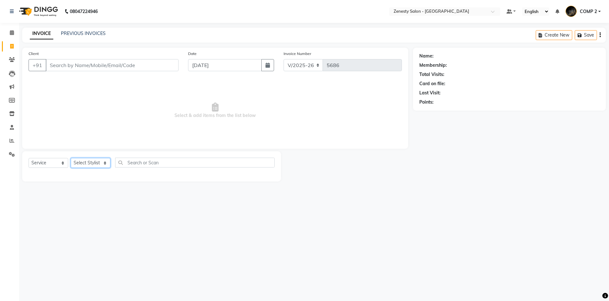
click at [71, 158] on select "Select Stylist Aanand Aarti Aashik Aesha Arsh Khalifa Ayan COMP 1 COMP 2 Darsha…" at bounding box center [91, 163] width 40 height 10
select select "40087"
click option "COMP 2" at bounding box center [0, 0] width 0 height 0
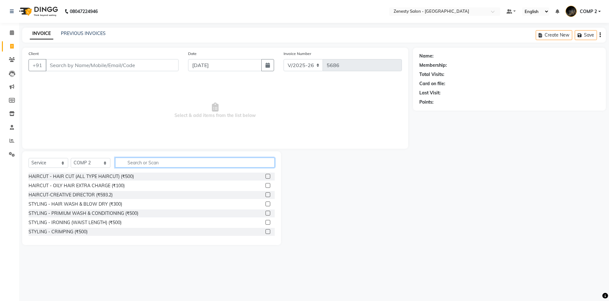
click at [130, 161] on input "text" at bounding box center [195, 162] width 160 height 10
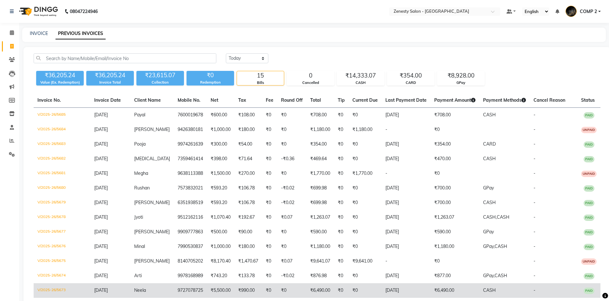
scroll to position [61, 0]
